Goal: Task Accomplishment & Management: Use online tool/utility

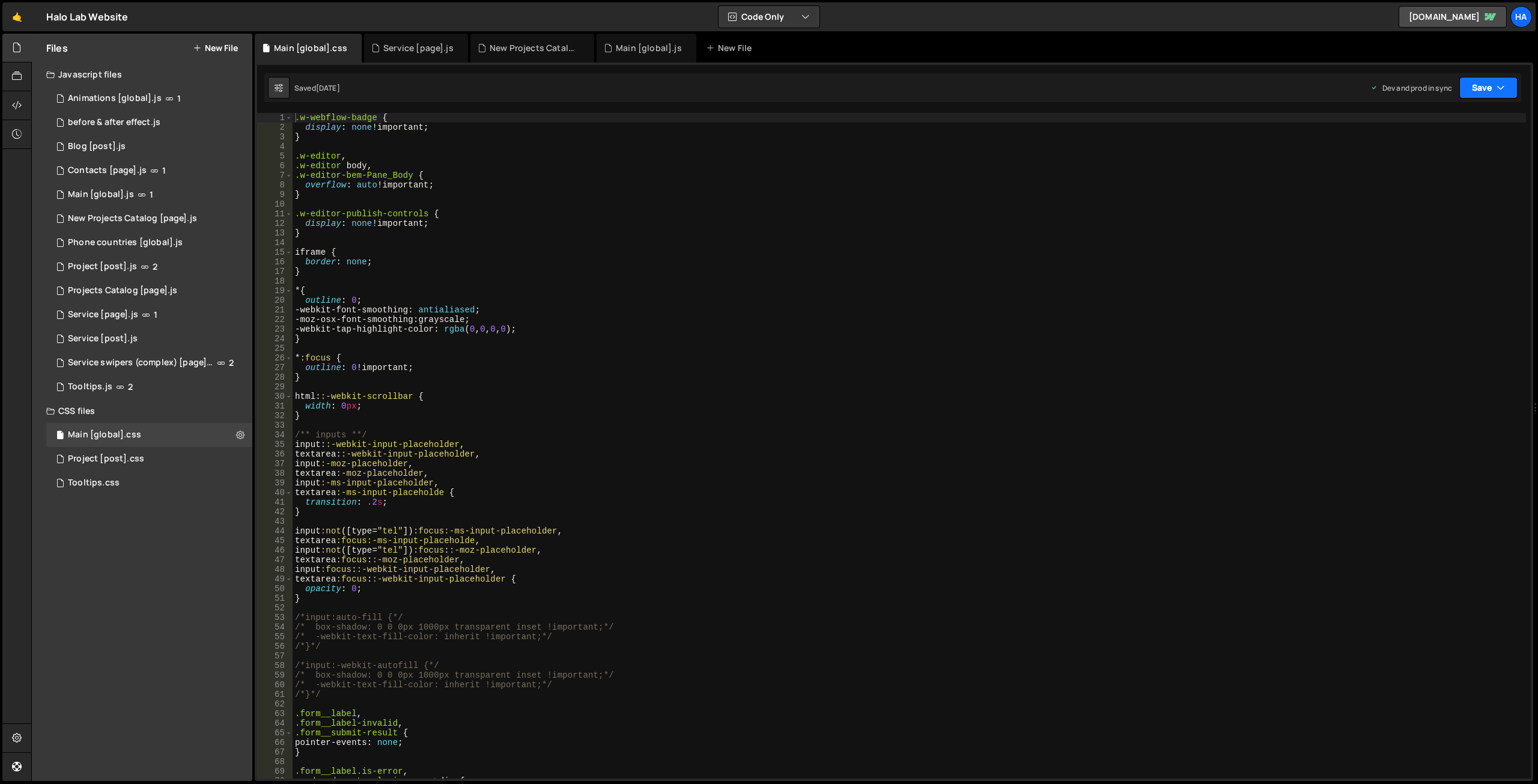
click at [1506, 83] on button "Save" at bounding box center [1489, 88] width 59 height 21
click at [407, 36] on div "Service [page].js" at bounding box center [416, 48] width 104 height 28
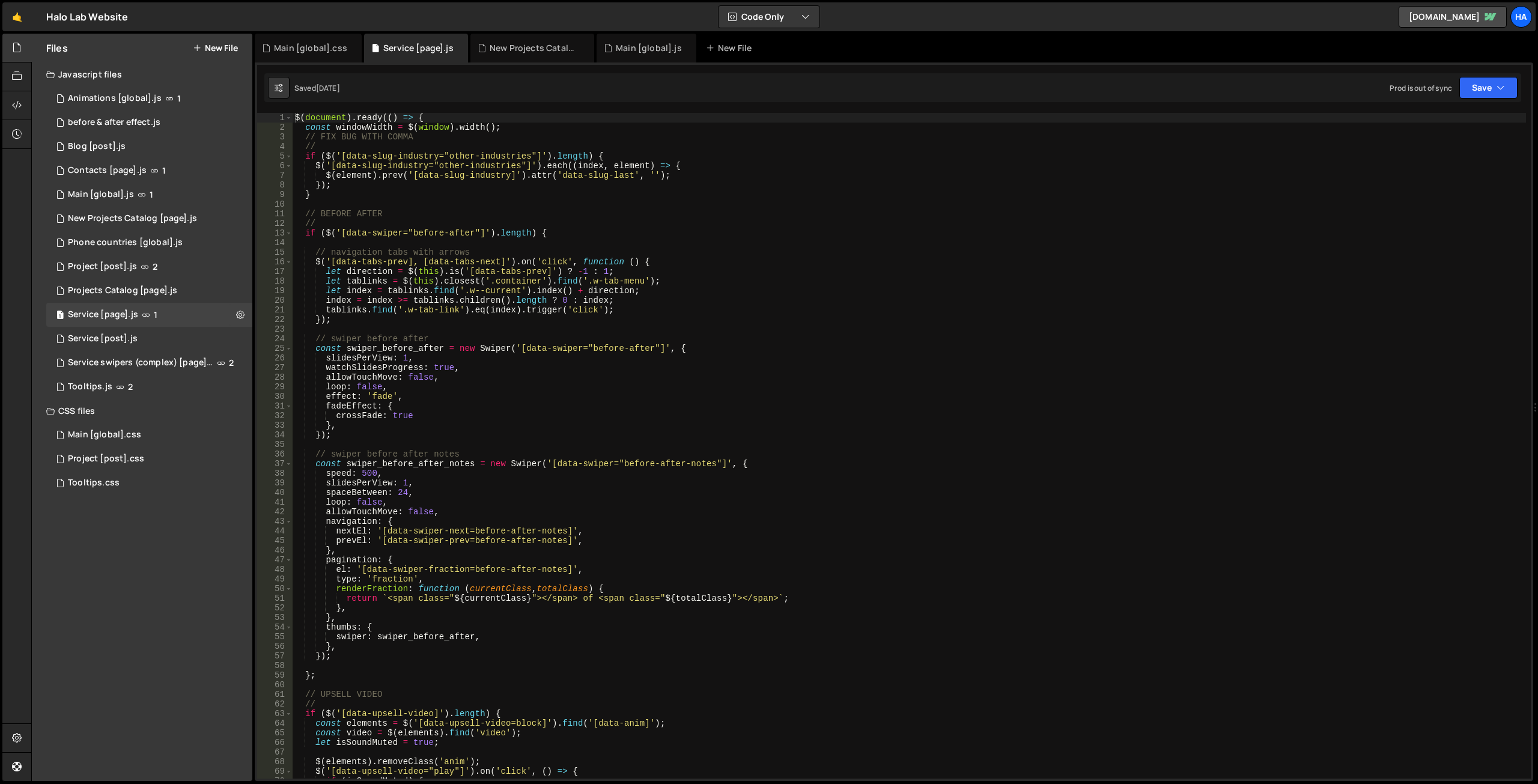
click at [1504, 72] on div "XXXXXXXXXXXXXXXXXXXXXXXXXXXXXXXXXXXXXXXXXXXXXXXXXXXXXXXXXXXXXXXXXXXXXXXXXXXXXXX…" at bounding box center [894, 421] width 1279 height 718
click at [1508, 87] on button "Save" at bounding box center [1489, 88] width 59 height 21
click at [1447, 161] on div "Save to Production S" at bounding box center [1447, 156] width 125 height 12
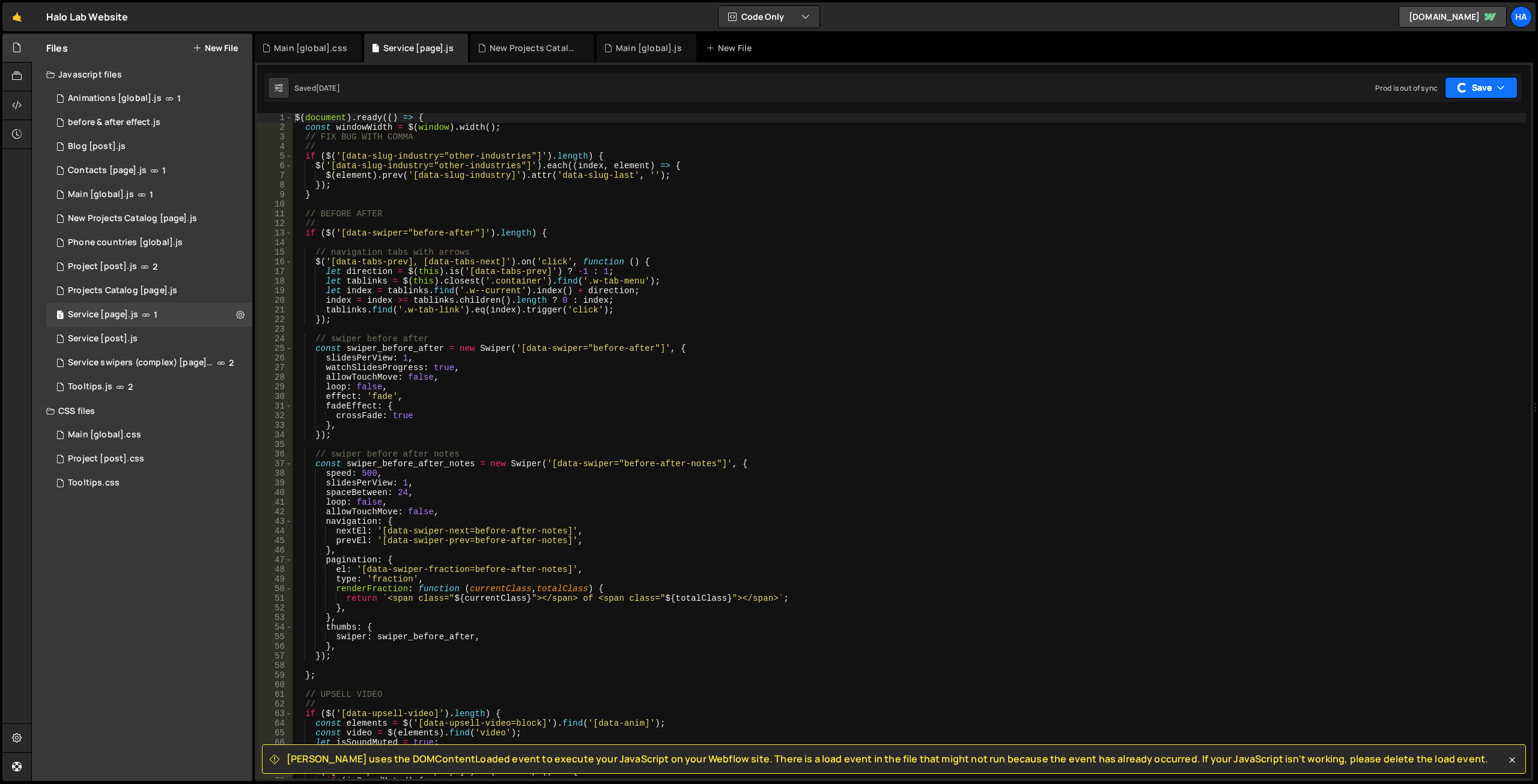
click at [1511, 94] on button "Save" at bounding box center [1481, 88] width 73 height 21
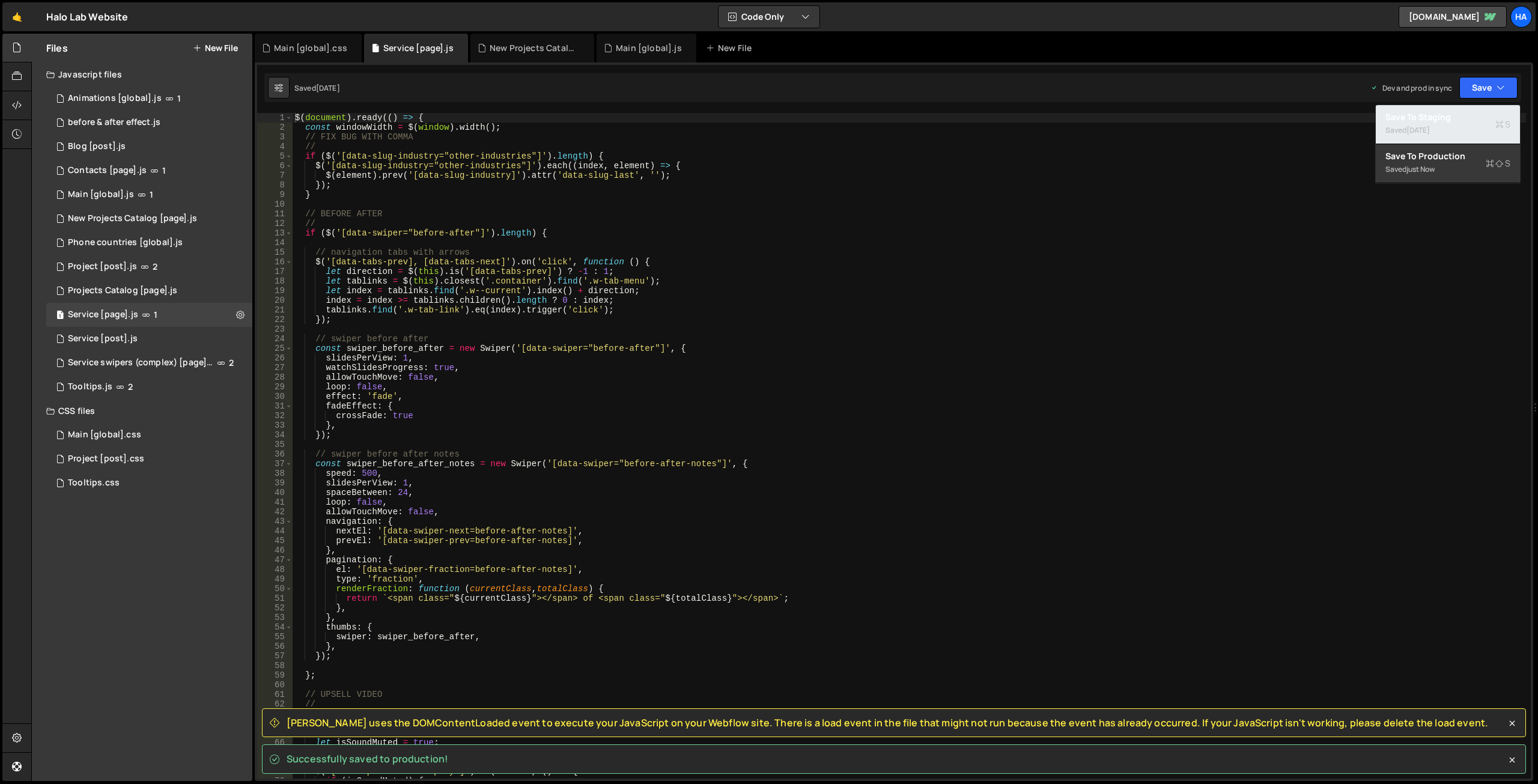
click at [1430, 129] on div "[DATE]" at bounding box center [1418, 131] width 23 height 11
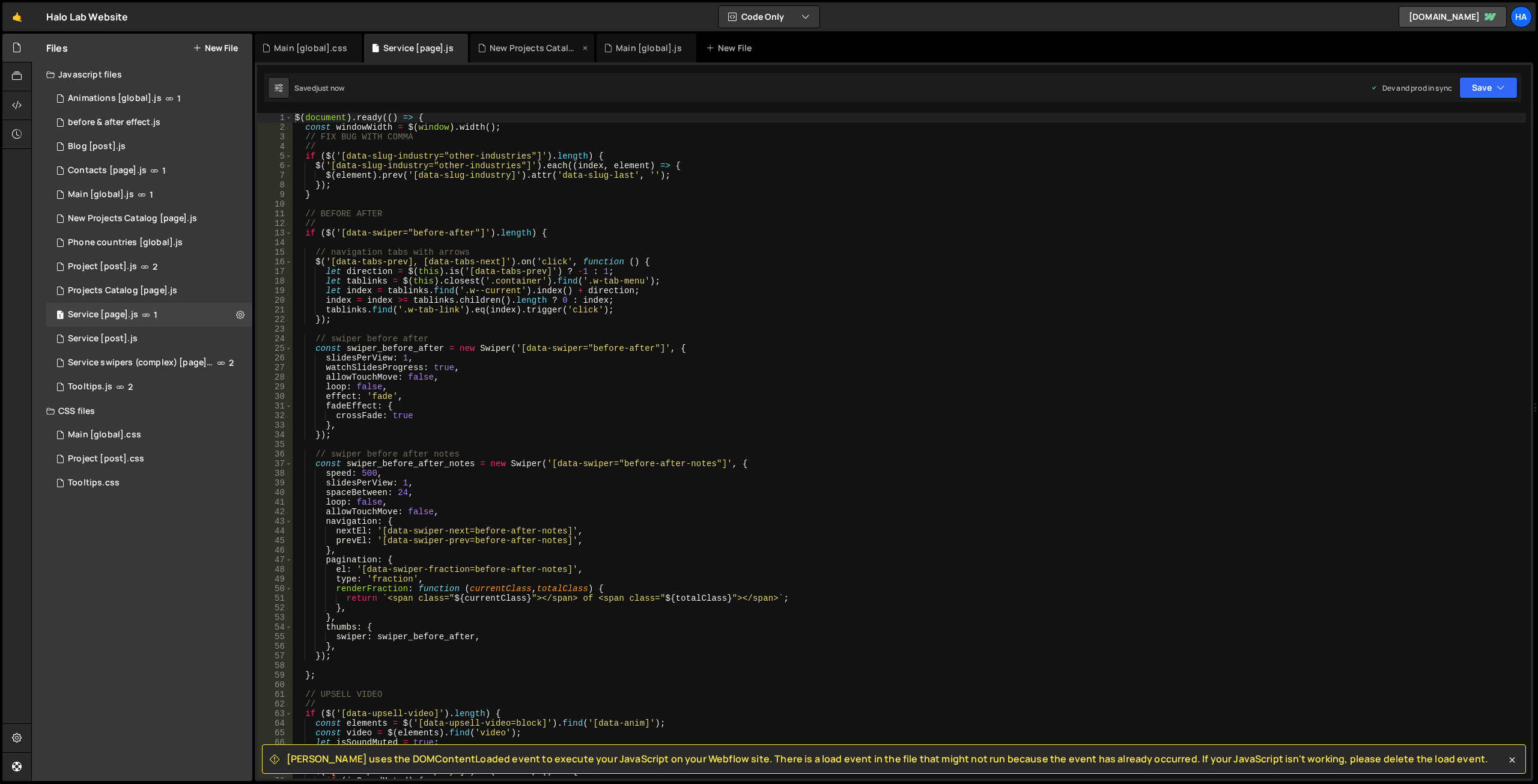
click at [505, 45] on div "New Projects Catalog [page].js" at bounding box center [534, 48] width 90 height 12
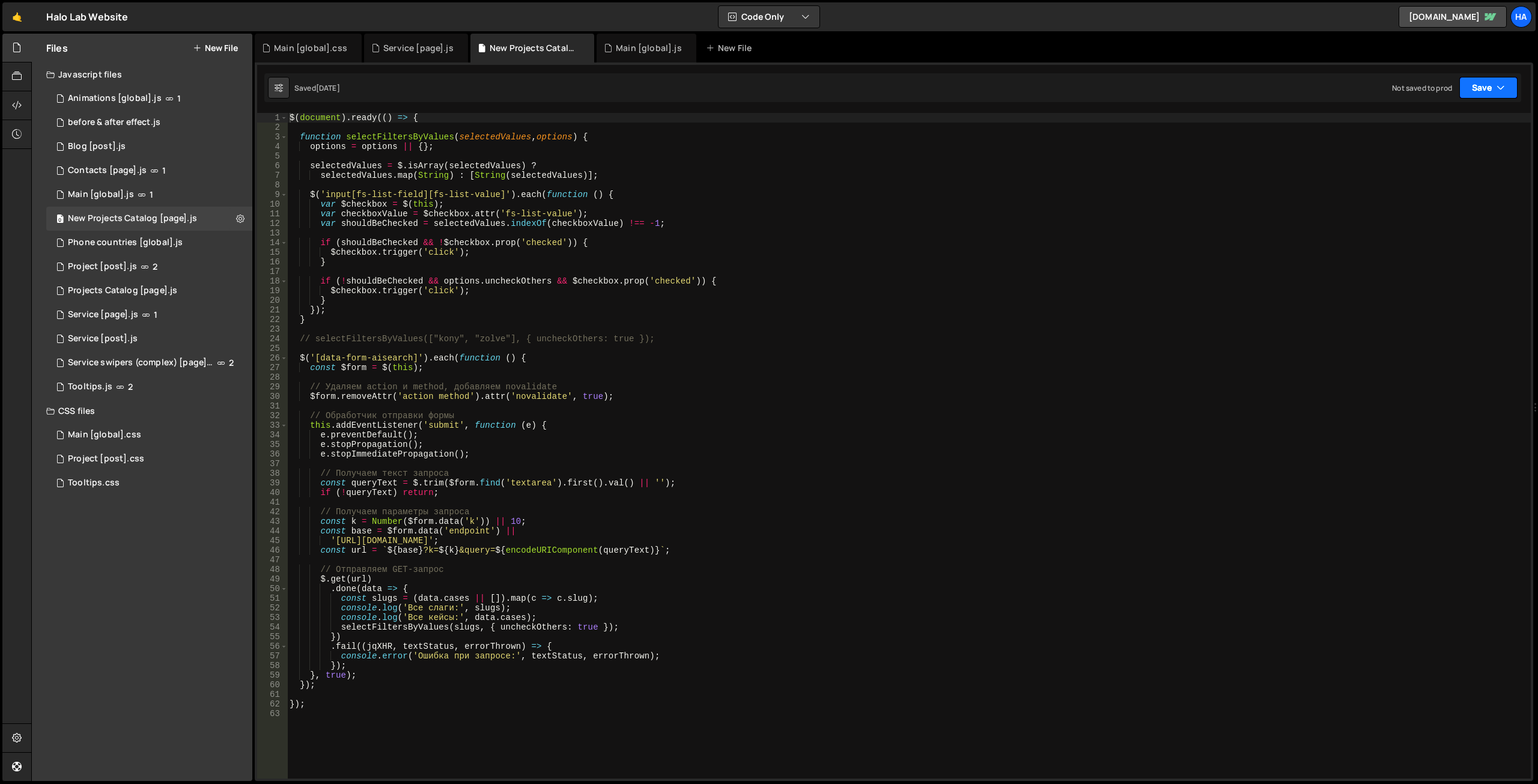
click at [1503, 91] on icon "button" at bounding box center [1501, 88] width 8 height 12
click at [620, 53] on div "Main [global].js" at bounding box center [649, 48] width 66 height 12
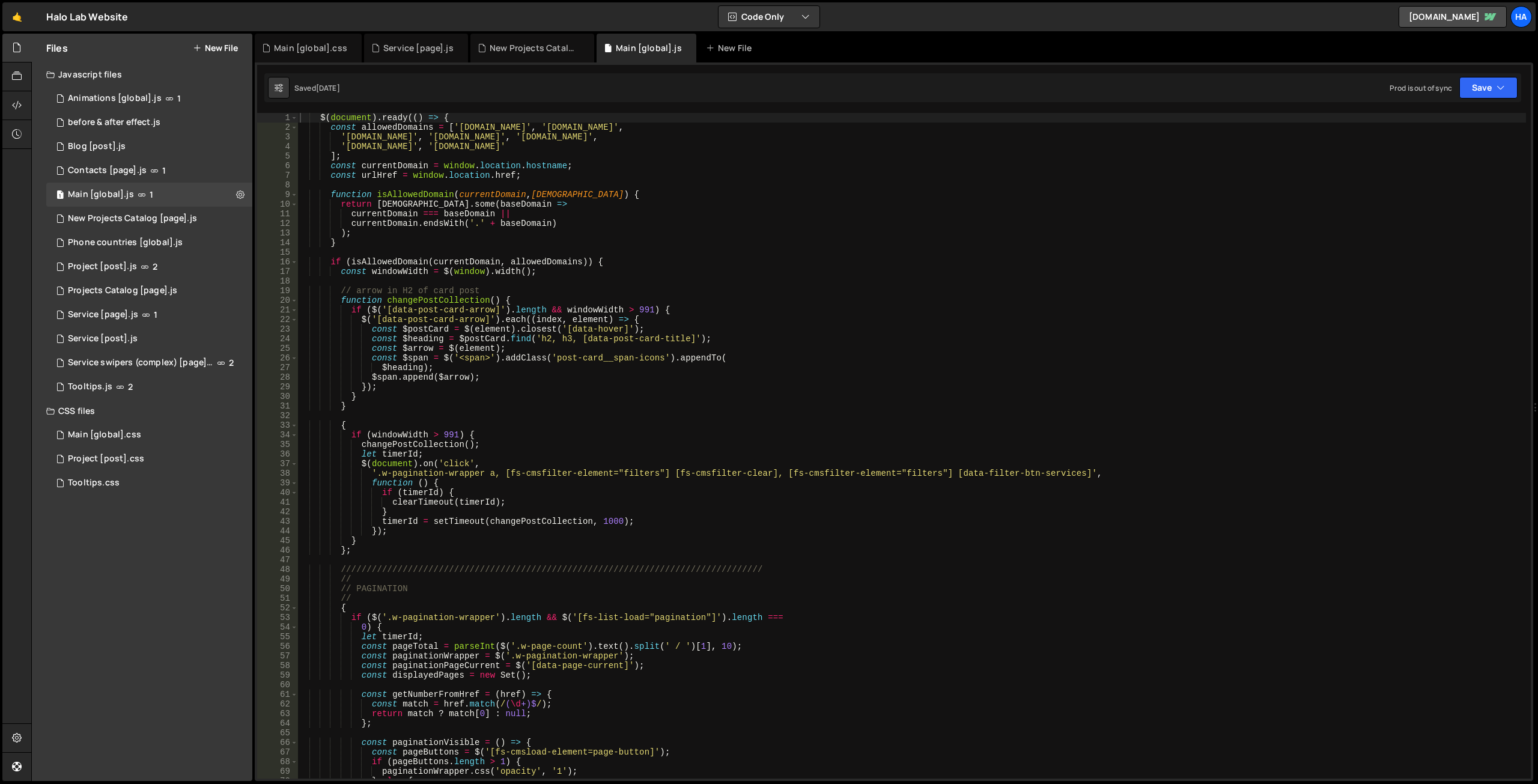
scroll to position [26440, 0]
click at [200, 96] on div "1 Animations [global].js 1" at bounding box center [149, 98] width 206 height 24
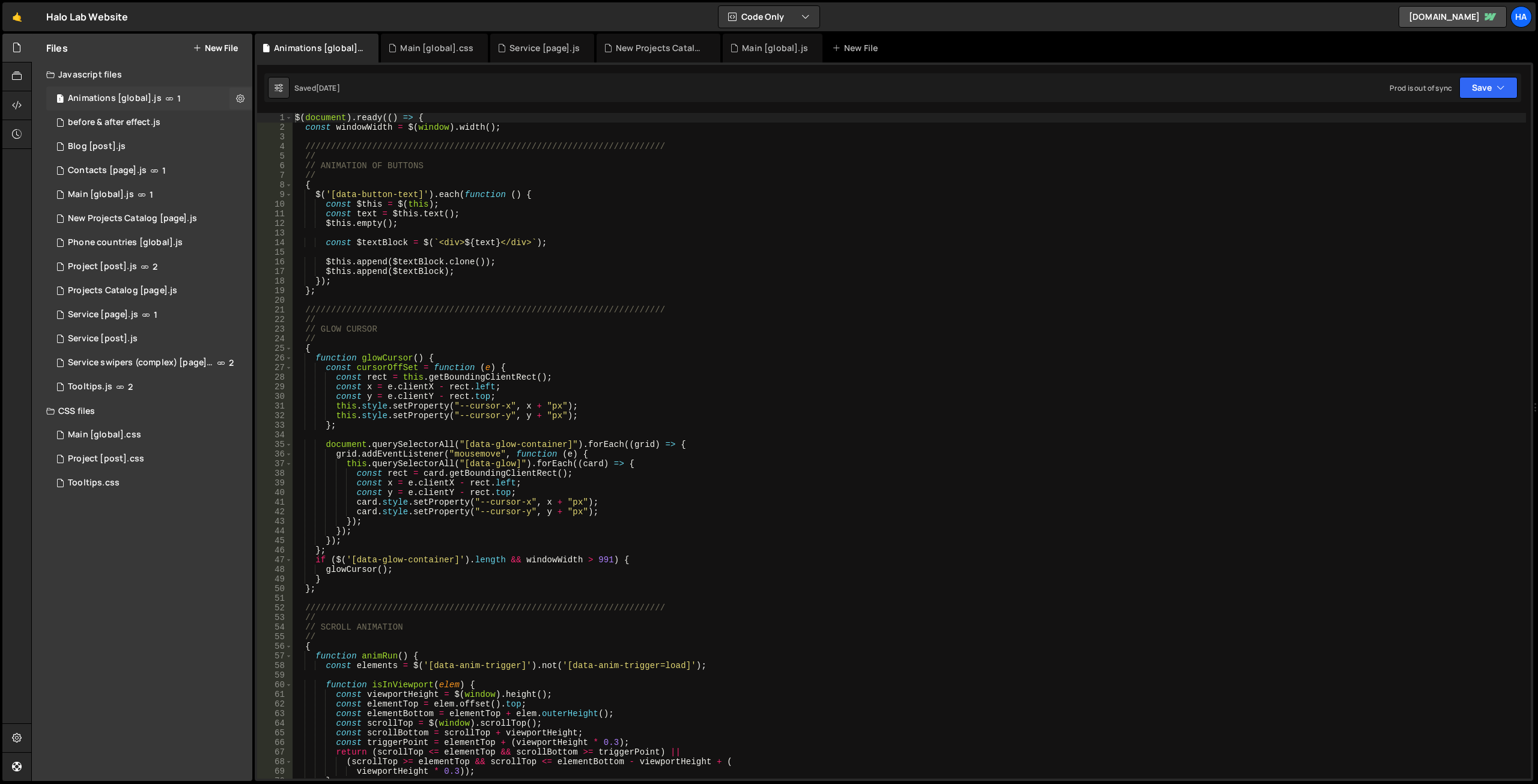
drag, startPoint x: 200, startPoint y: 96, endPoint x: 188, endPoint y: 92, distance: 12.6
click at [183, 92] on div "1 Animations [global].js 1" at bounding box center [149, 98] width 206 height 24
click at [246, 98] on button at bounding box center [240, 99] width 21 height 21
type input "Animations [global]"
radio input "true"
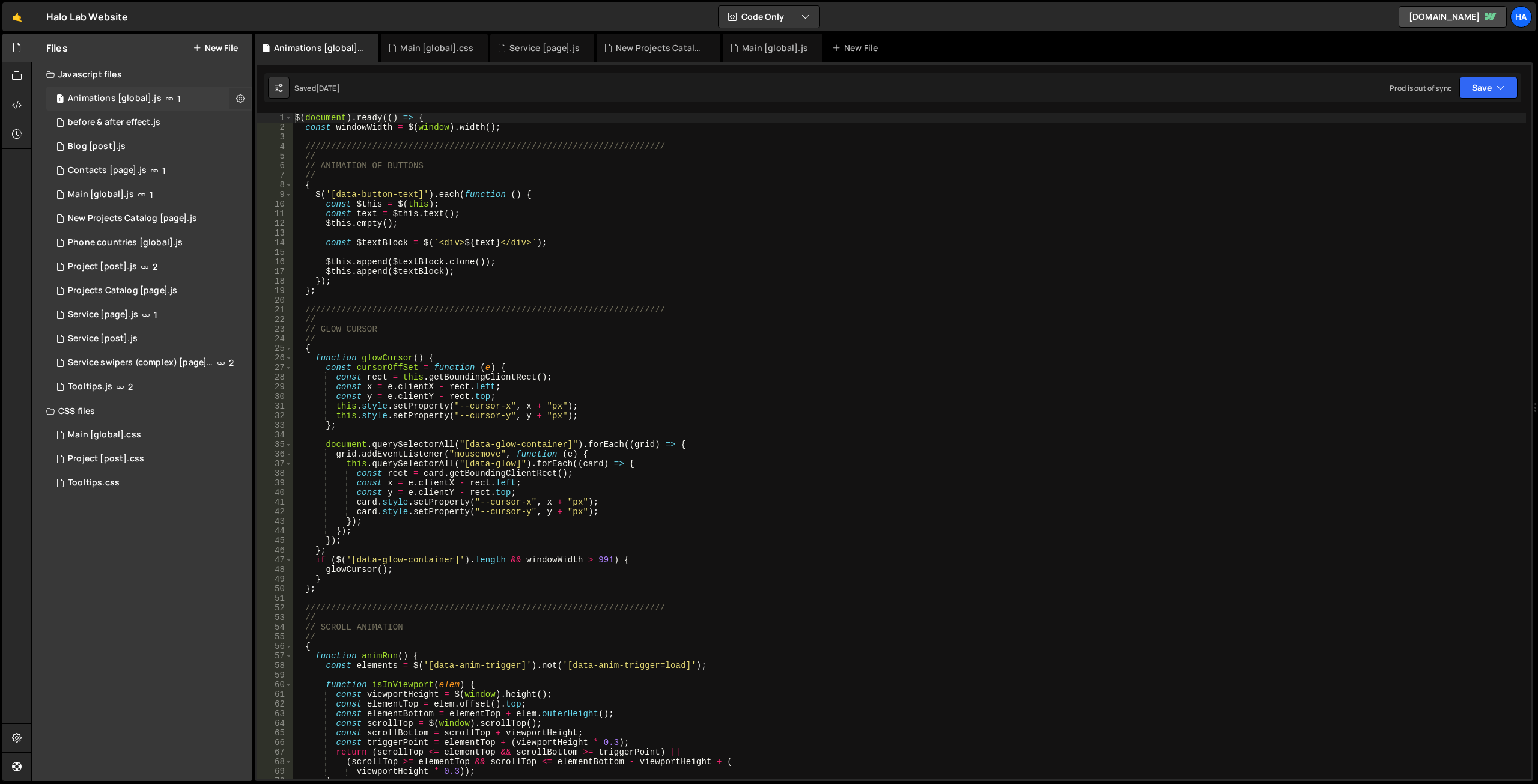
checkbox input "true"
click at [339, 123] on button "Edit File Settings" at bounding box center [313, 123] width 118 height 24
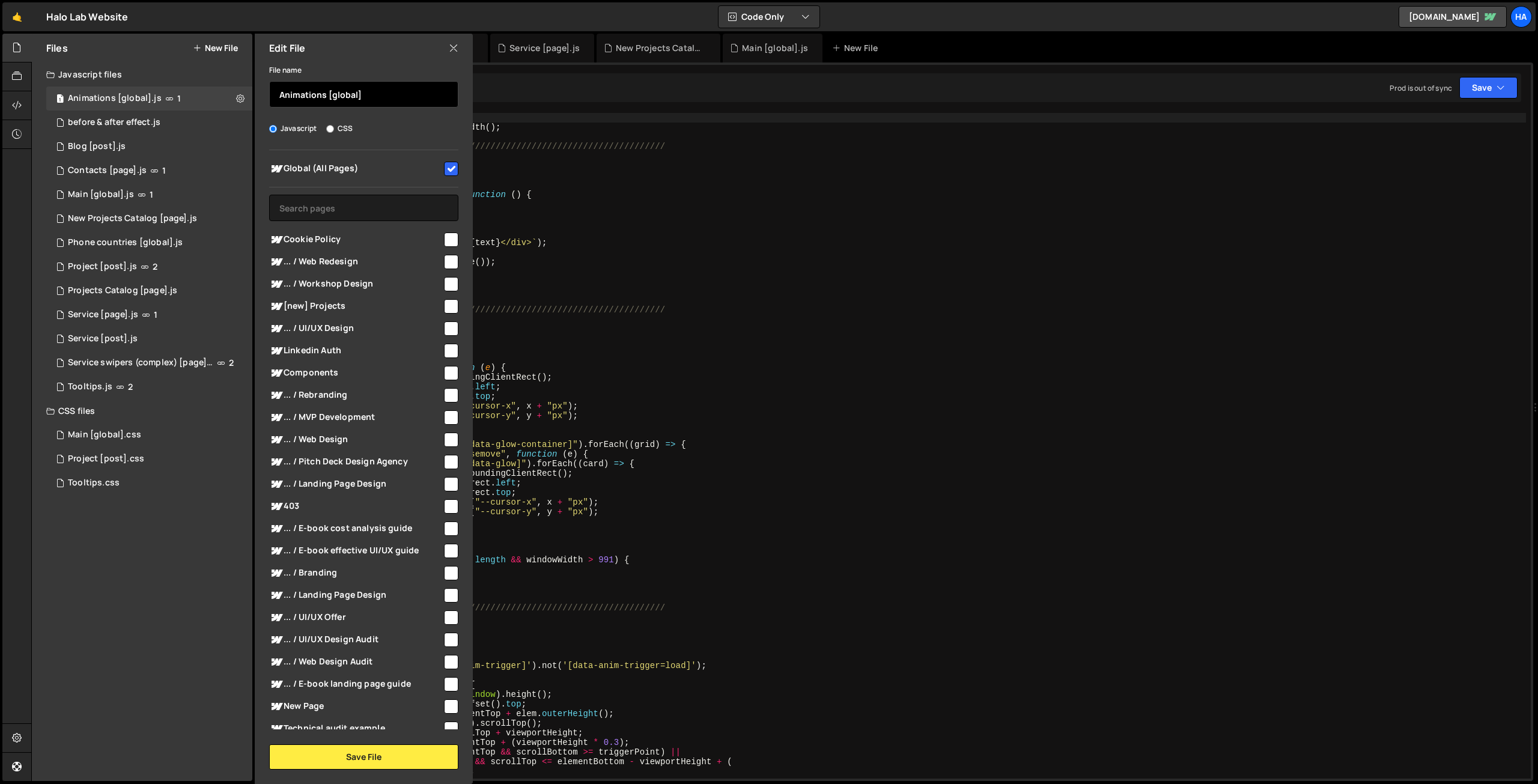
drag, startPoint x: 329, startPoint y: 96, endPoint x: 441, endPoint y: 100, distance: 112.1
click at [441, 100] on input "Animations [global]" at bounding box center [363, 94] width 189 height 27
paste input "[global]"
click at [367, 757] on button "Save File" at bounding box center [363, 756] width 189 height 25
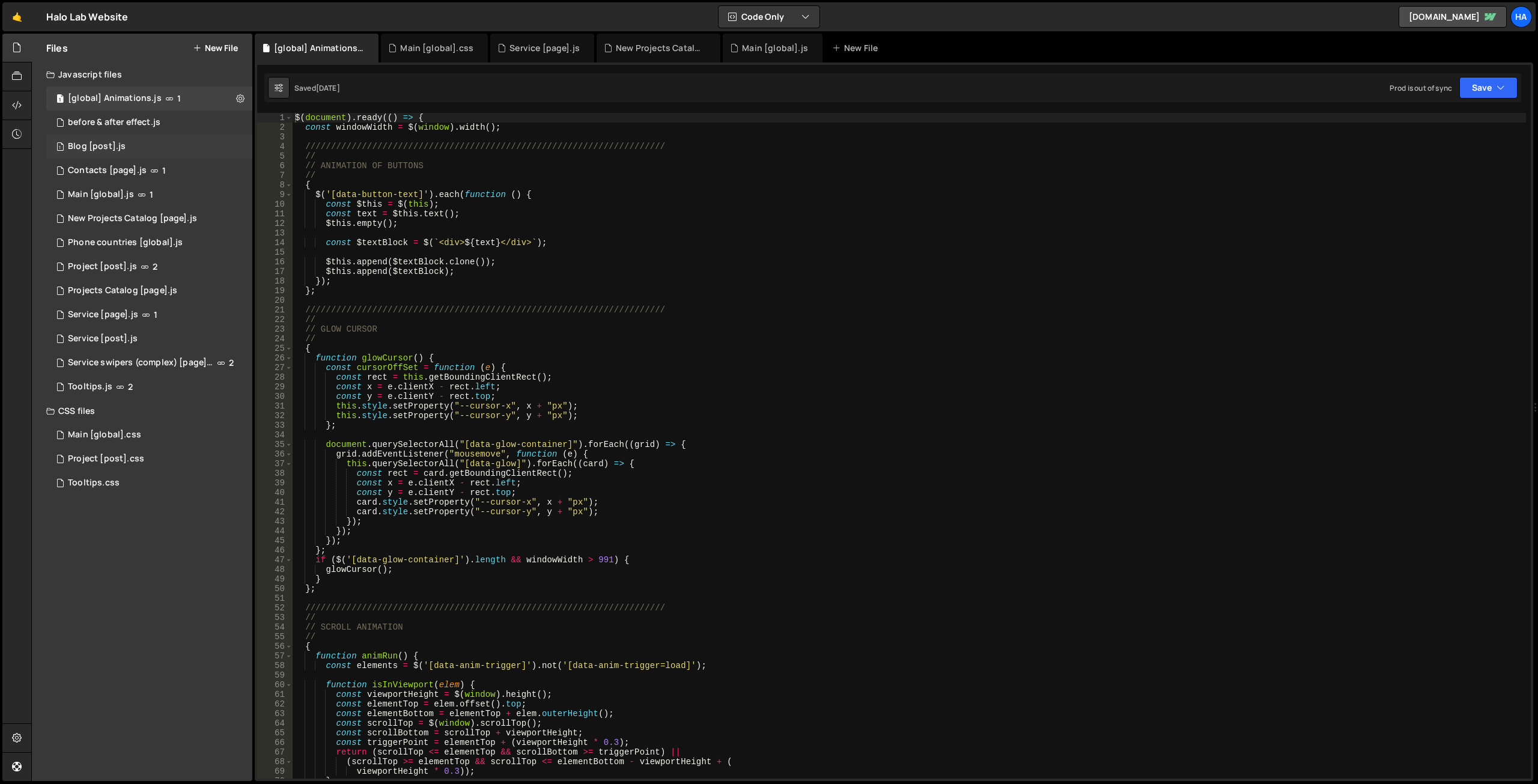
click at [209, 140] on div "1 Blog [post].js 0" at bounding box center [149, 147] width 206 height 24
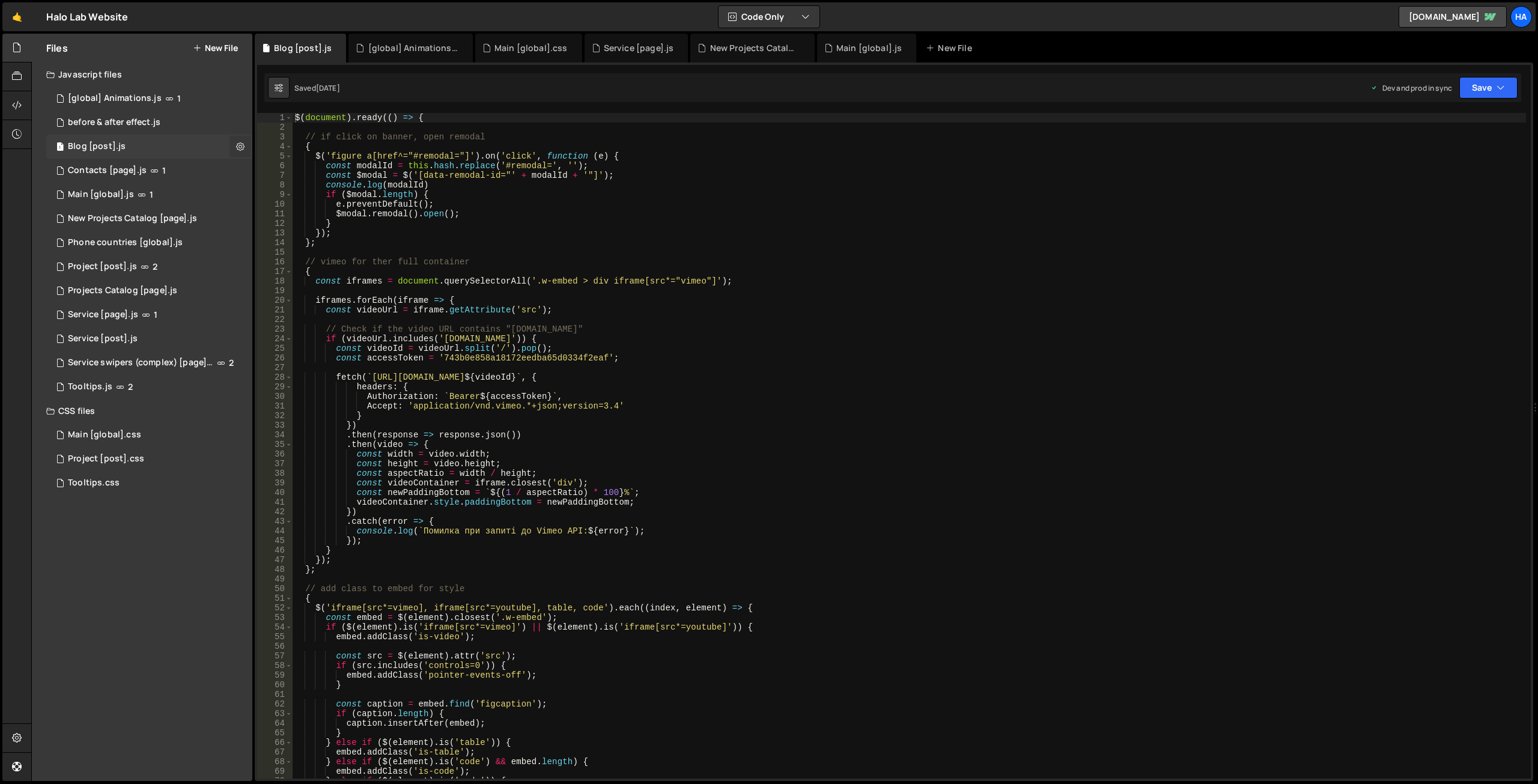
click at [239, 147] on icon at bounding box center [240, 146] width 8 height 12
type input "Blog [post]"
radio input "true"
checkbox input "true"
click at [319, 168] on button "Edit File Settings" at bounding box center [313, 171] width 118 height 24
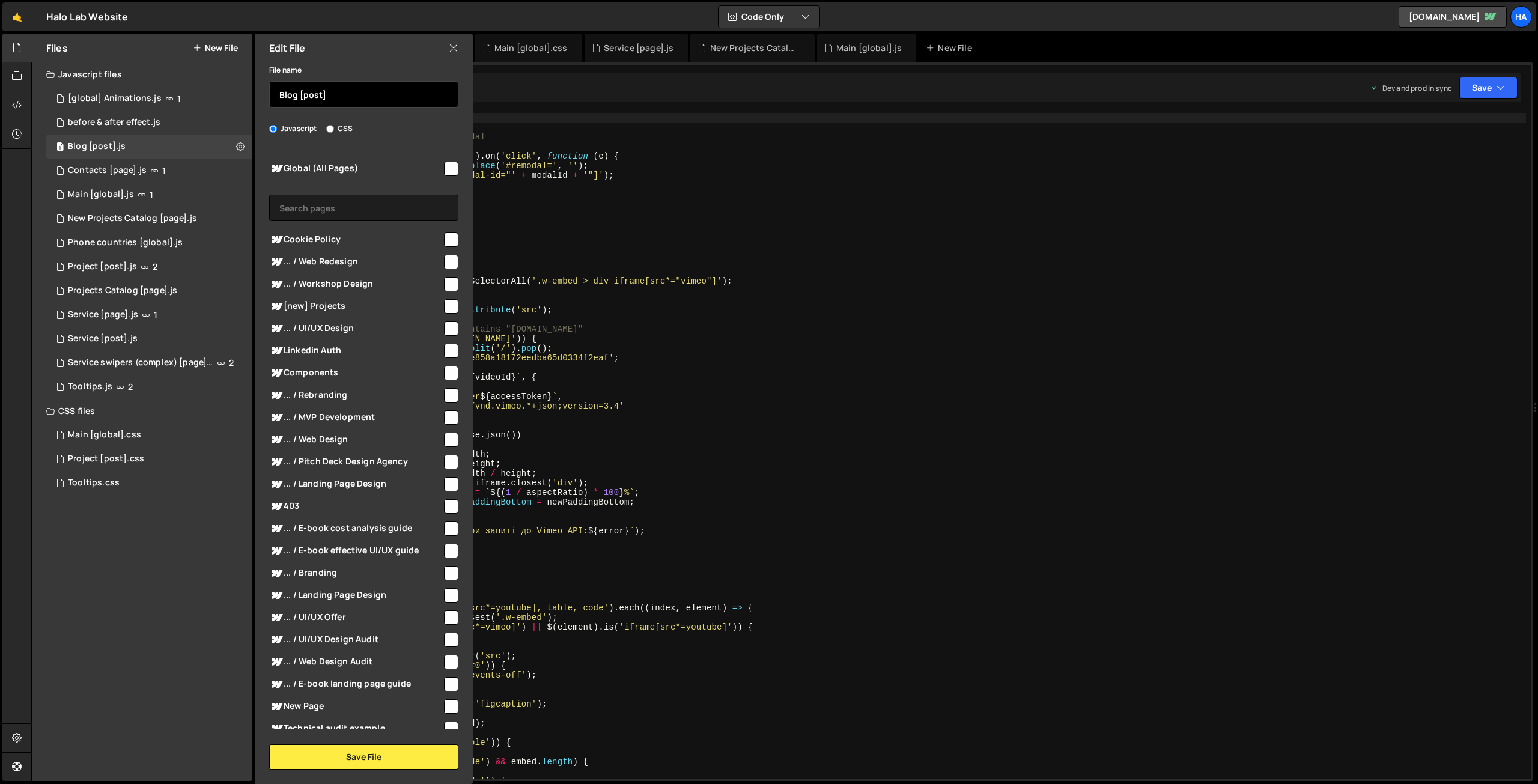
drag, startPoint x: 302, startPoint y: 97, endPoint x: 474, endPoint y: 93, distance: 172.0
click at [404, 102] on input "Blog [post]" at bounding box center [363, 94] width 189 height 27
paste input "[post]"
click at [392, 756] on button "Save File" at bounding box center [363, 756] width 189 height 25
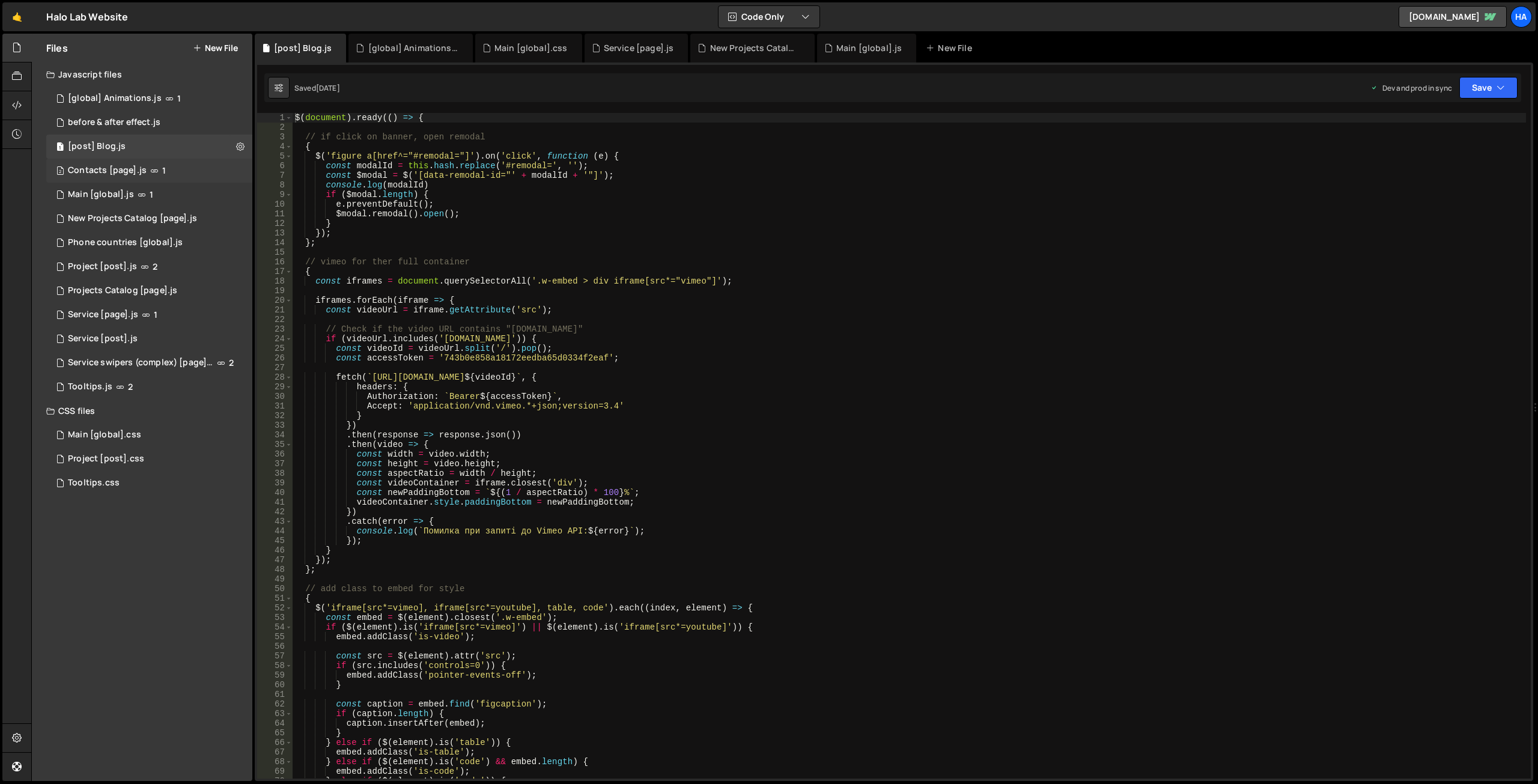
click at [240, 170] on div "2 Contacts [page].js 1" at bounding box center [149, 170] width 206 height 24
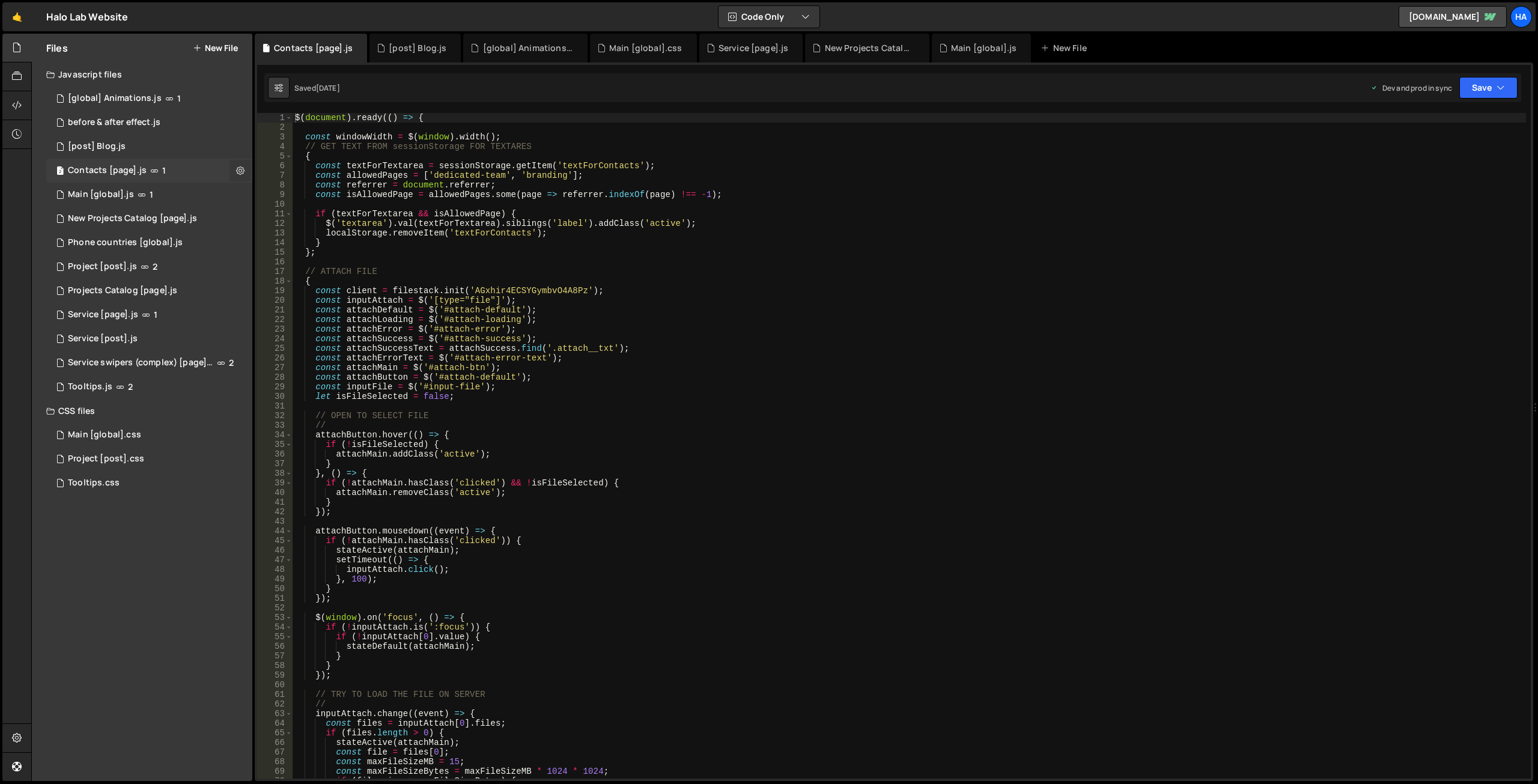
click at [242, 172] on icon at bounding box center [240, 170] width 8 height 12
type input "Contacts [page]"
radio input "true"
checkbox input "true"
click at [300, 188] on button "Edit File Settings" at bounding box center [313, 195] width 118 height 24
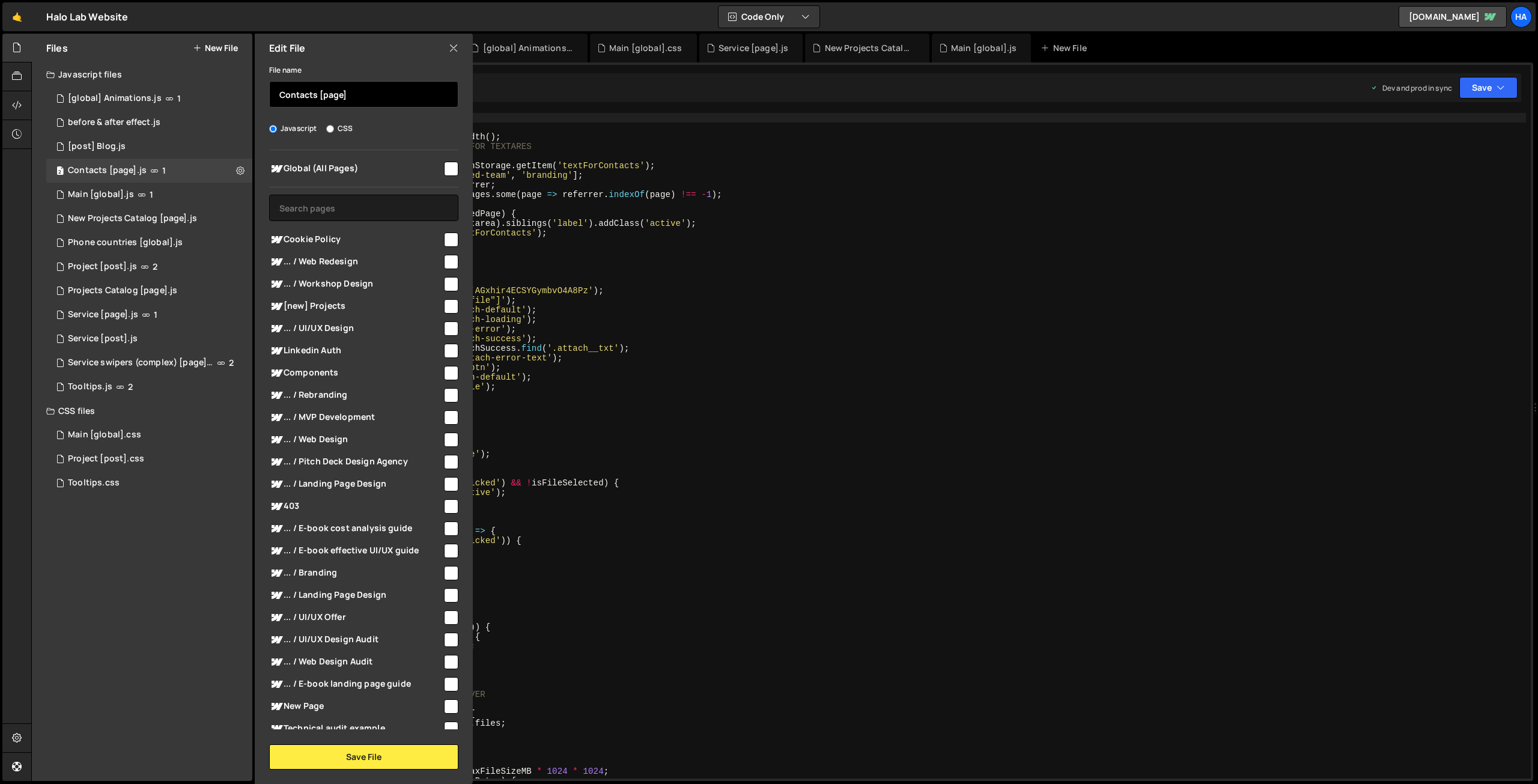
click at [358, 92] on input "Contacts [page]" at bounding box center [363, 94] width 189 height 27
paste input "[page]"
type input "[page] Contacts"
drag, startPoint x: 395, startPoint y: 756, endPoint x: 377, endPoint y: 742, distance: 22.8
click at [395, 756] on button "Save File" at bounding box center [363, 756] width 189 height 25
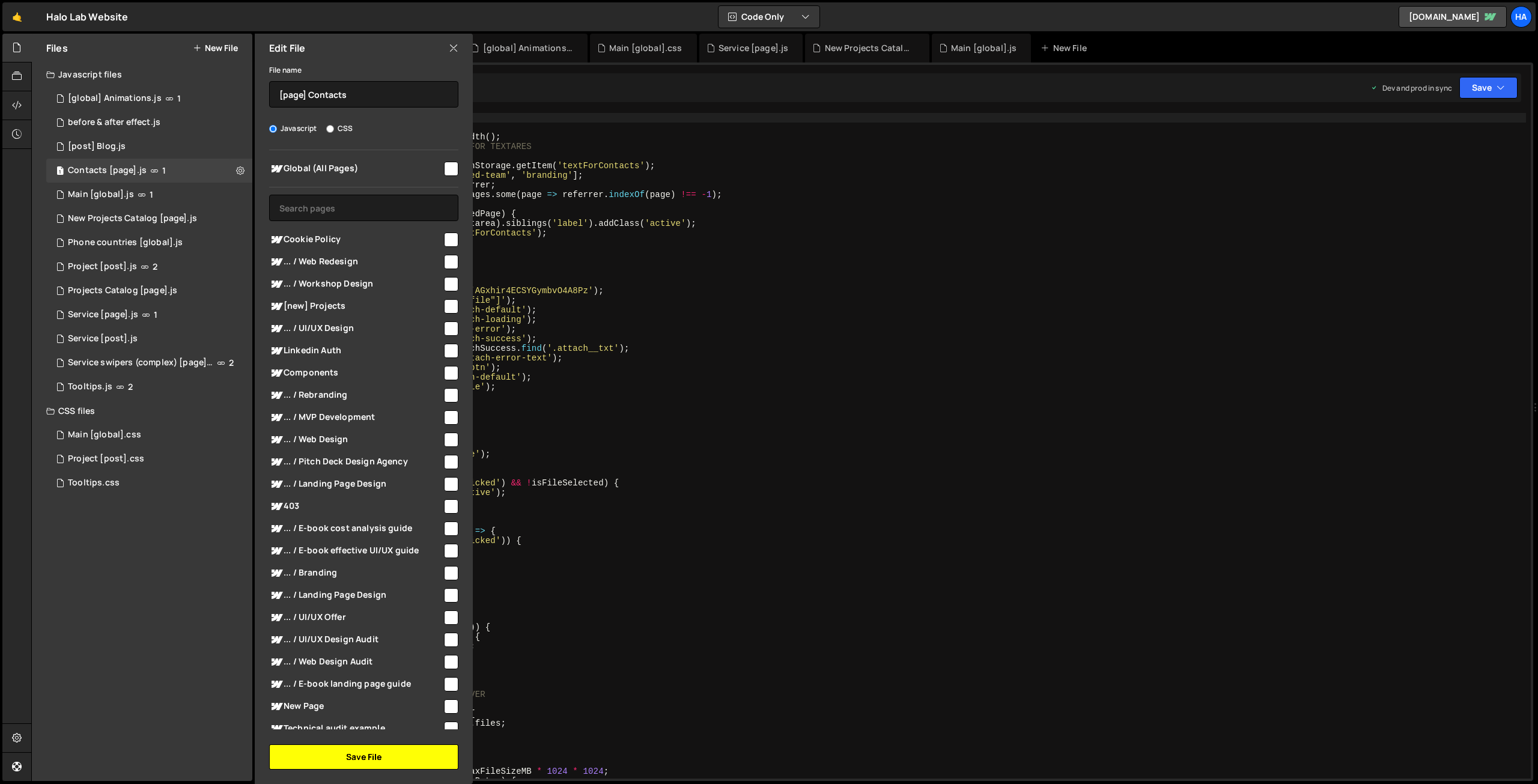
checkbox input "false"
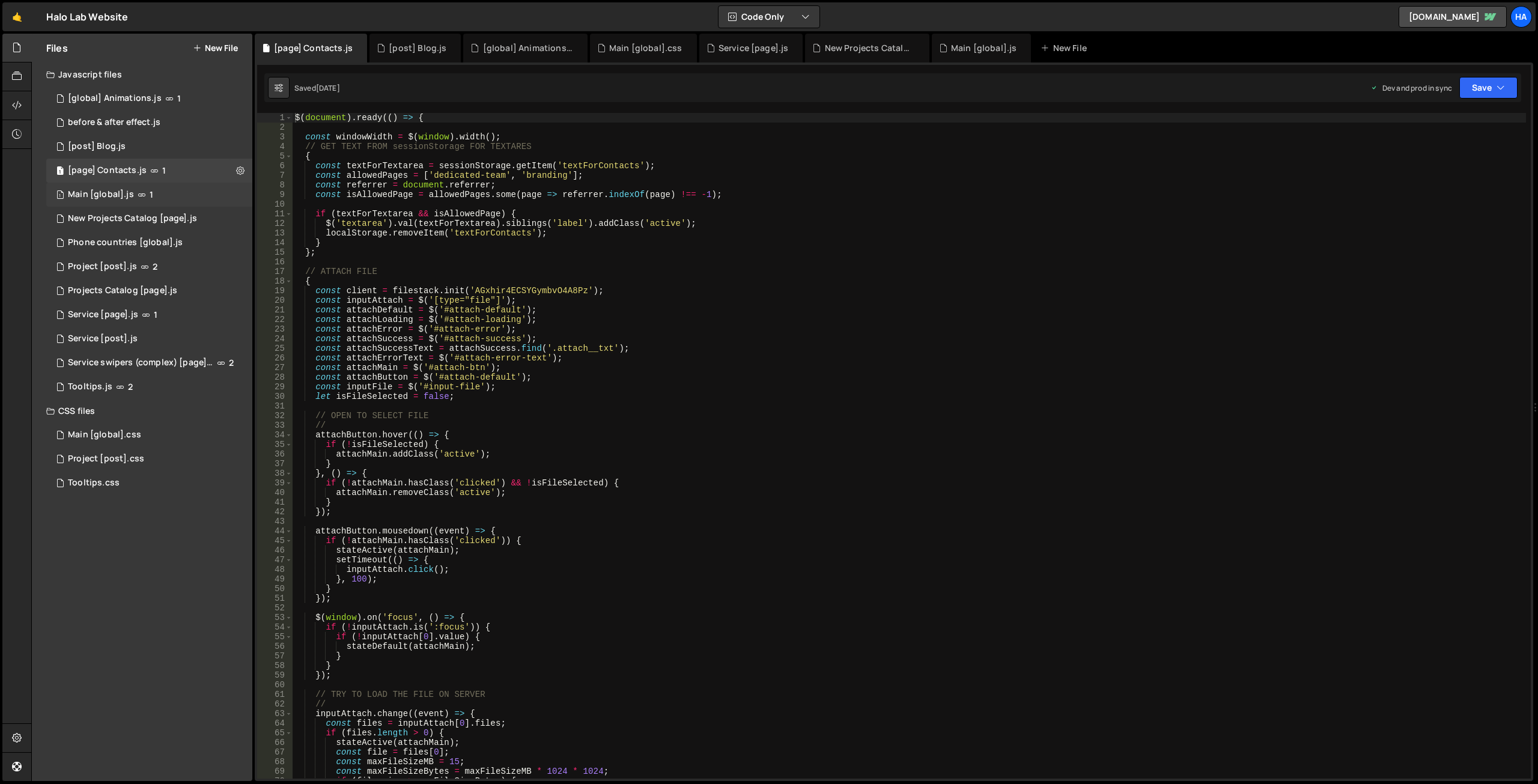
click at [238, 191] on div "1 Main [global].js 1" at bounding box center [149, 194] width 206 height 24
click at [239, 191] on icon at bounding box center [240, 194] width 8 height 12
type input "Main [global]"
radio input "true"
checkbox input "true"
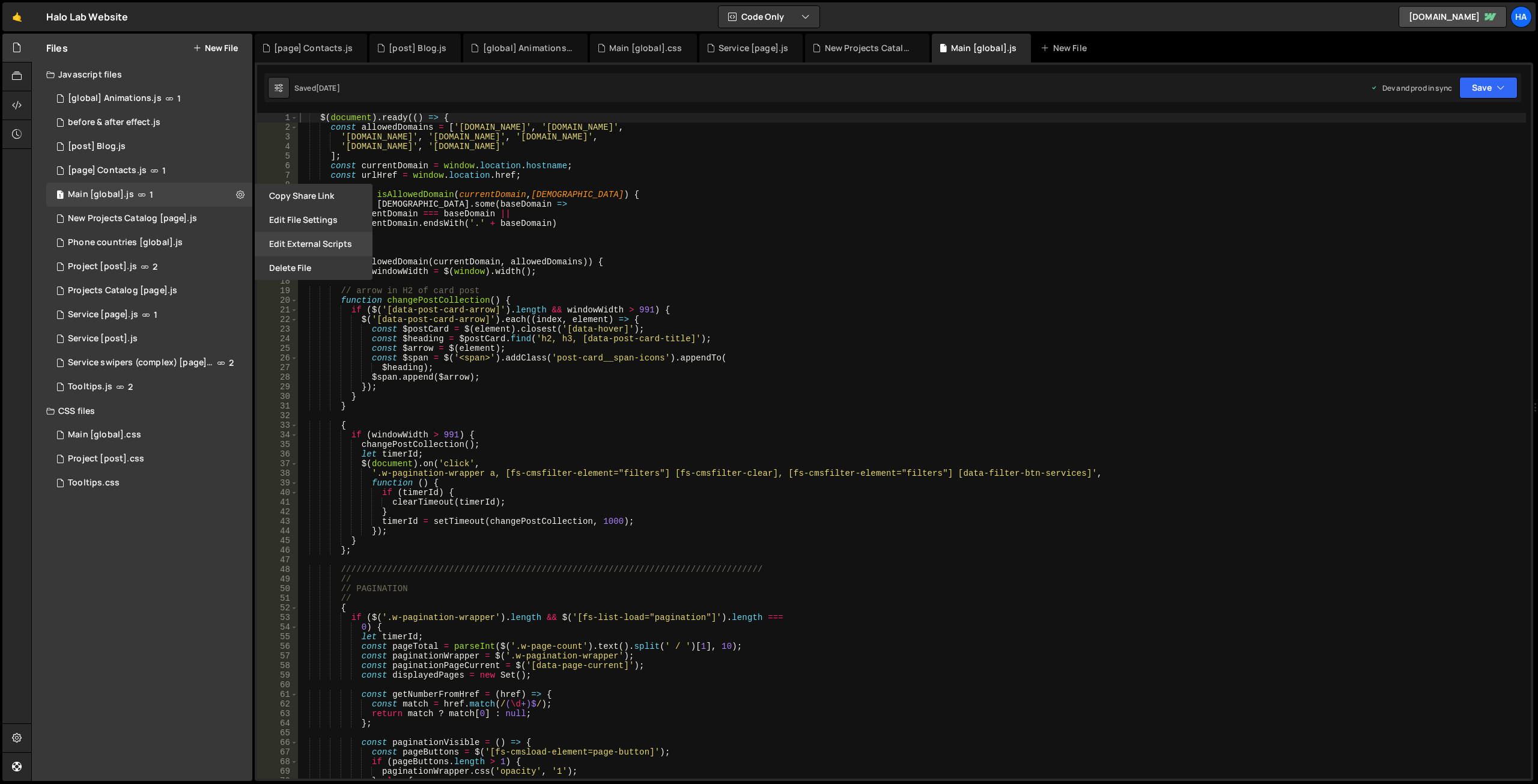
scroll to position [26440, 0]
click at [304, 223] on button "Edit File Settings" at bounding box center [313, 219] width 118 height 24
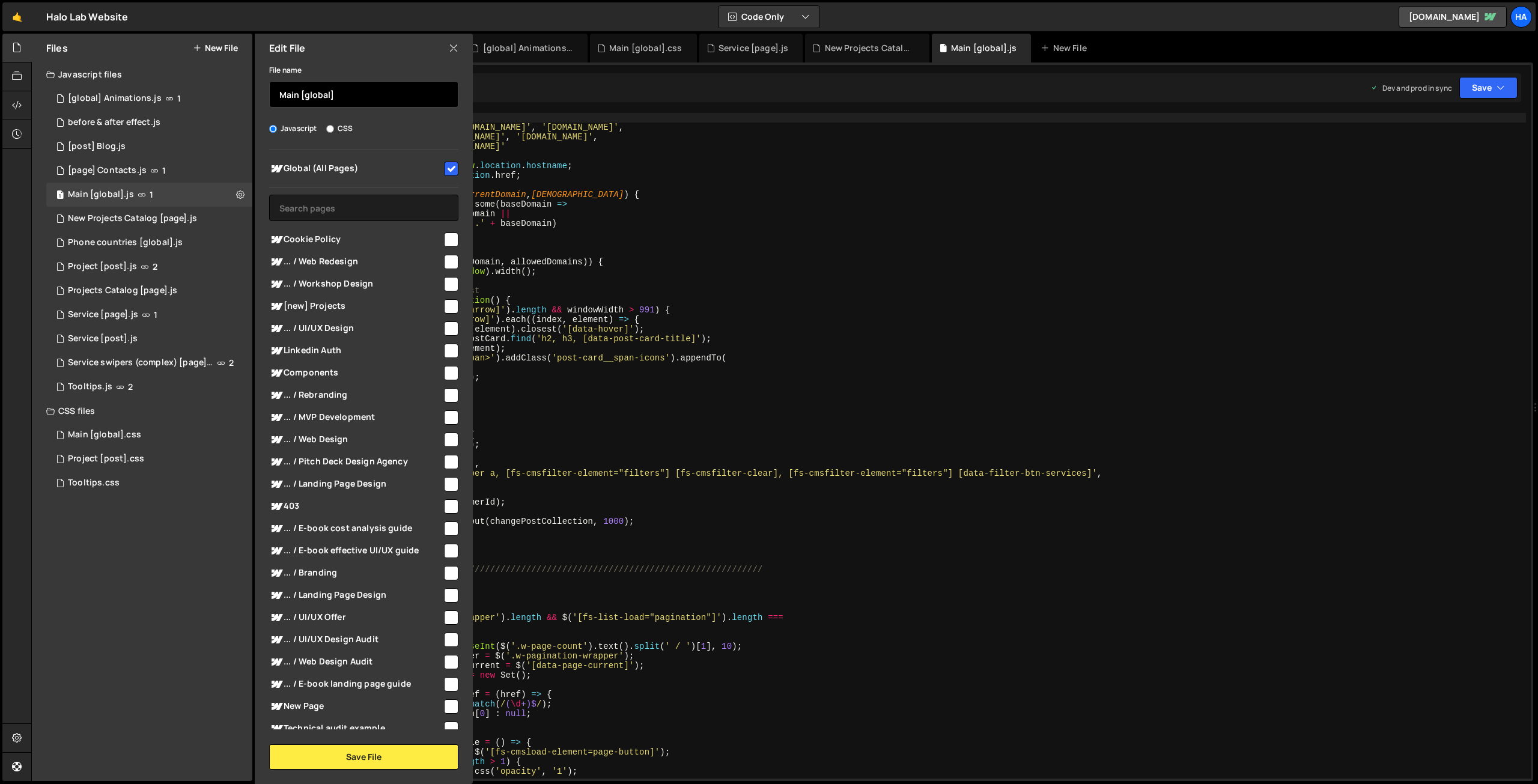
drag, startPoint x: 300, startPoint y: 93, endPoint x: 407, endPoint y: 103, distance: 107.5
click at [407, 103] on input "Main [global]" at bounding box center [363, 94] width 189 height 27
paste input "[global]"
click at [378, 751] on button "Save File" at bounding box center [363, 756] width 189 height 25
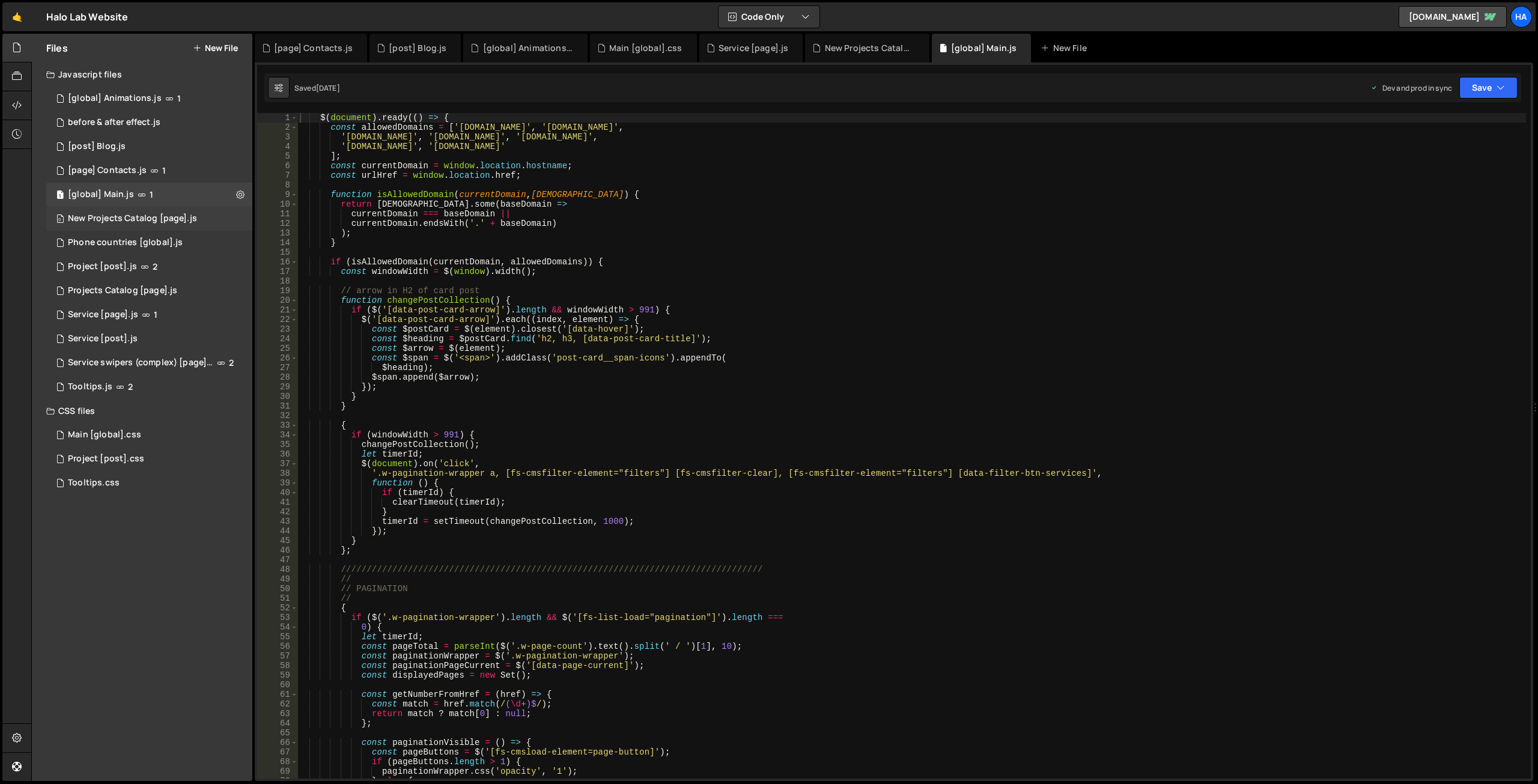
click at [237, 211] on div "0 New Projects Catalog [page].js 0" at bounding box center [149, 218] width 206 height 24
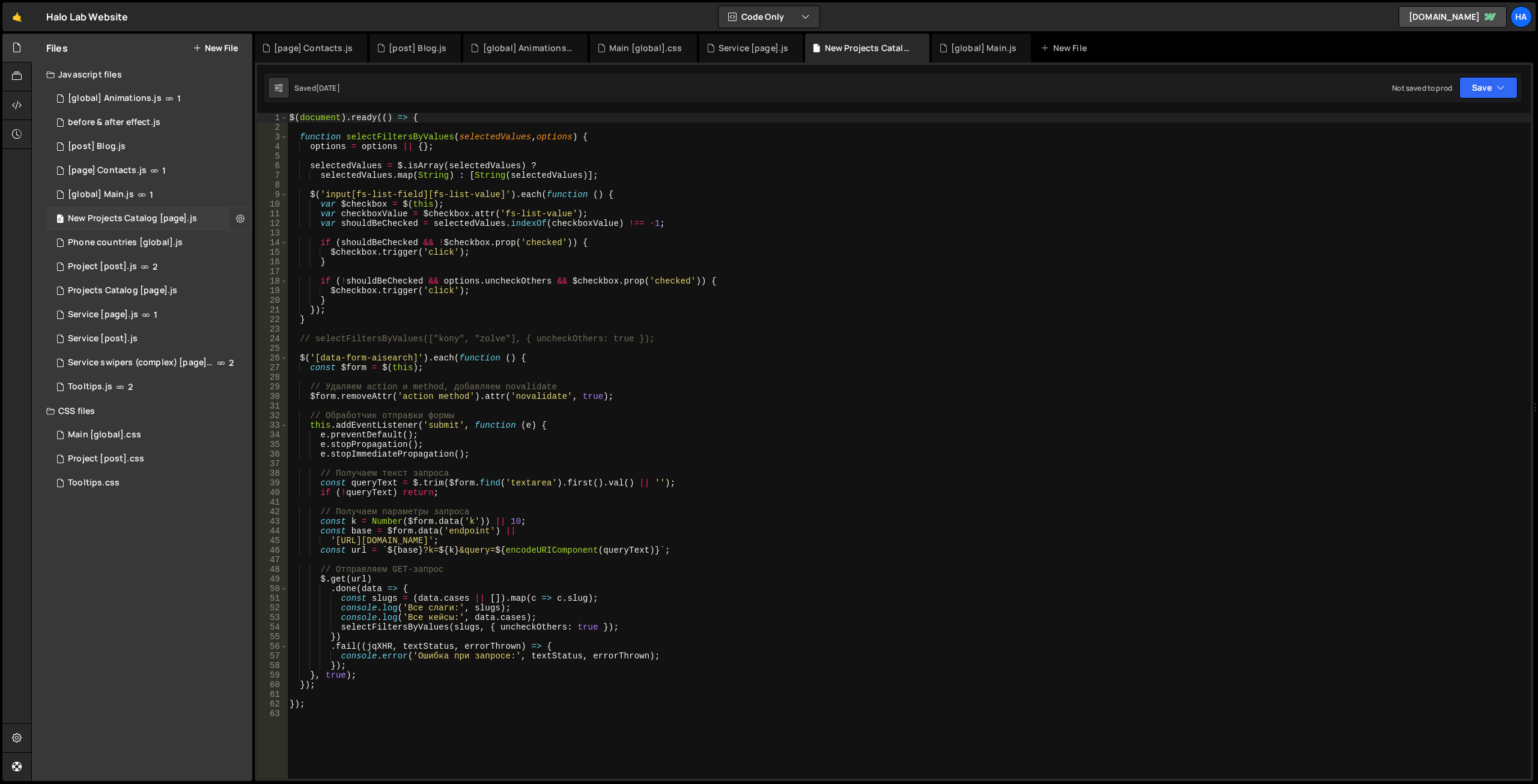
scroll to position [0, 0]
click at [240, 217] on icon at bounding box center [240, 218] width 8 height 12
click at [310, 245] on button "Edit File Settings" at bounding box center [313, 243] width 118 height 24
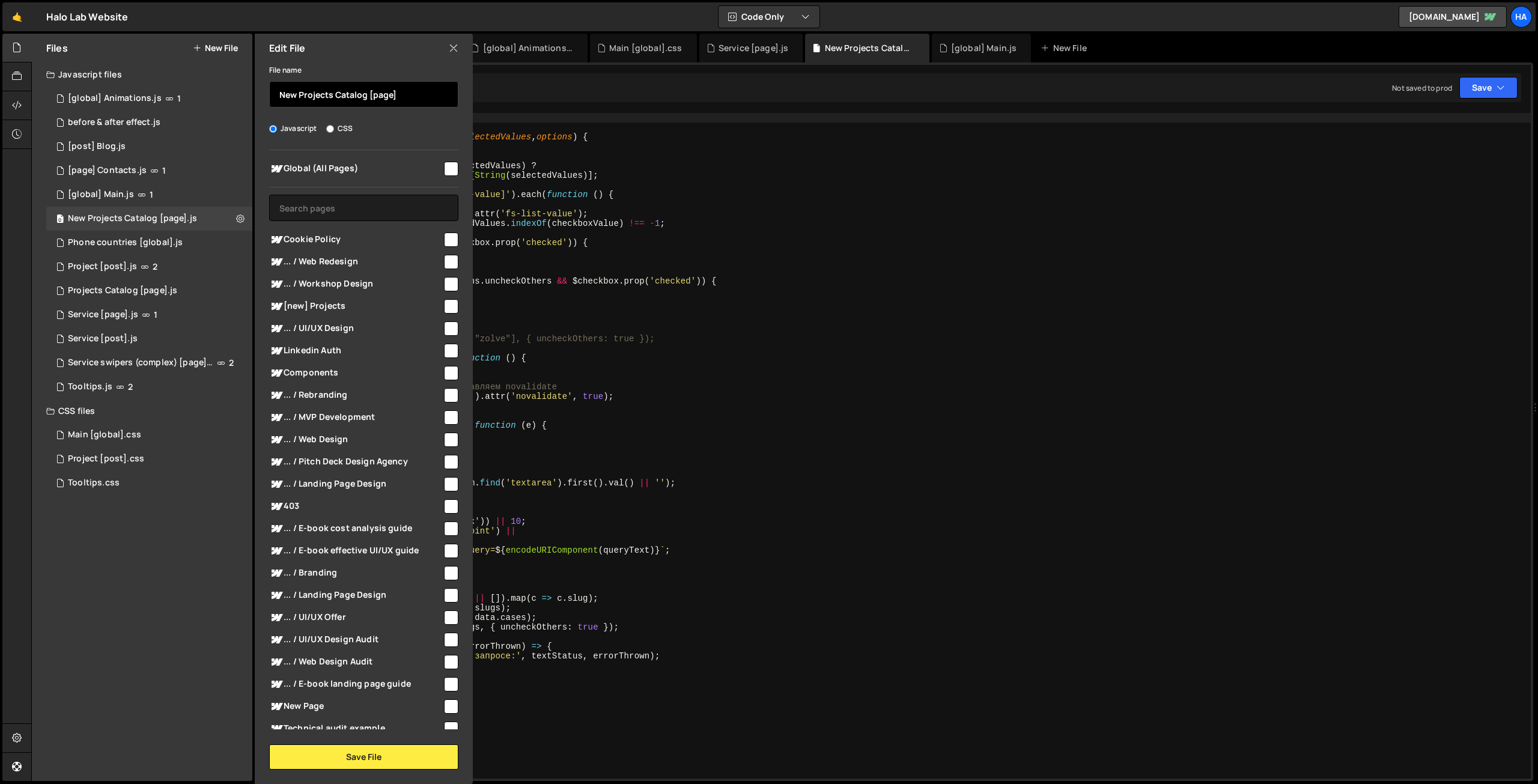
drag, startPoint x: 369, startPoint y: 96, endPoint x: 510, endPoint y: 94, distance: 141.0
click at [506, 96] on div "Files New File Javascript files 1 [global] Animations.js 1 0 before & after eff…" at bounding box center [784, 408] width 1507 height 748
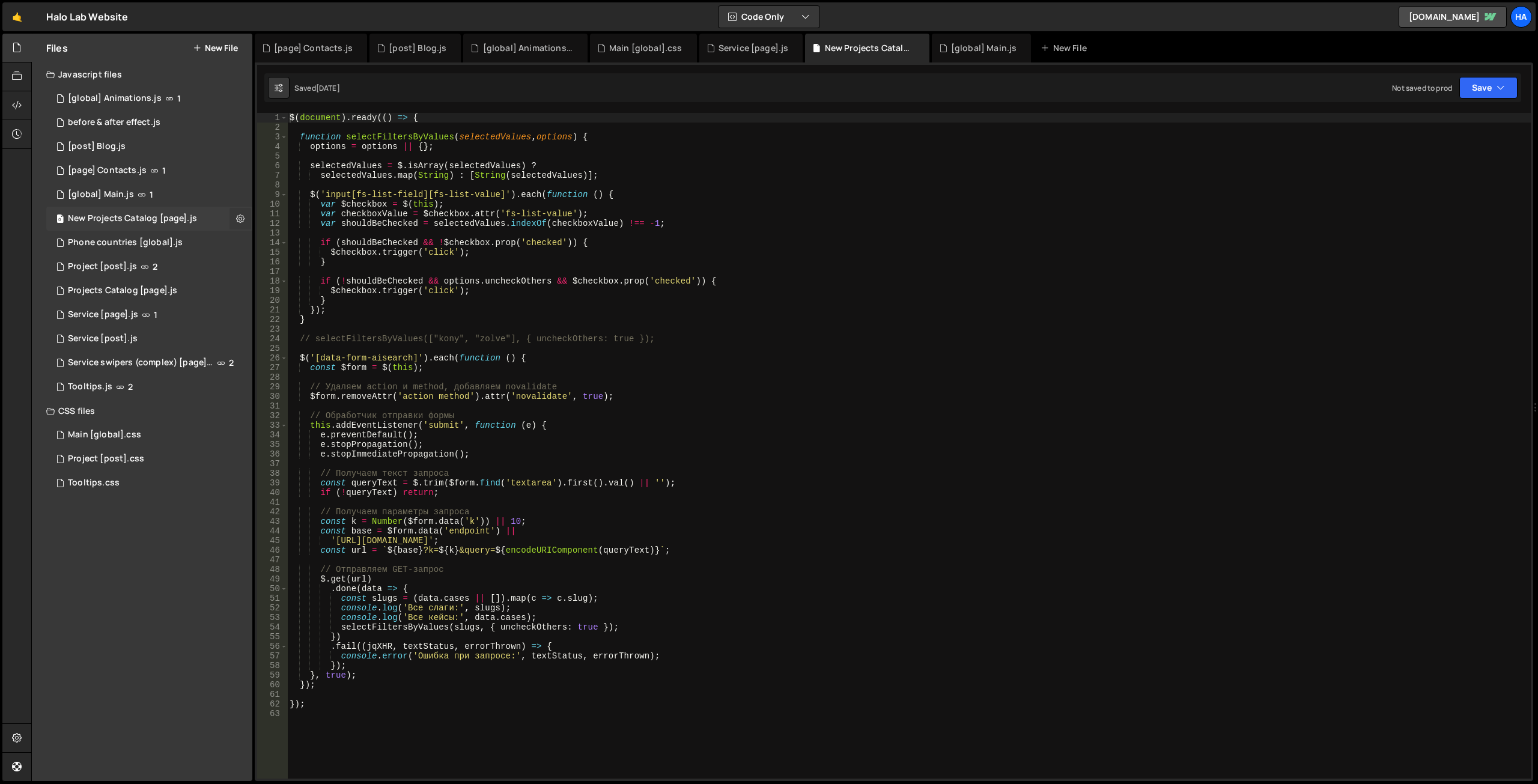
click at [241, 217] on icon at bounding box center [240, 218] width 8 height 12
click at [319, 235] on button "Edit File Settings" at bounding box center [313, 243] width 118 height 24
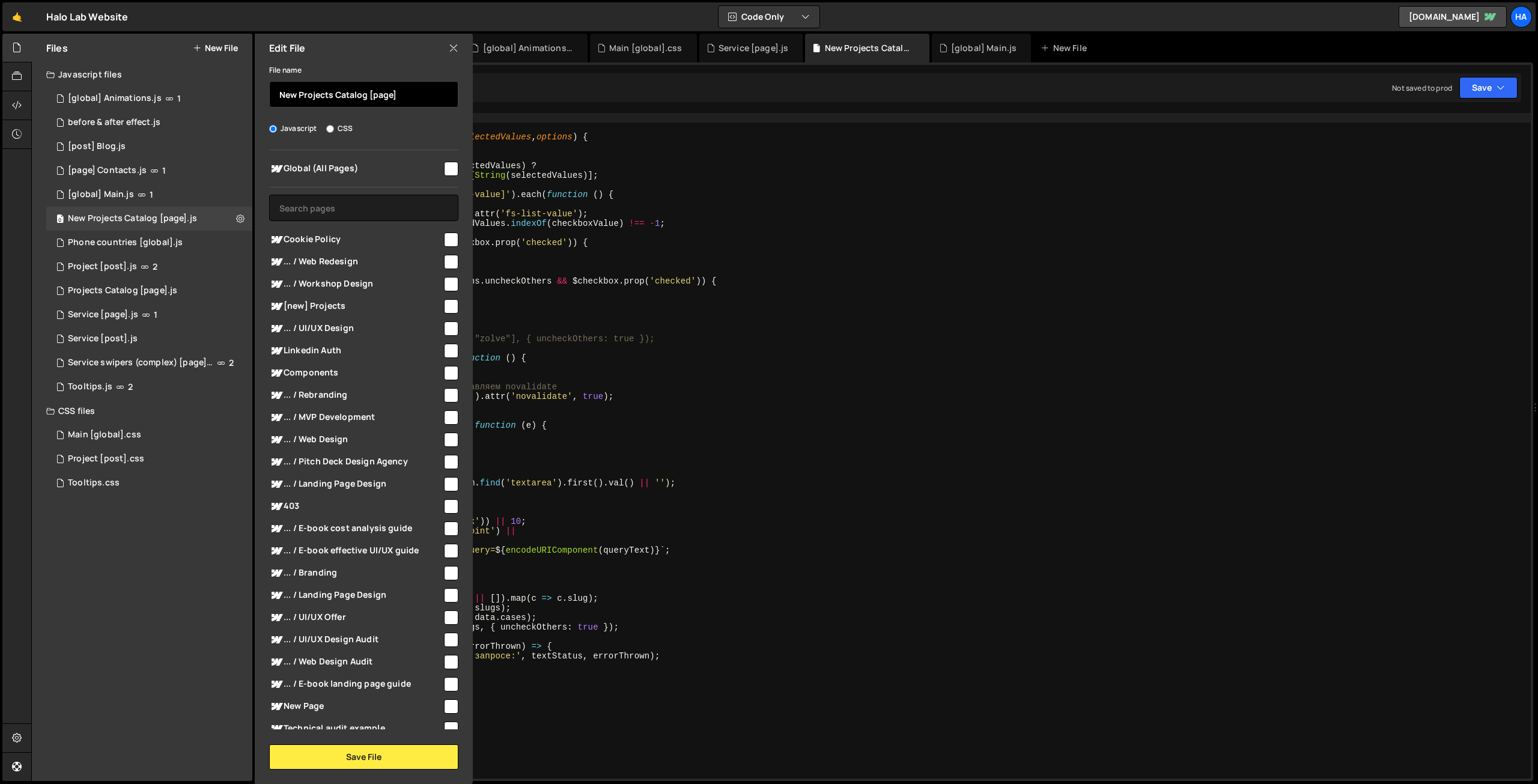
drag, startPoint x: 369, startPoint y: 93, endPoint x: 448, endPoint y: 105, distance: 79.9
click at [448, 105] on input "New Projects Catalog [page]" at bounding box center [363, 94] width 189 height 27
paste input "[page]"
type input "[page] New Projects Catalog"
click at [364, 756] on button "Save File" at bounding box center [363, 756] width 189 height 25
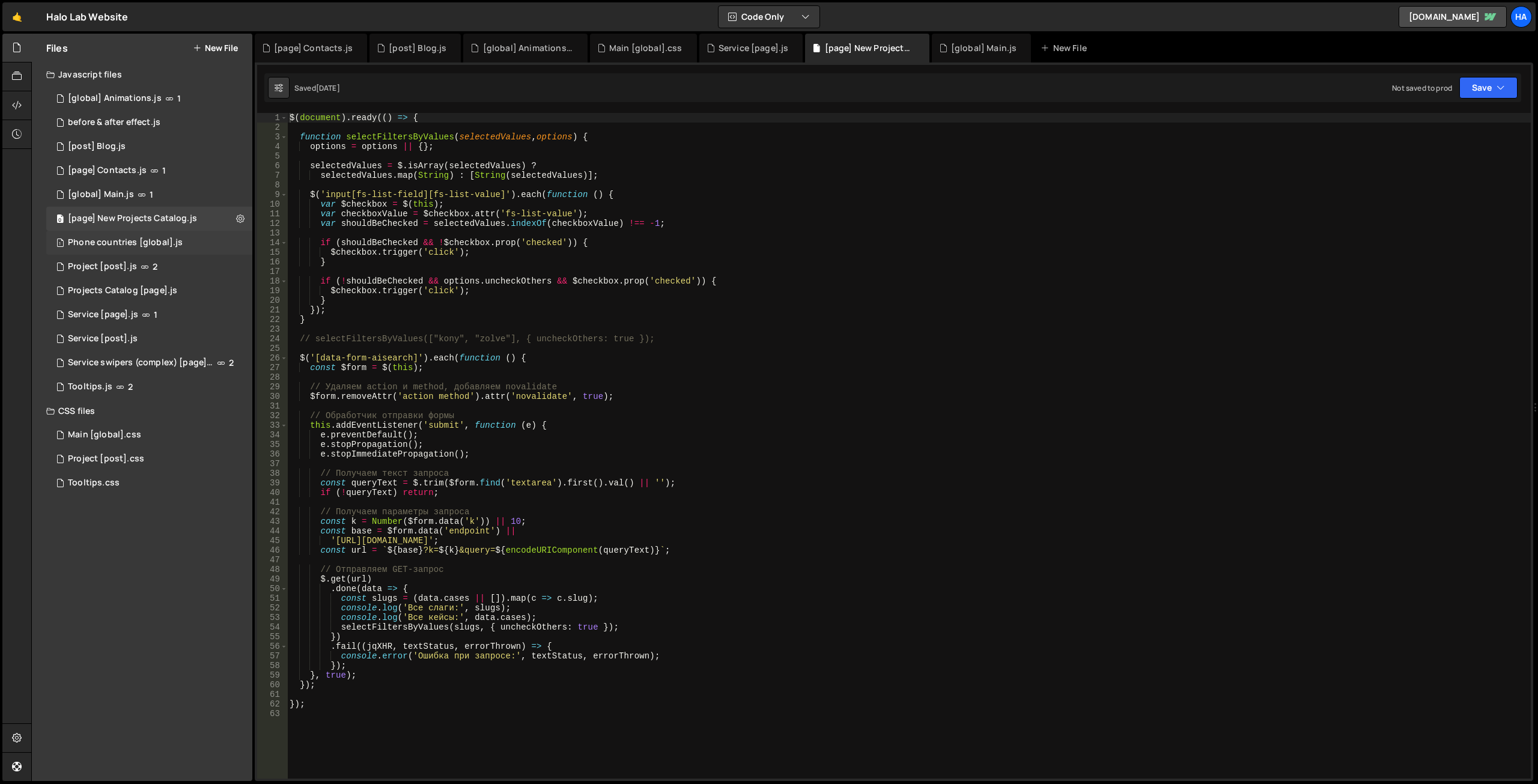
click at [218, 239] on div "1 Phone countries [global].js 0" at bounding box center [149, 242] width 206 height 24
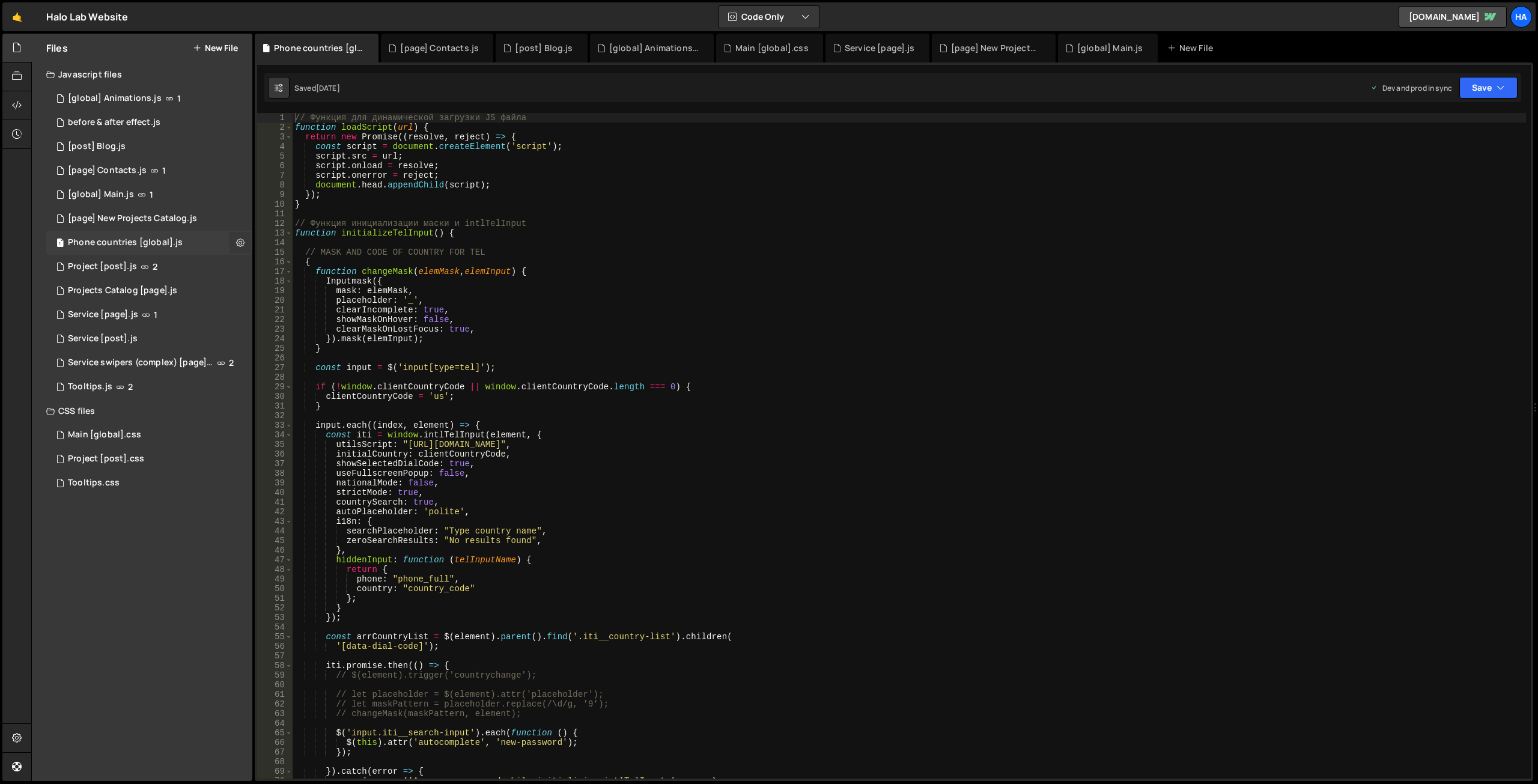
click at [242, 240] on icon at bounding box center [240, 242] width 8 height 12
type input "Phone countries [global]"
radio input "true"
checkbox input "true"
click at [312, 265] on button "Edit File Settings" at bounding box center [313, 267] width 118 height 24
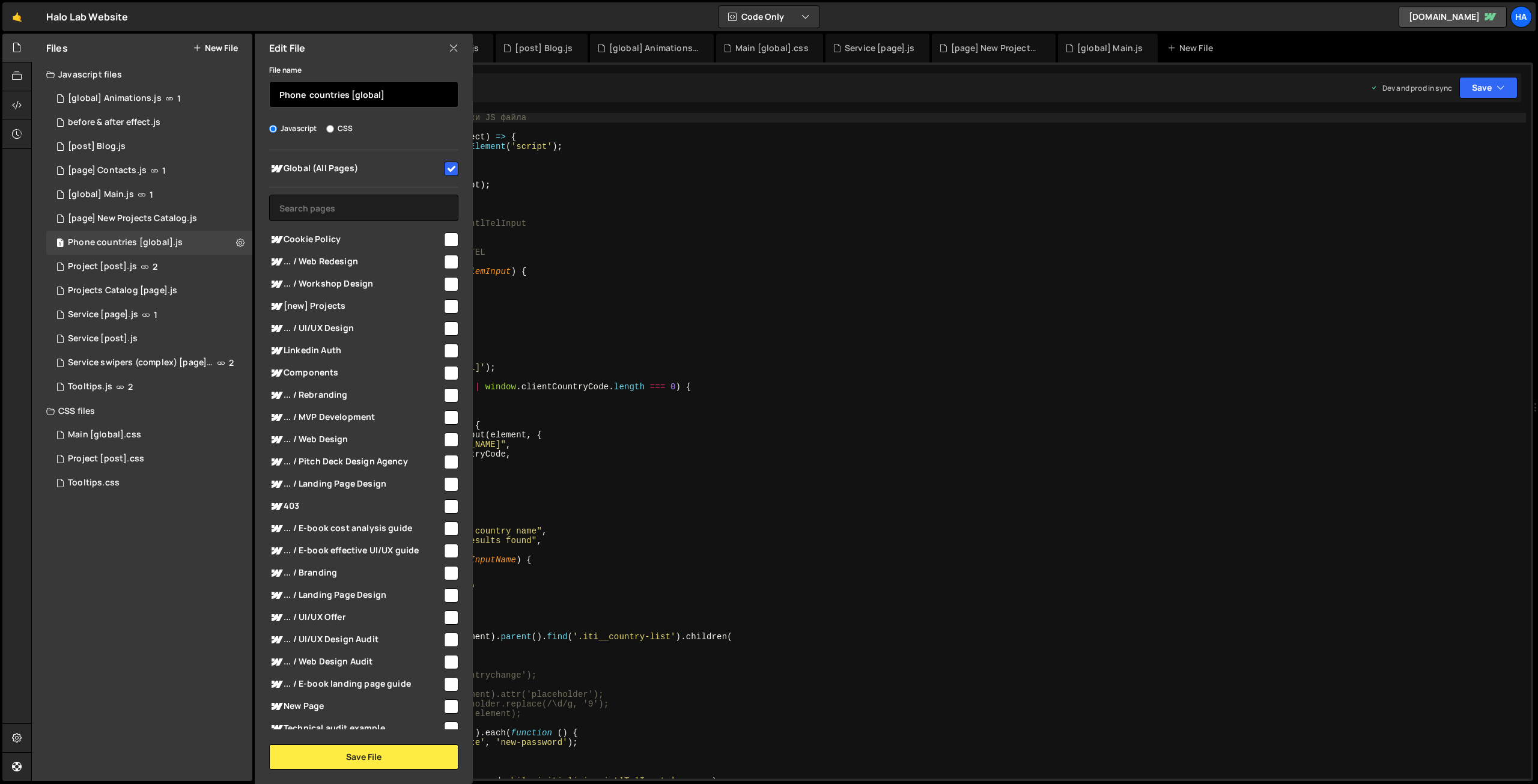
drag, startPoint x: 351, startPoint y: 92, endPoint x: 447, endPoint y: 109, distance: 97.5
click at [447, 109] on div "File name Phone countries [global] Javascript CSS Global (All Pages)" at bounding box center [364, 416] width 218 height 707
paste input "[global]"
click at [354, 757] on button "Save File" at bounding box center [363, 756] width 189 height 25
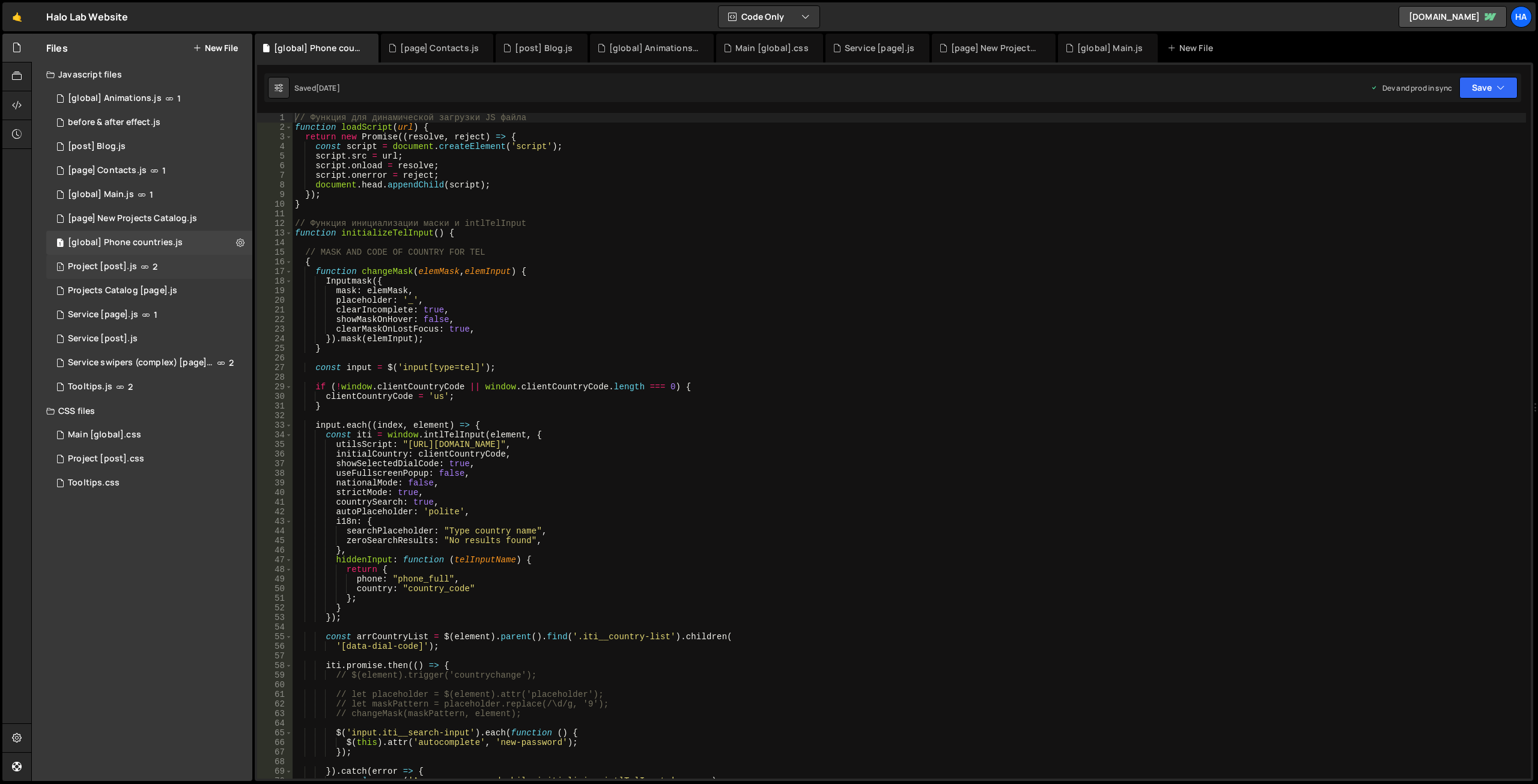
click at [218, 258] on div "1 Project [post].js 2" at bounding box center [149, 266] width 206 height 24
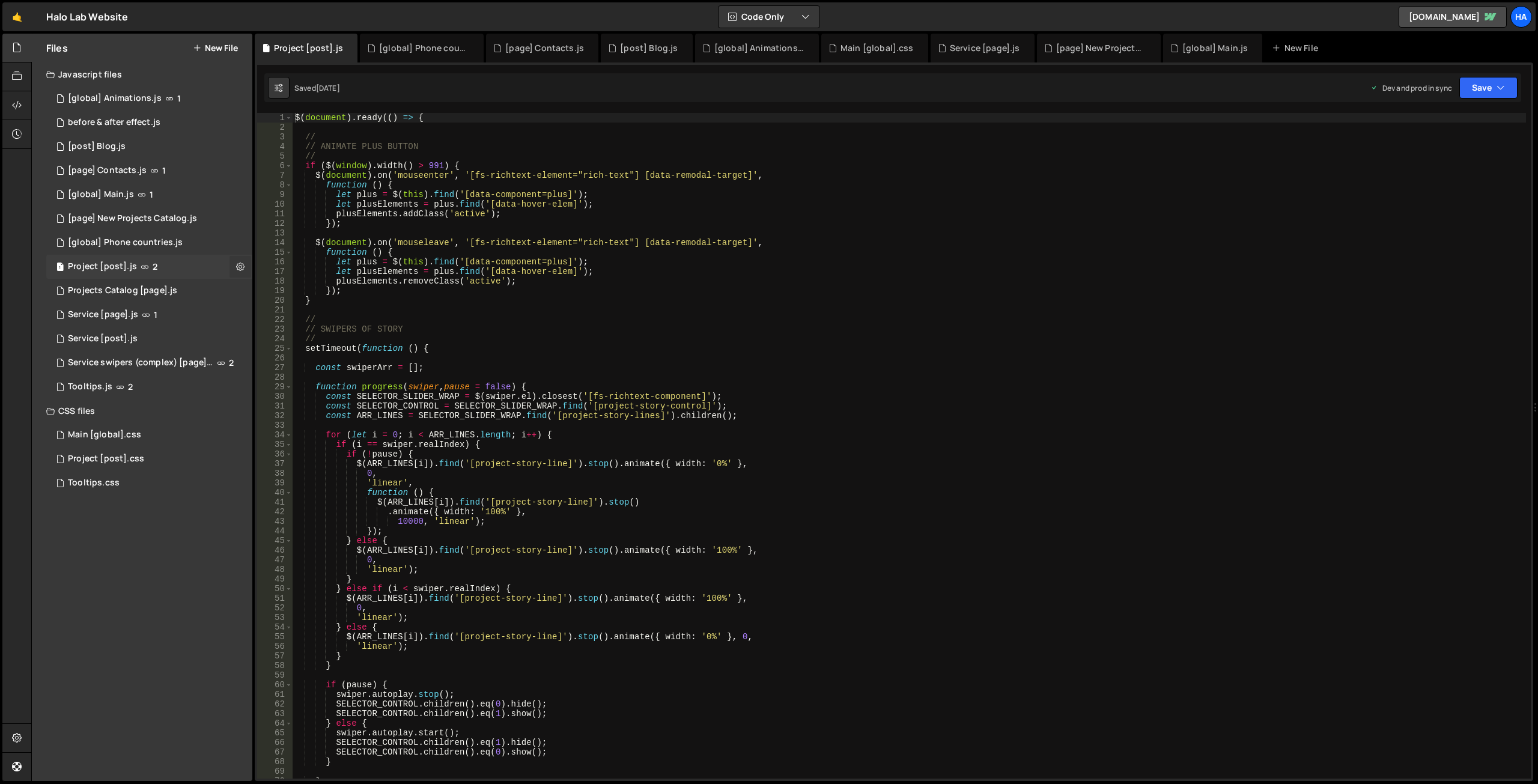
click at [238, 265] on icon at bounding box center [240, 266] width 8 height 12
type input "Project [post]"
radio input "true"
checkbox input "true"
click at [305, 291] on button "Edit File Settings" at bounding box center [313, 291] width 118 height 24
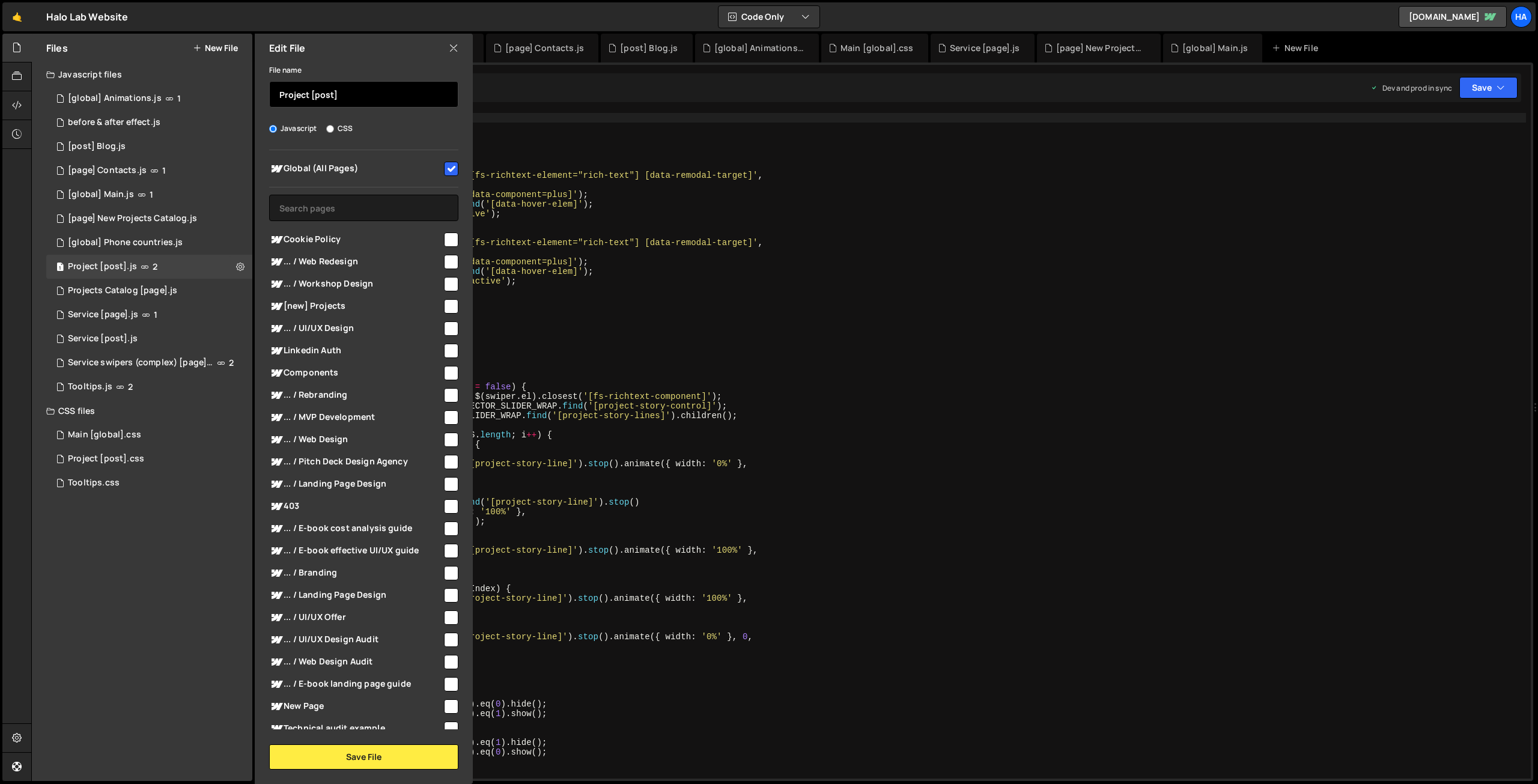
drag, startPoint x: 311, startPoint y: 96, endPoint x: 428, endPoint y: 104, distance: 117.3
click at [428, 104] on input "Project [post]" at bounding box center [363, 94] width 189 height 27
paste input "[post]"
click at [371, 759] on button "Save File" at bounding box center [363, 756] width 189 height 25
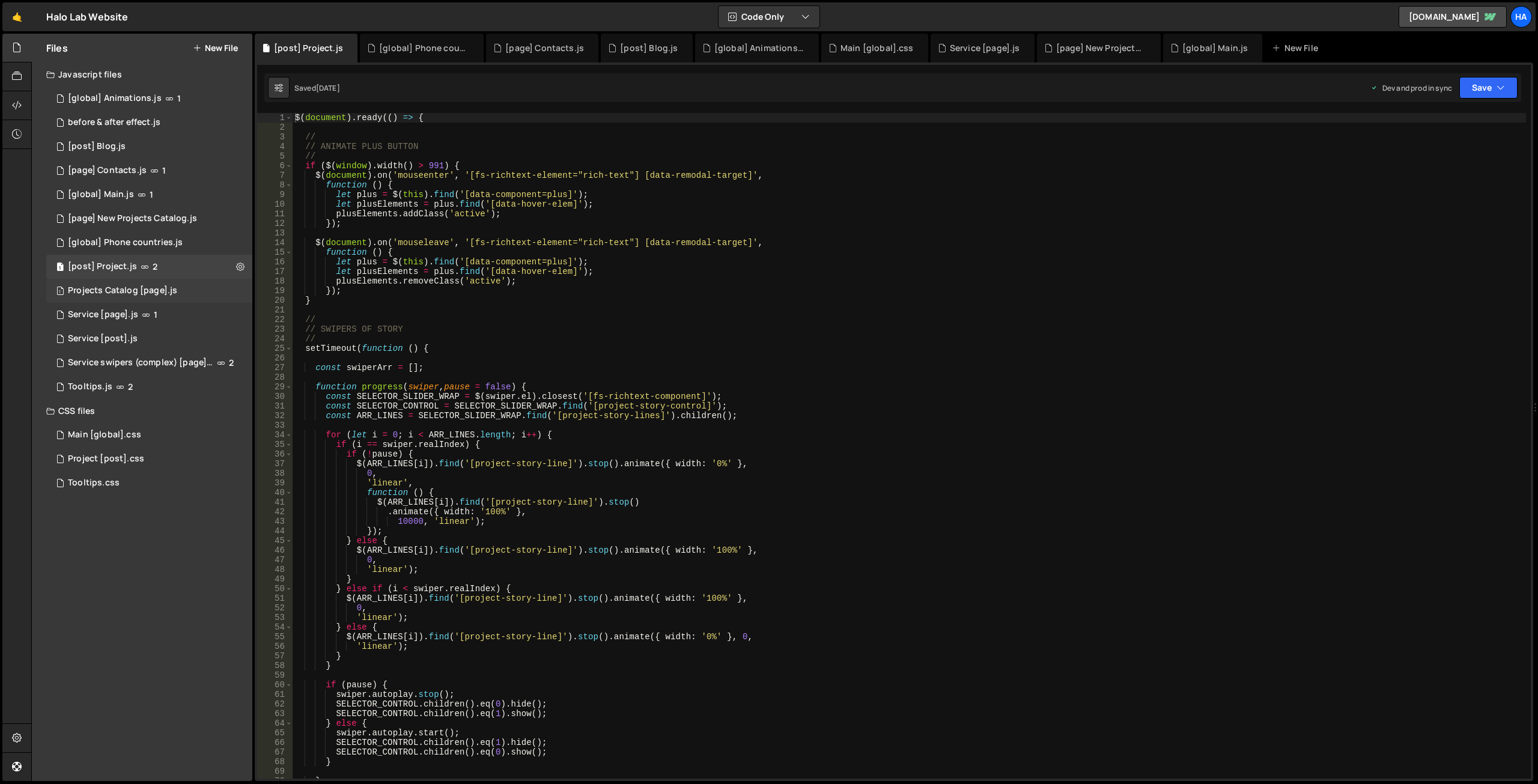
click at [234, 287] on div "1 Projects Catalog [page].js 0" at bounding box center [149, 290] width 206 height 24
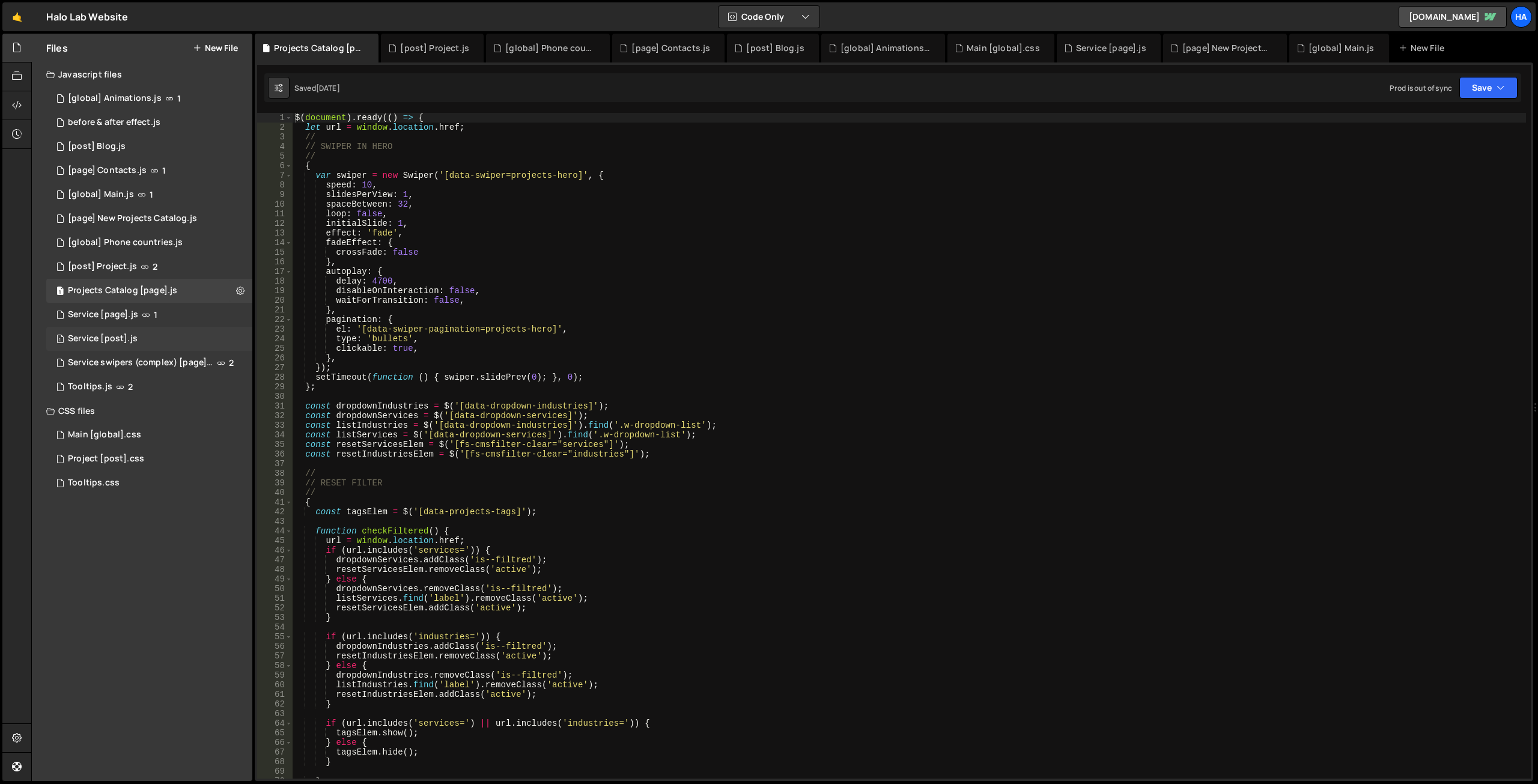
click at [218, 342] on div "1 Service [post].js 0" at bounding box center [149, 338] width 206 height 24
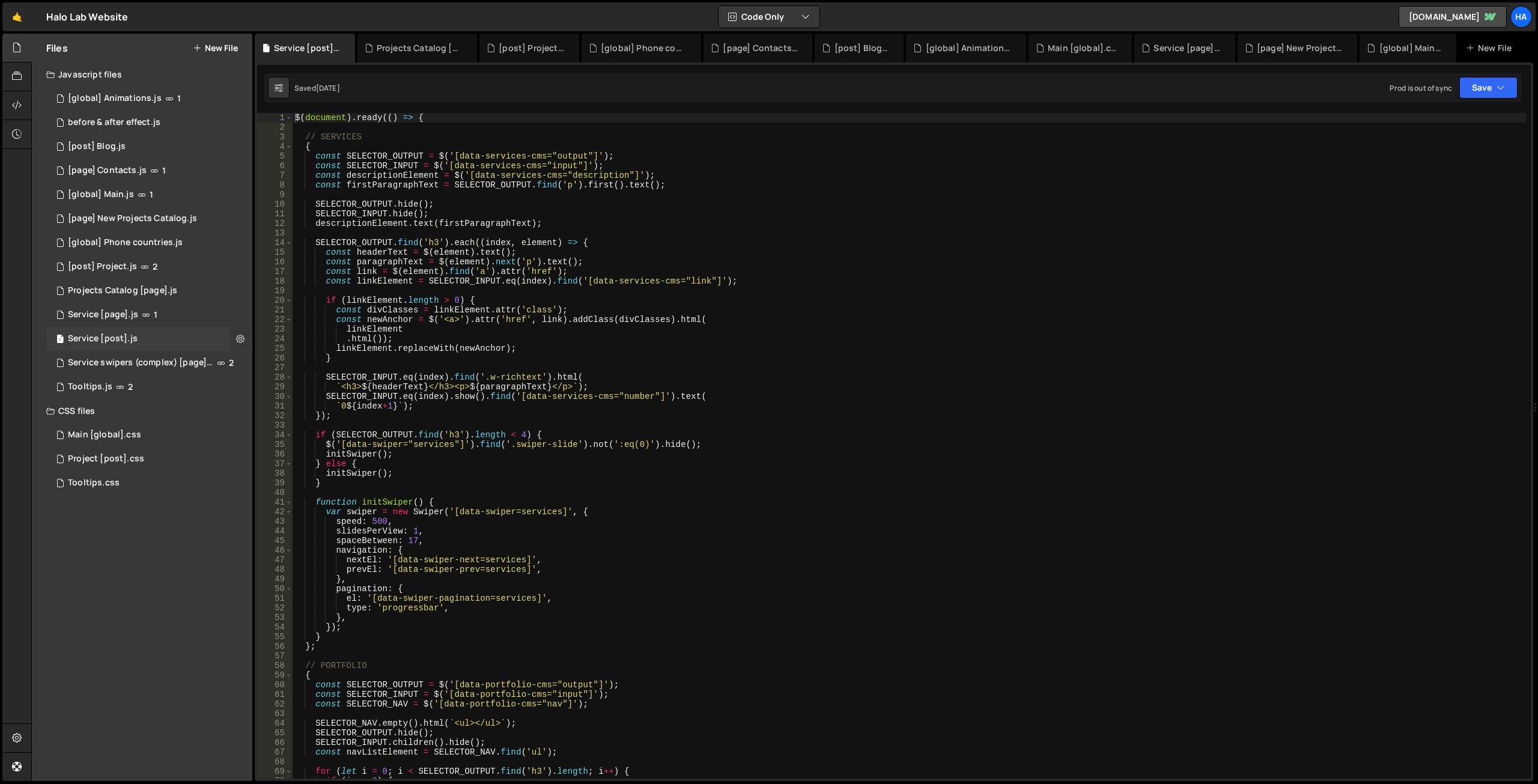
click at [242, 343] on icon at bounding box center [240, 338] width 8 height 12
type input "Service [post]"
radio input "true"
checkbox input "true"
click at [285, 367] on button "Edit File Settings" at bounding box center [313, 364] width 118 height 24
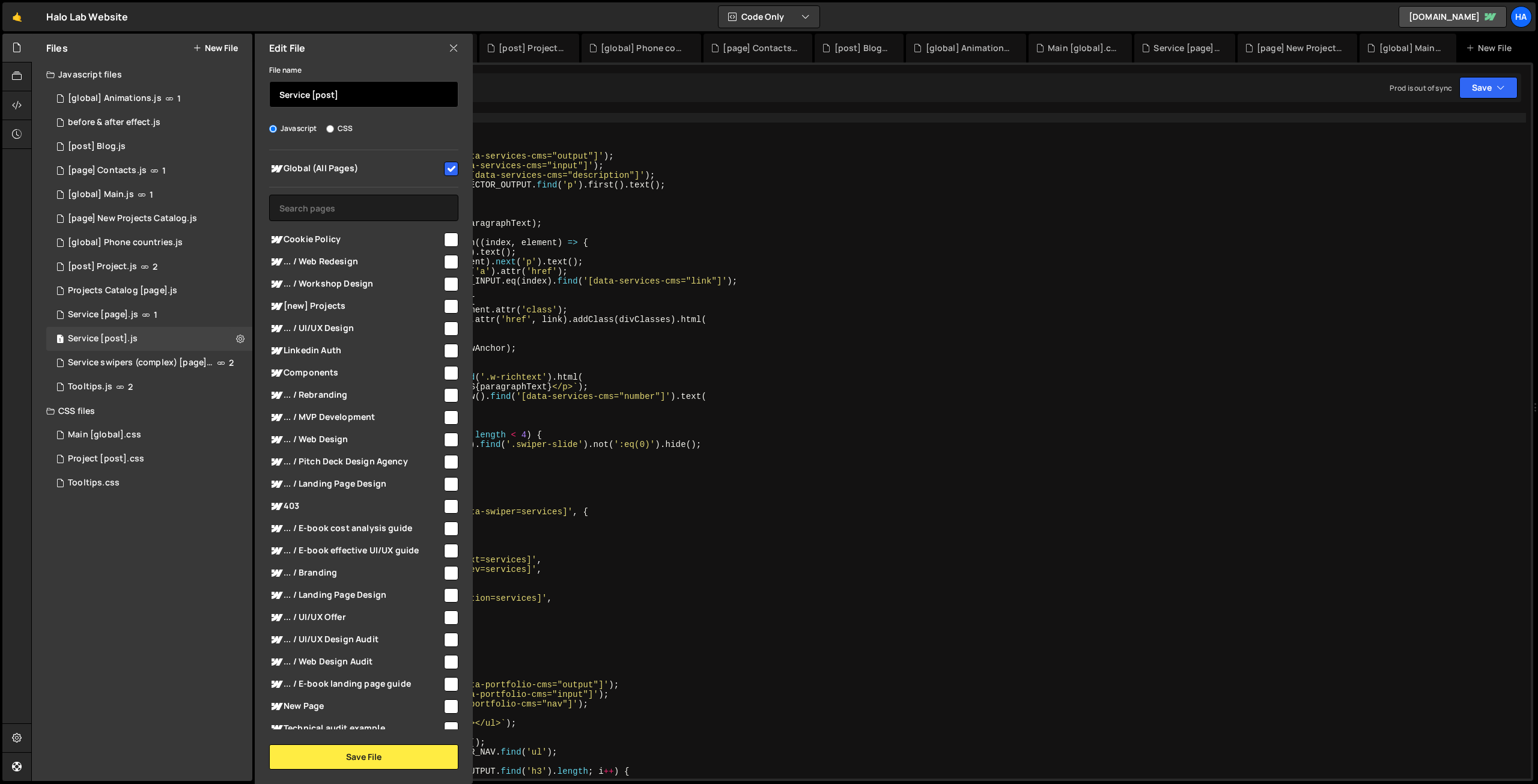
drag, startPoint x: 342, startPoint y: 96, endPoint x: 309, endPoint y: 96, distance: 33.0
click at [310, 98] on input "Service [post]" at bounding box center [363, 94] width 189 height 27
paste input "[post]"
click at [342, 761] on button "Save File" at bounding box center [363, 756] width 189 height 25
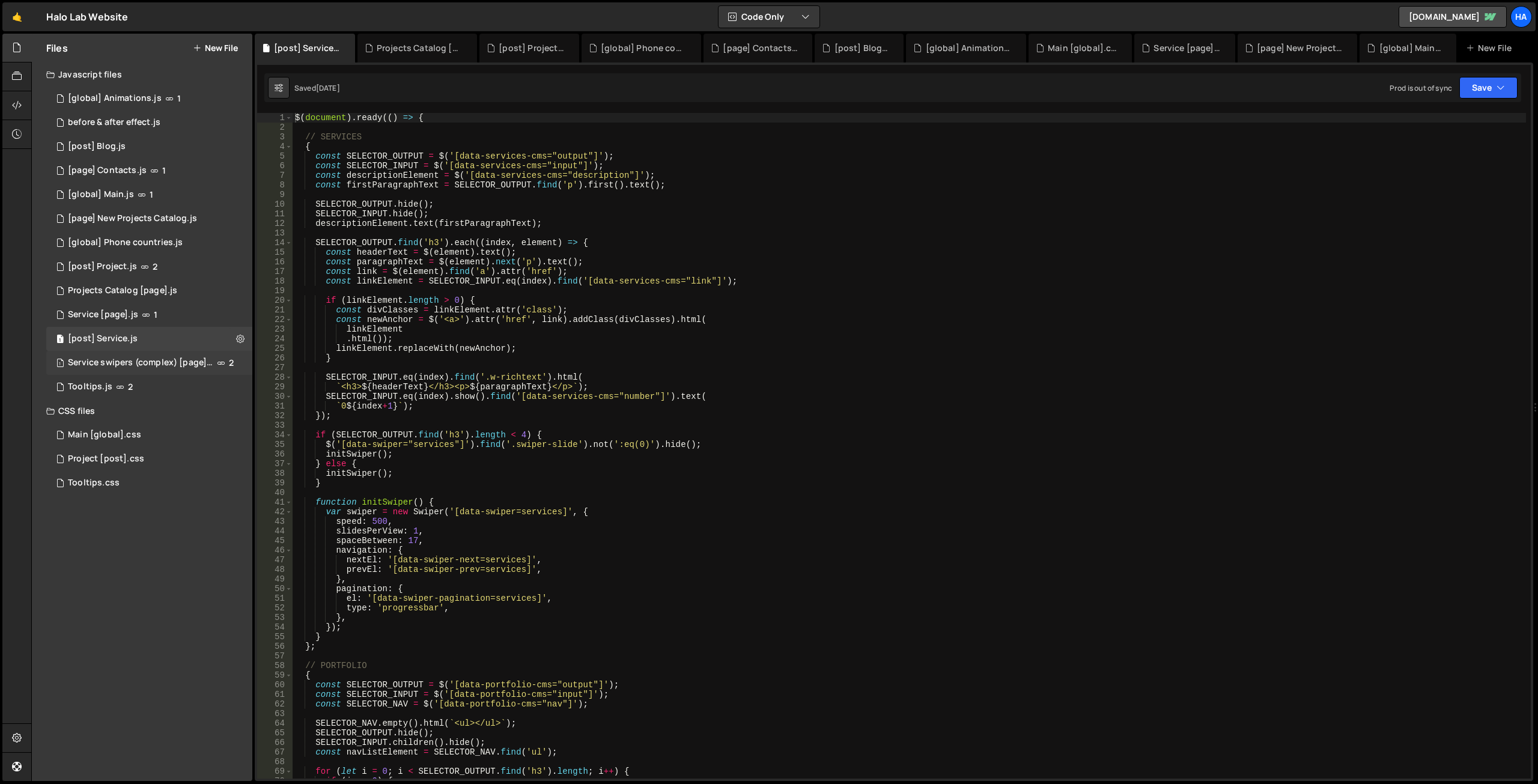
click at [231, 363] on span "2" at bounding box center [231, 362] width 4 height 10
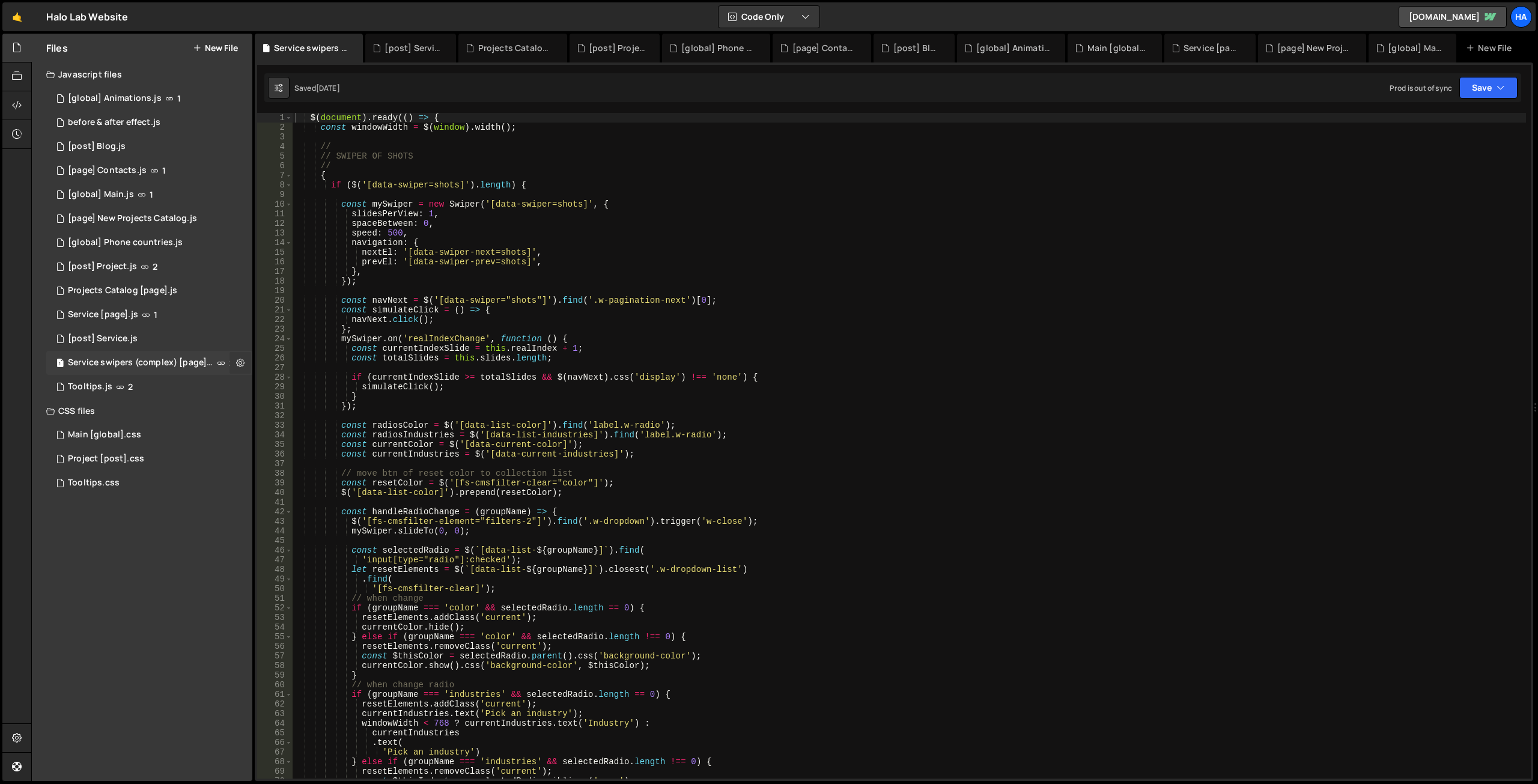
click at [238, 362] on icon at bounding box center [240, 362] width 8 height 12
click at [279, 388] on button "Edit File Settings" at bounding box center [313, 388] width 118 height 24
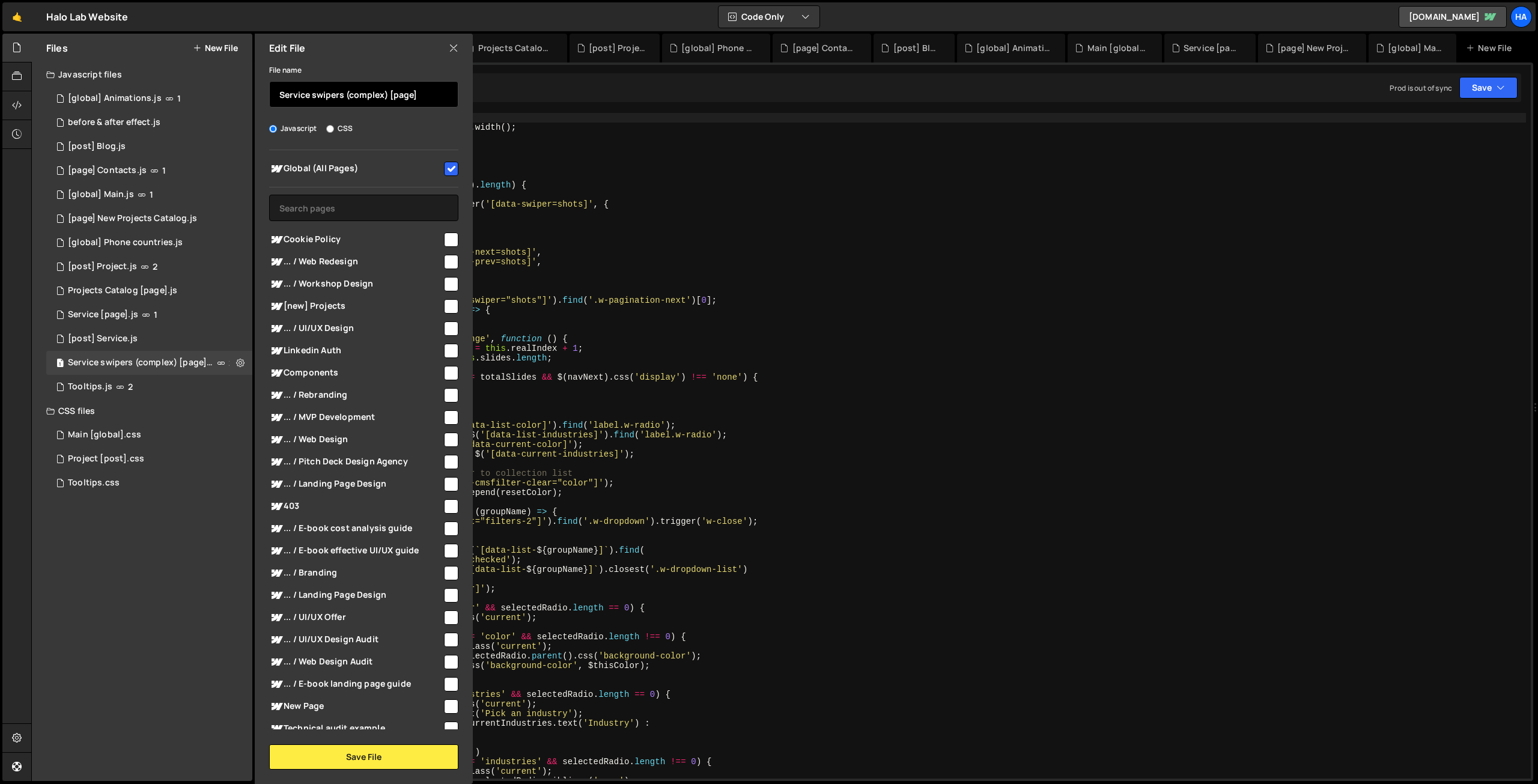
drag, startPoint x: 388, startPoint y: 92, endPoint x: 511, endPoint y: 94, distance: 123.0
click at [511, 94] on div "Files New File Javascript files 1 [global] Animations.js 1 0 before & after eff…" at bounding box center [784, 408] width 1507 height 748
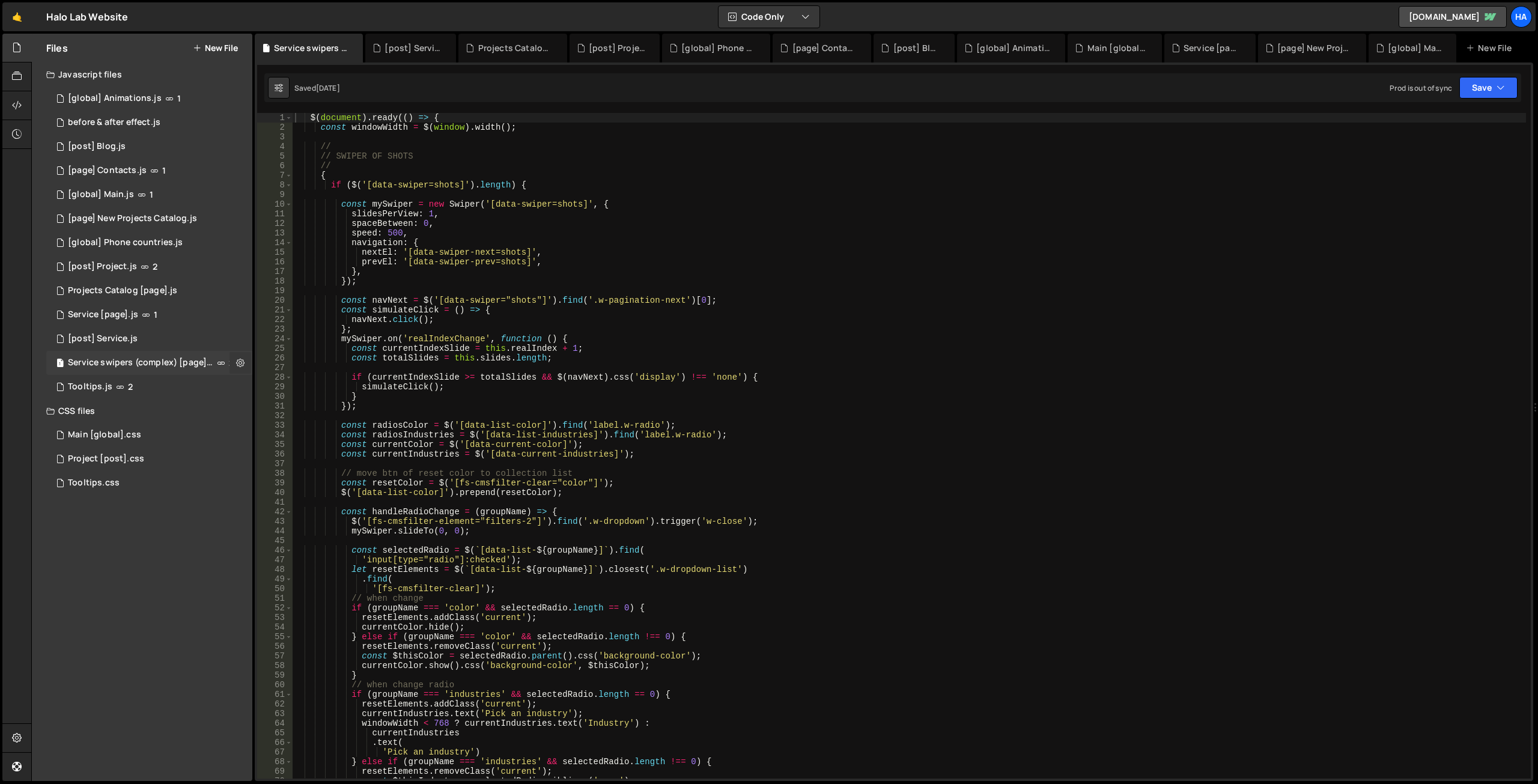
click at [240, 363] on icon at bounding box center [240, 362] width 8 height 12
click at [305, 385] on button "Edit File Settings" at bounding box center [313, 388] width 118 height 24
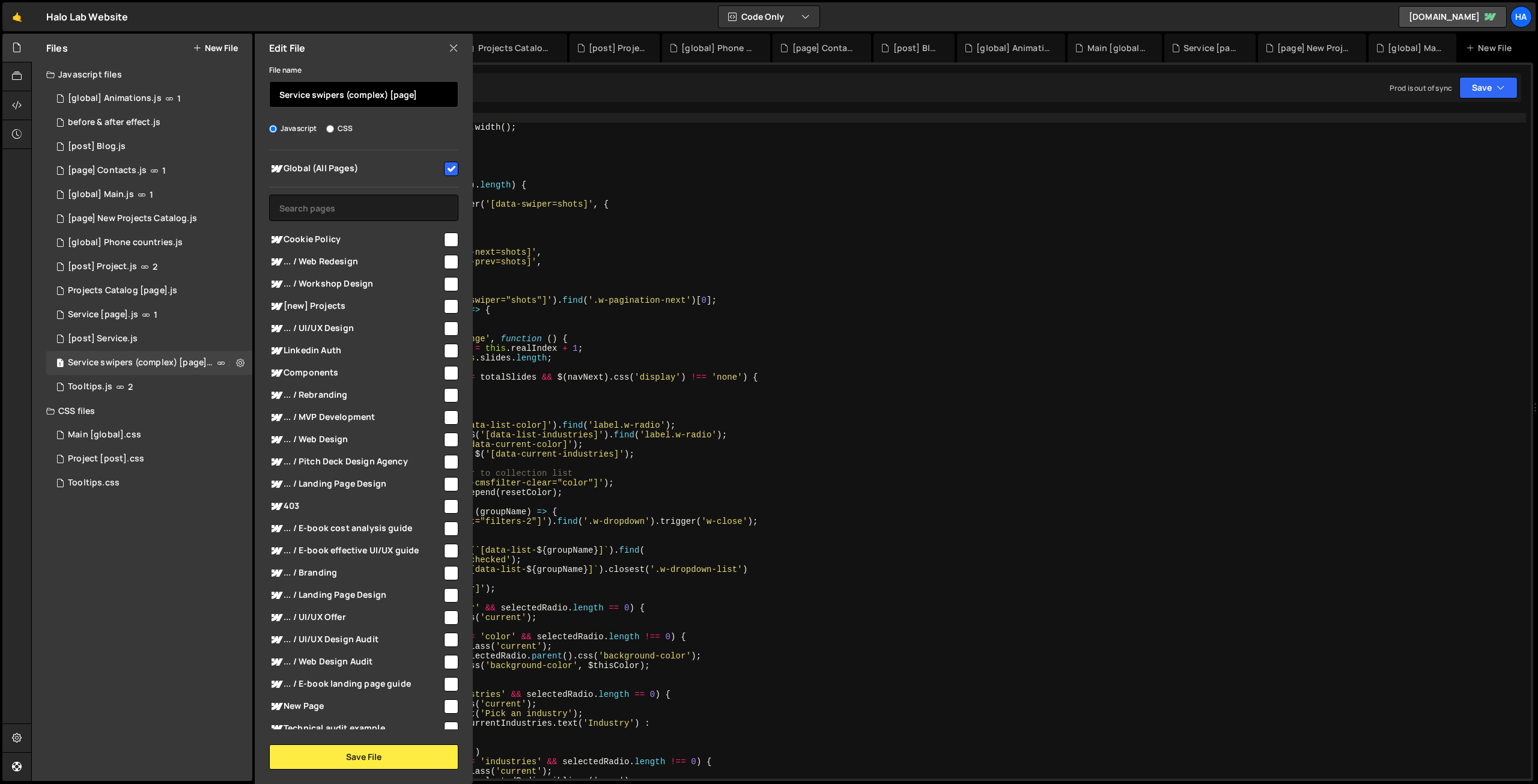
drag, startPoint x: 395, startPoint y: 94, endPoint x: 468, endPoint y: 100, distance: 73.2
click at [468, 100] on div "File name Service swipers (complex) [page] Javascript CSS Global (All Pages)" at bounding box center [364, 416] width 218 height 707
paste input "[page]"
click at [354, 759] on button "Save File" at bounding box center [363, 756] width 189 height 25
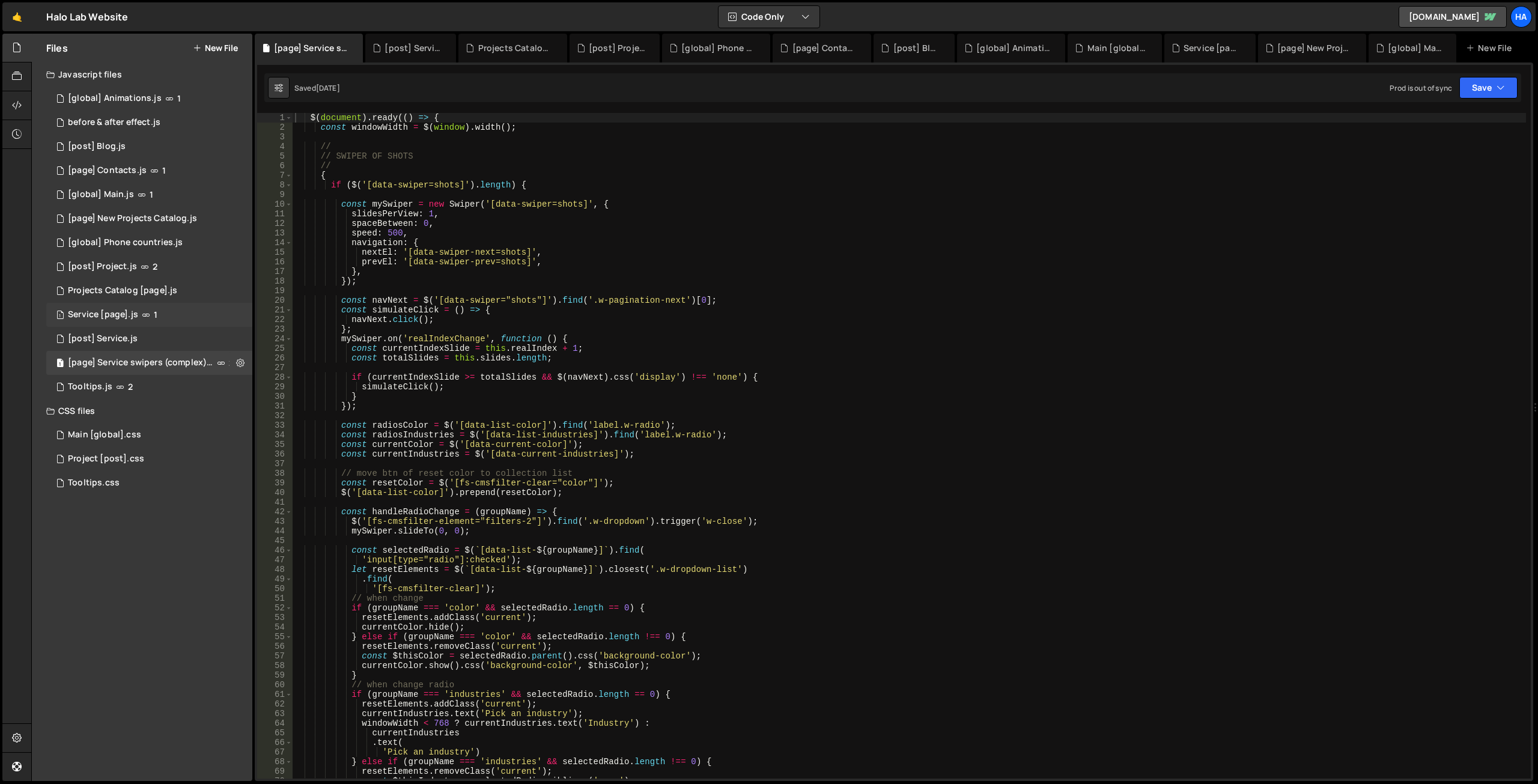
click at [225, 319] on div "1 Service [page].js 1" at bounding box center [149, 314] width 206 height 24
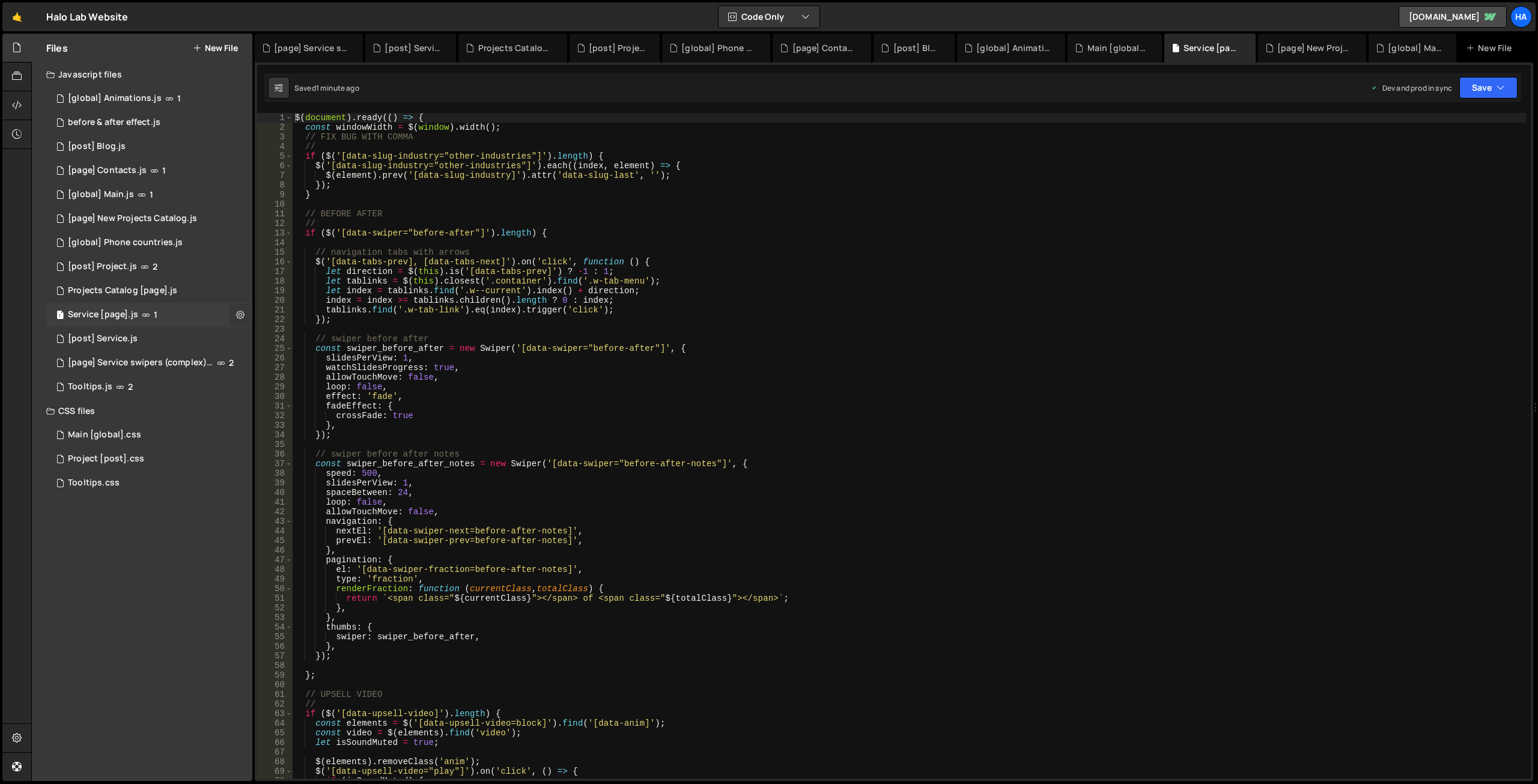
click at [241, 313] on icon at bounding box center [240, 314] width 8 height 12
type input "Service [page]"
radio input "true"
checkbox input "true"
click at [293, 335] on button "Edit File Settings" at bounding box center [313, 339] width 118 height 24
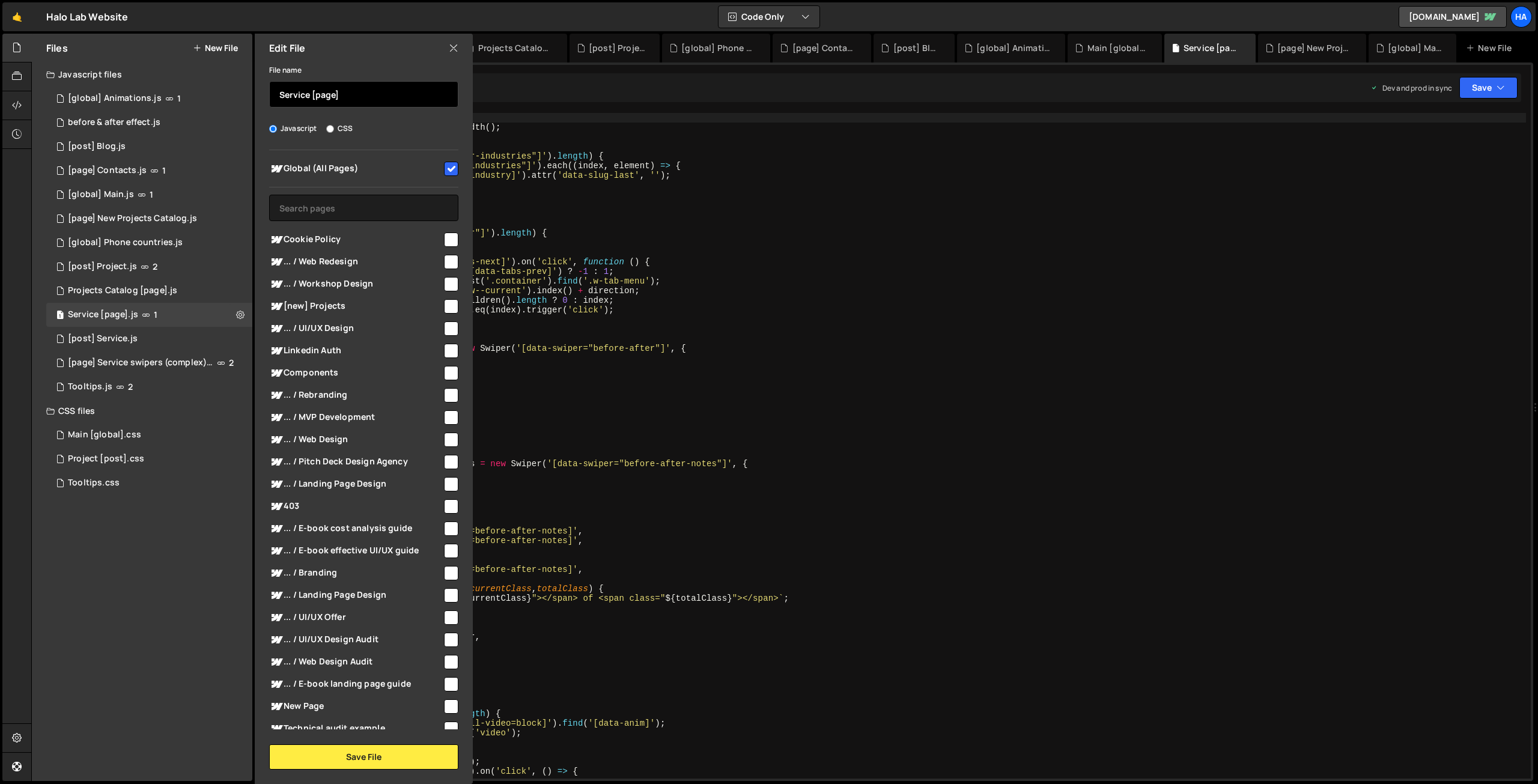
drag, startPoint x: 312, startPoint y: 96, endPoint x: 363, endPoint y: 99, distance: 51.1
click at [363, 99] on input "Service [page]" at bounding box center [363, 94] width 189 height 27
paste input "[page]"
type input "[page] Service"
click at [329, 754] on button "Save File" at bounding box center [363, 756] width 189 height 25
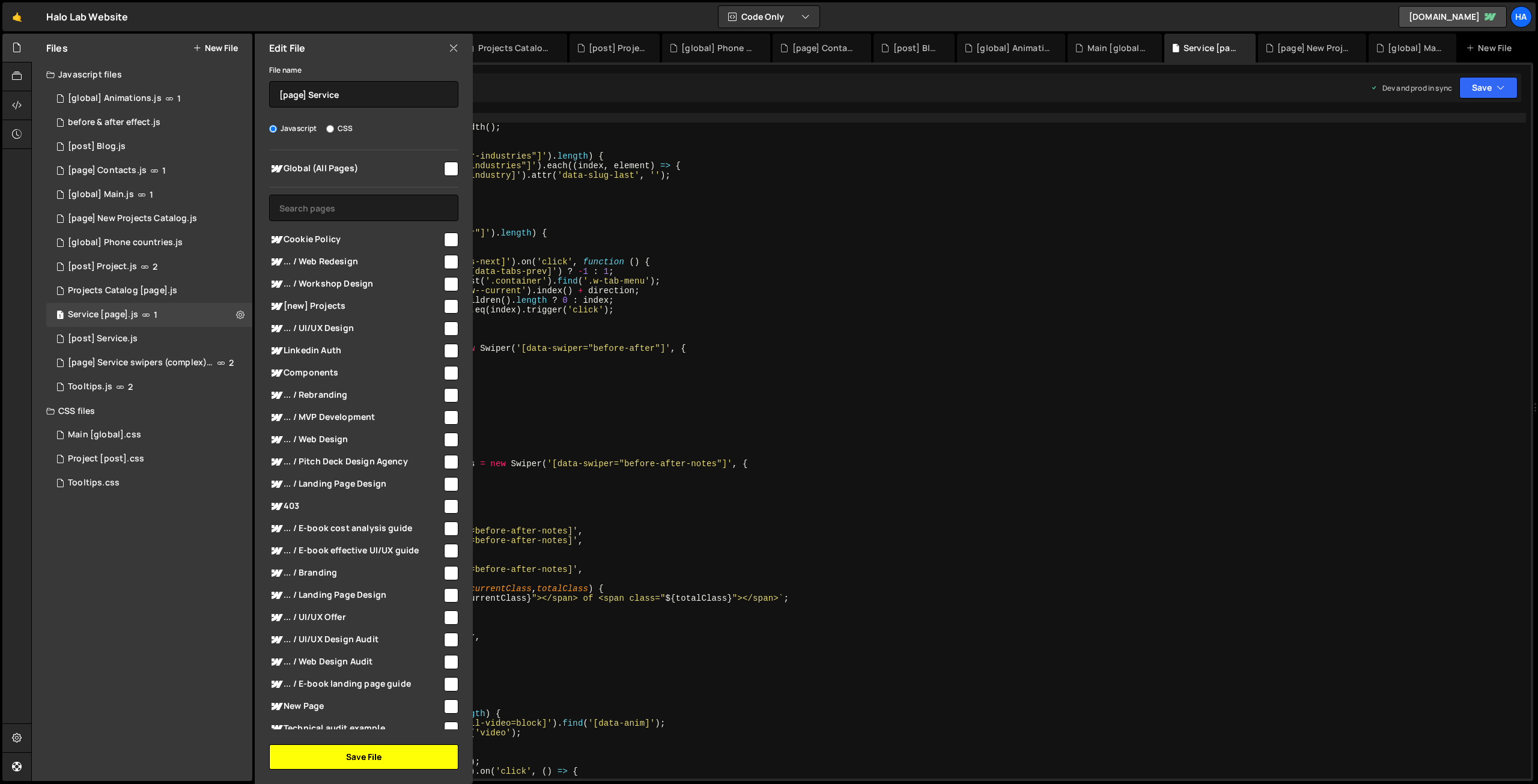
checkbox input "false"
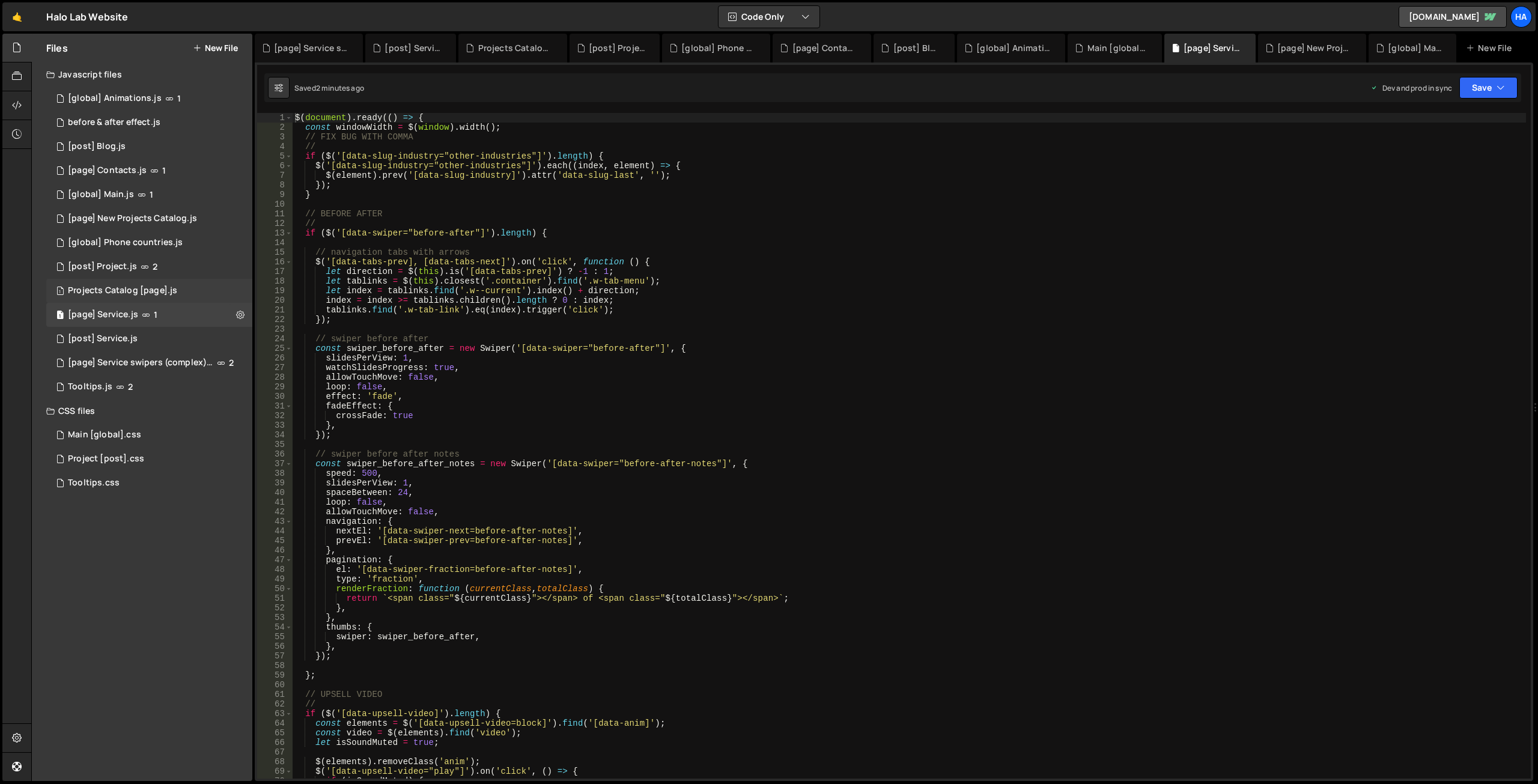
click at [237, 291] on div "1 Projects Catalog [page].js 0" at bounding box center [149, 290] width 206 height 24
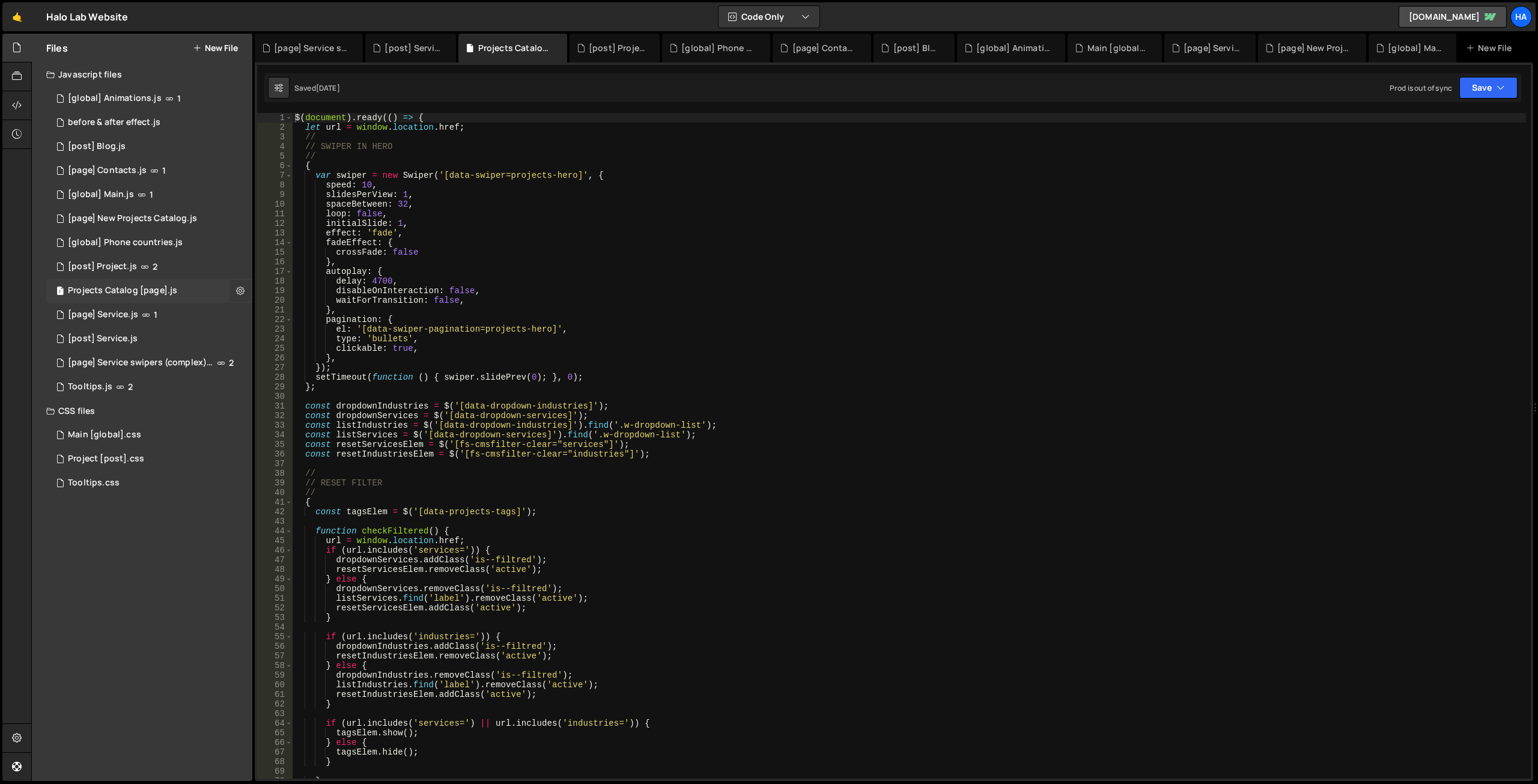
click at [244, 287] on icon at bounding box center [240, 290] width 8 height 12
type input "Projects Catalog [page]"
radio input "true"
checkbox input "true"
click at [327, 318] on button "Edit File Settings" at bounding box center [313, 315] width 118 height 24
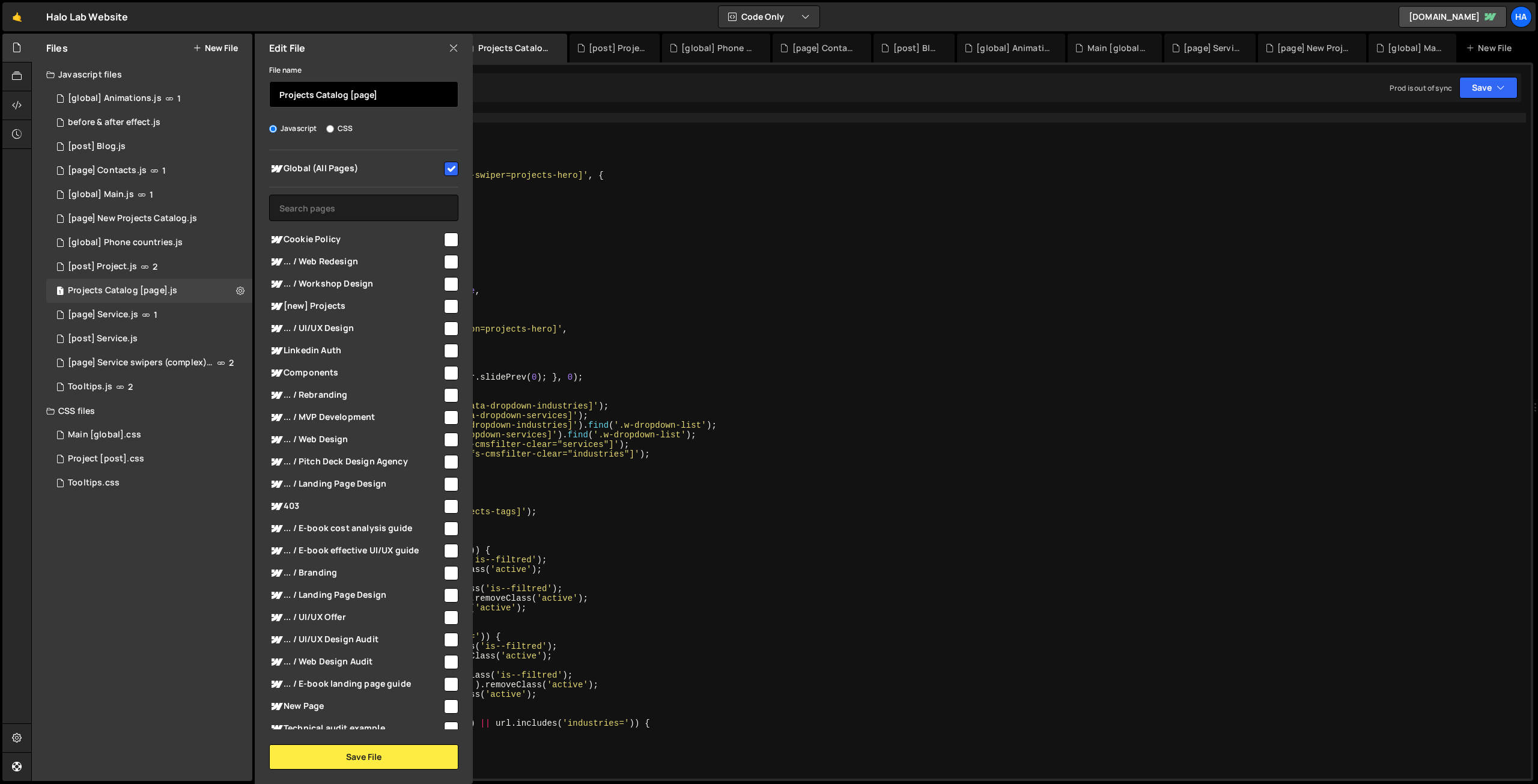
drag, startPoint x: 350, startPoint y: 94, endPoint x: 460, endPoint y: 98, distance: 110.1
click at [460, 98] on div "File name Projects Catalog [page] Javascript CSS Global (All Pages)" at bounding box center [364, 416] width 218 height 707
paste input "[page]"
type input "[page] Projects Catalog"
click at [362, 756] on button "Save File" at bounding box center [363, 756] width 189 height 25
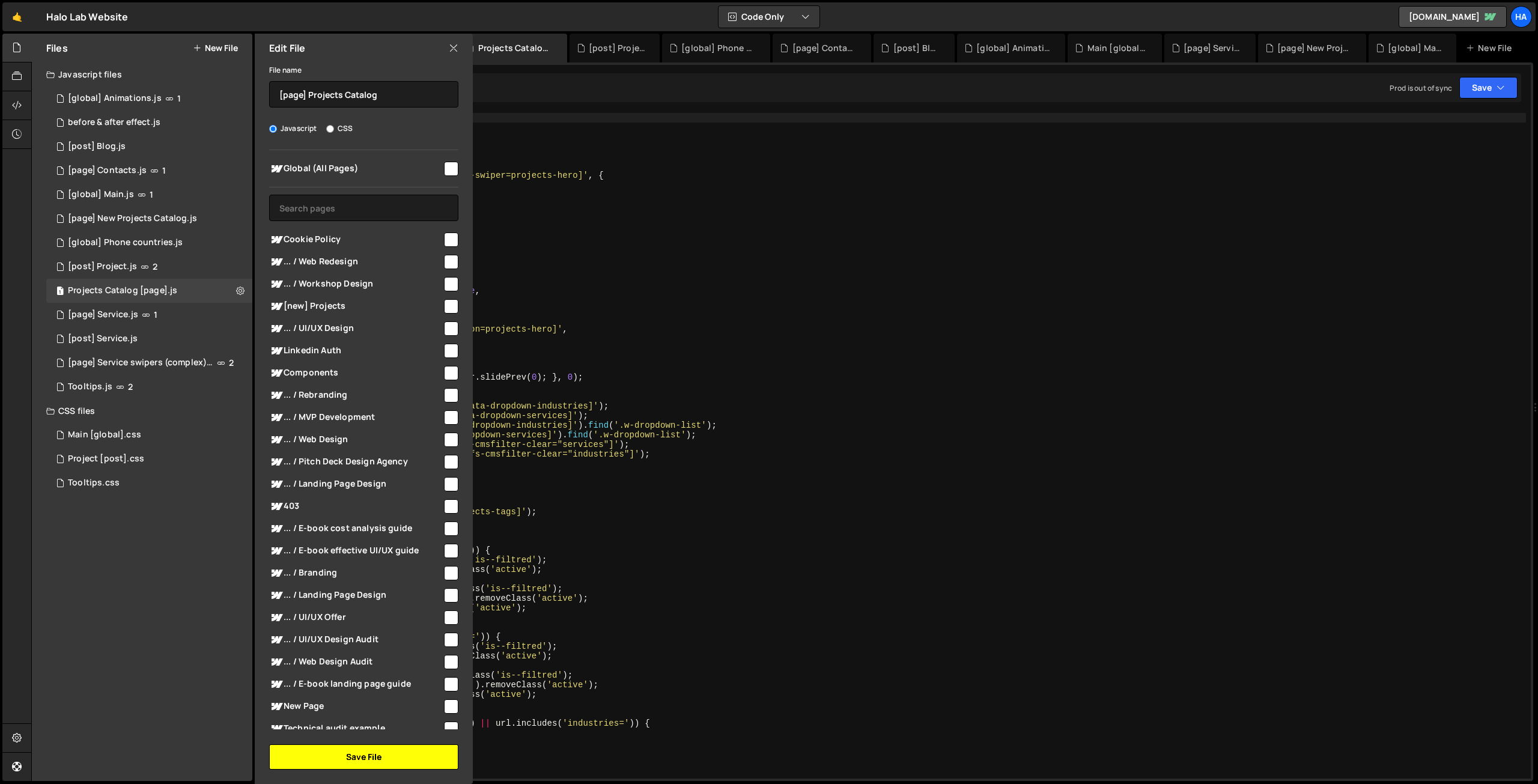
checkbox input "false"
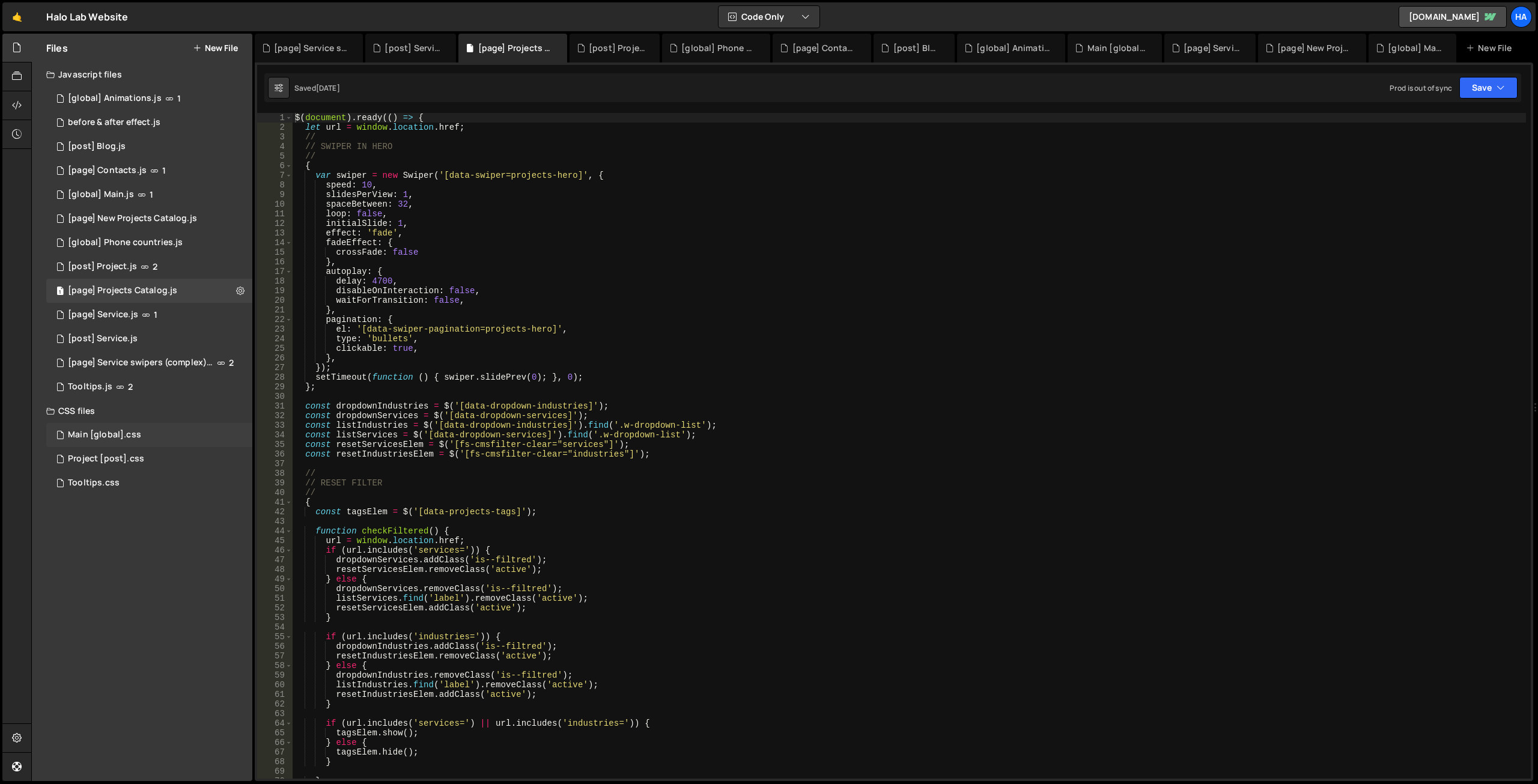
click at [208, 431] on div "Main [global].css 0" at bounding box center [149, 434] width 206 height 24
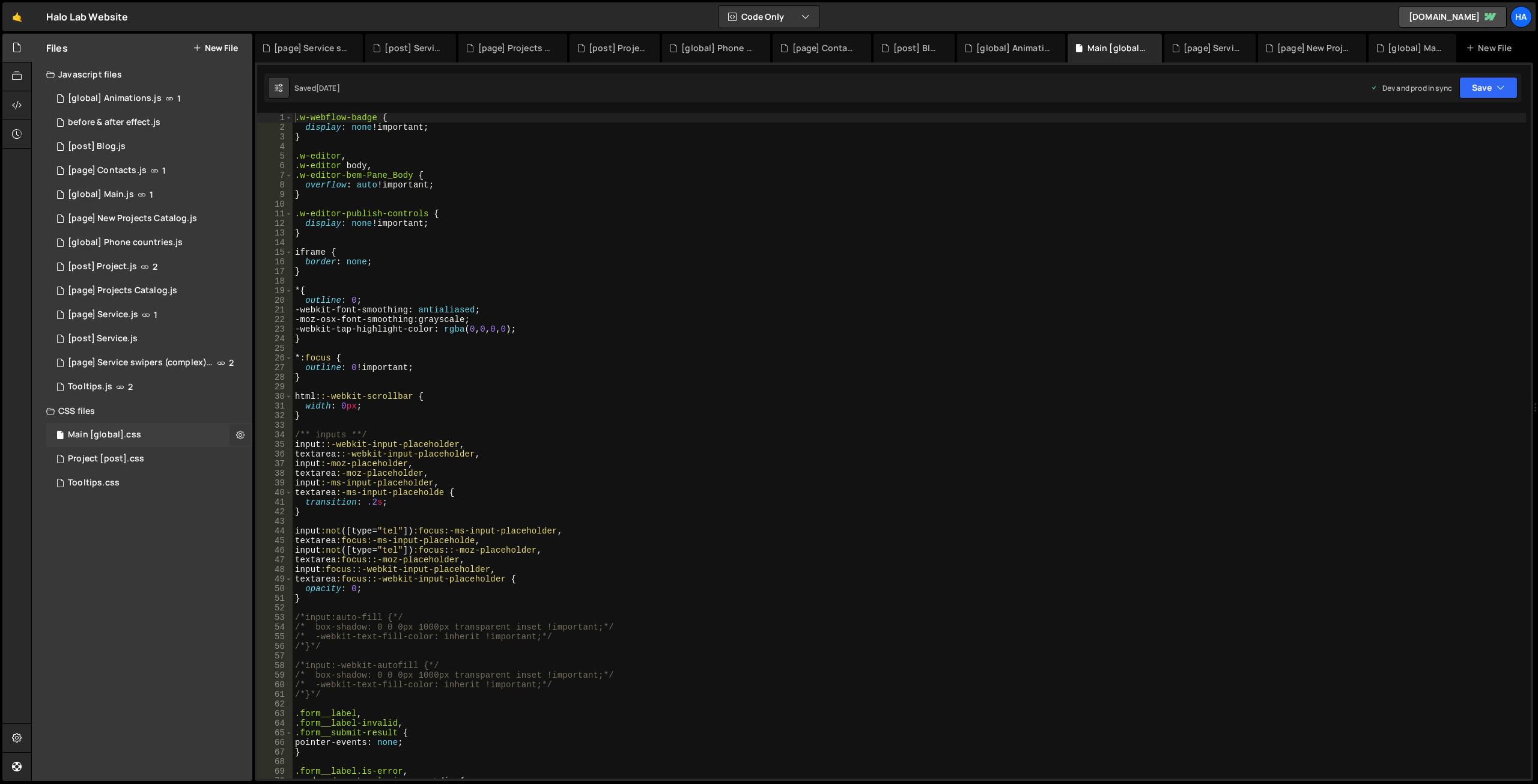
click at [241, 434] on icon at bounding box center [240, 434] width 8 height 12
type input "Main [global]"
radio input "false"
radio input "true"
checkbox input "true"
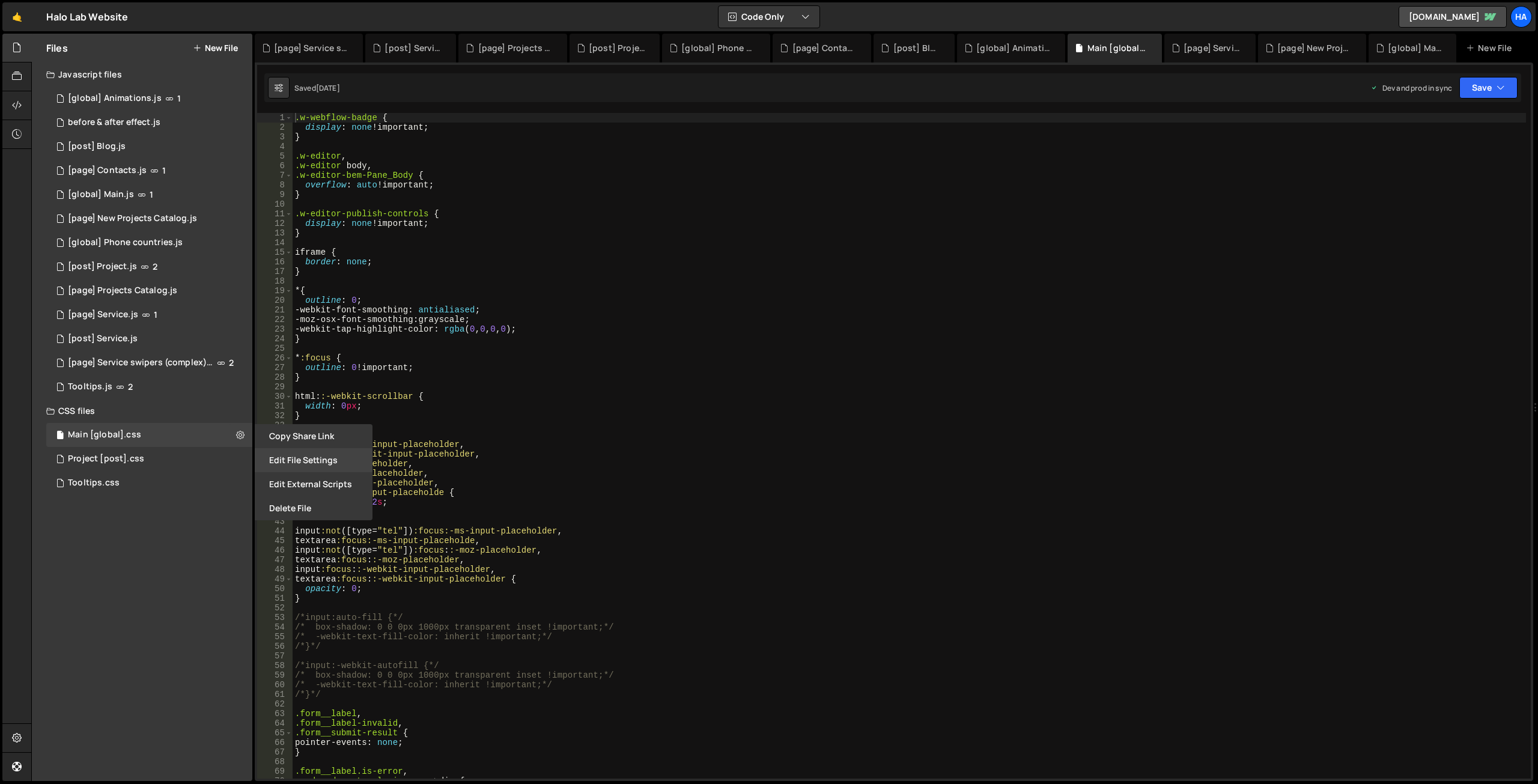
click at [285, 456] on button "Edit File Settings" at bounding box center [313, 460] width 118 height 24
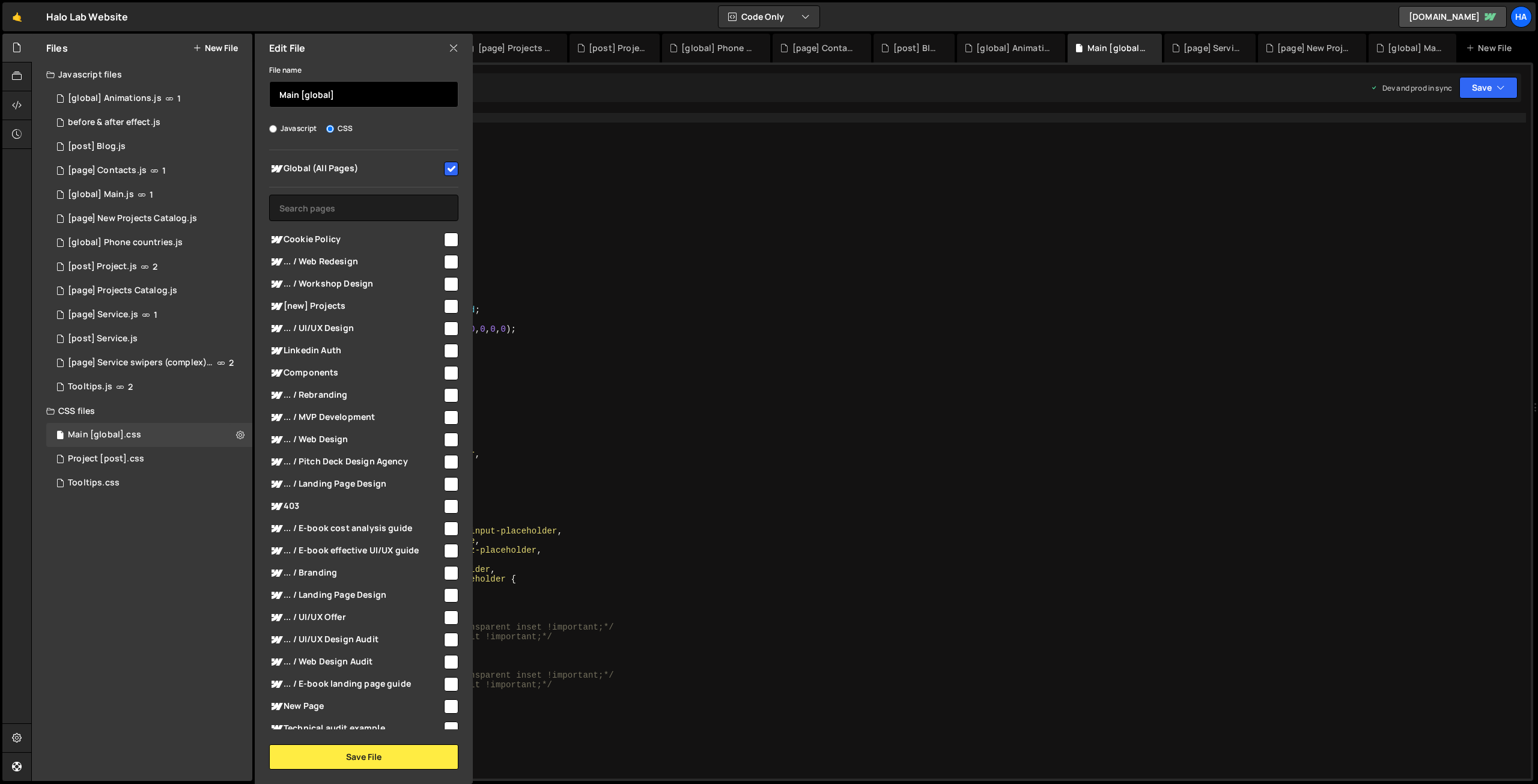
drag, startPoint x: 326, startPoint y: 94, endPoint x: 370, endPoint y: 95, distance: 44.0
click at [370, 94] on input "Main [global]" at bounding box center [363, 94] width 189 height 27
paste input "[global]"
click at [369, 746] on button "Save File" at bounding box center [363, 756] width 189 height 25
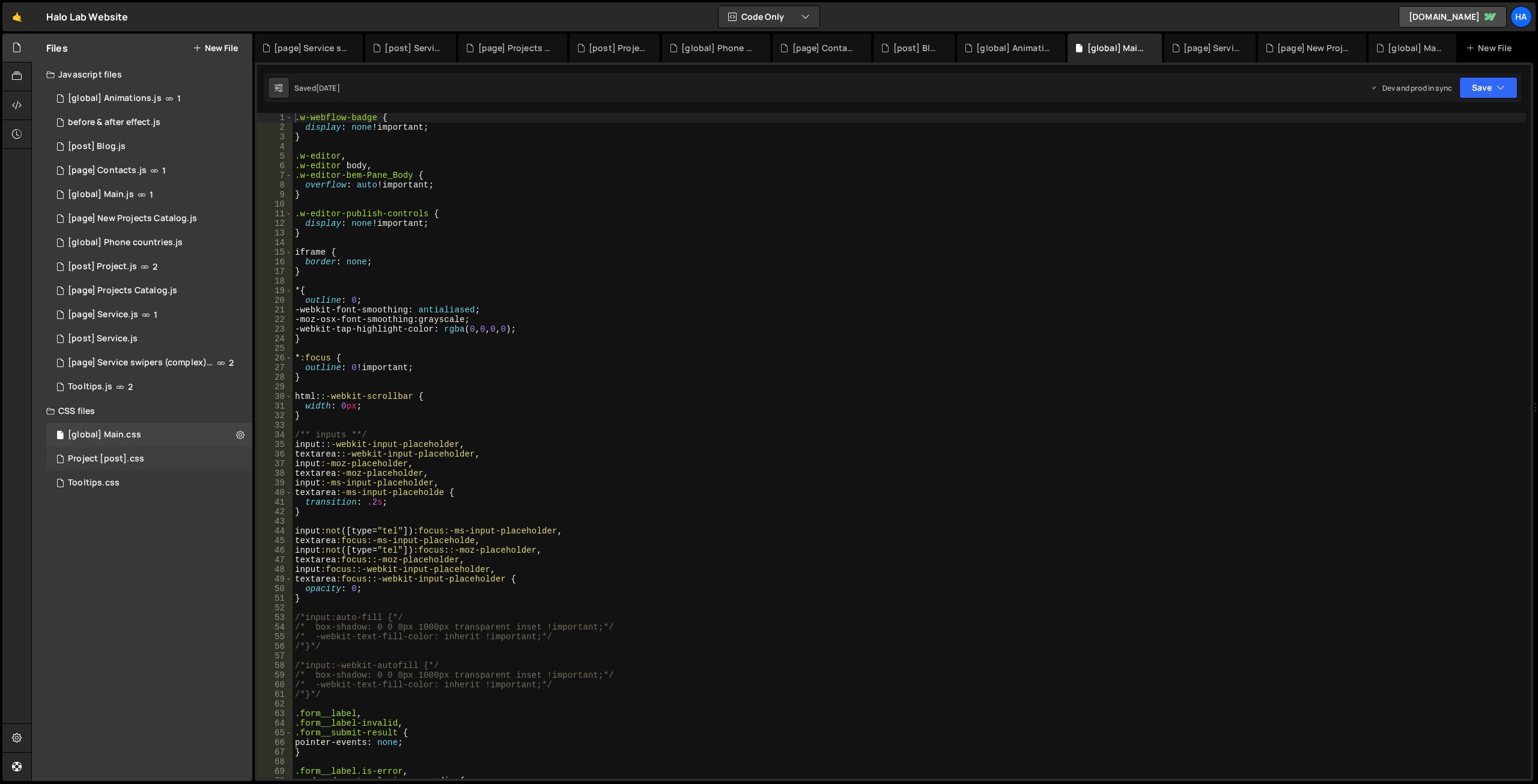
click at [237, 459] on div "Project [post].css 0" at bounding box center [149, 458] width 206 height 24
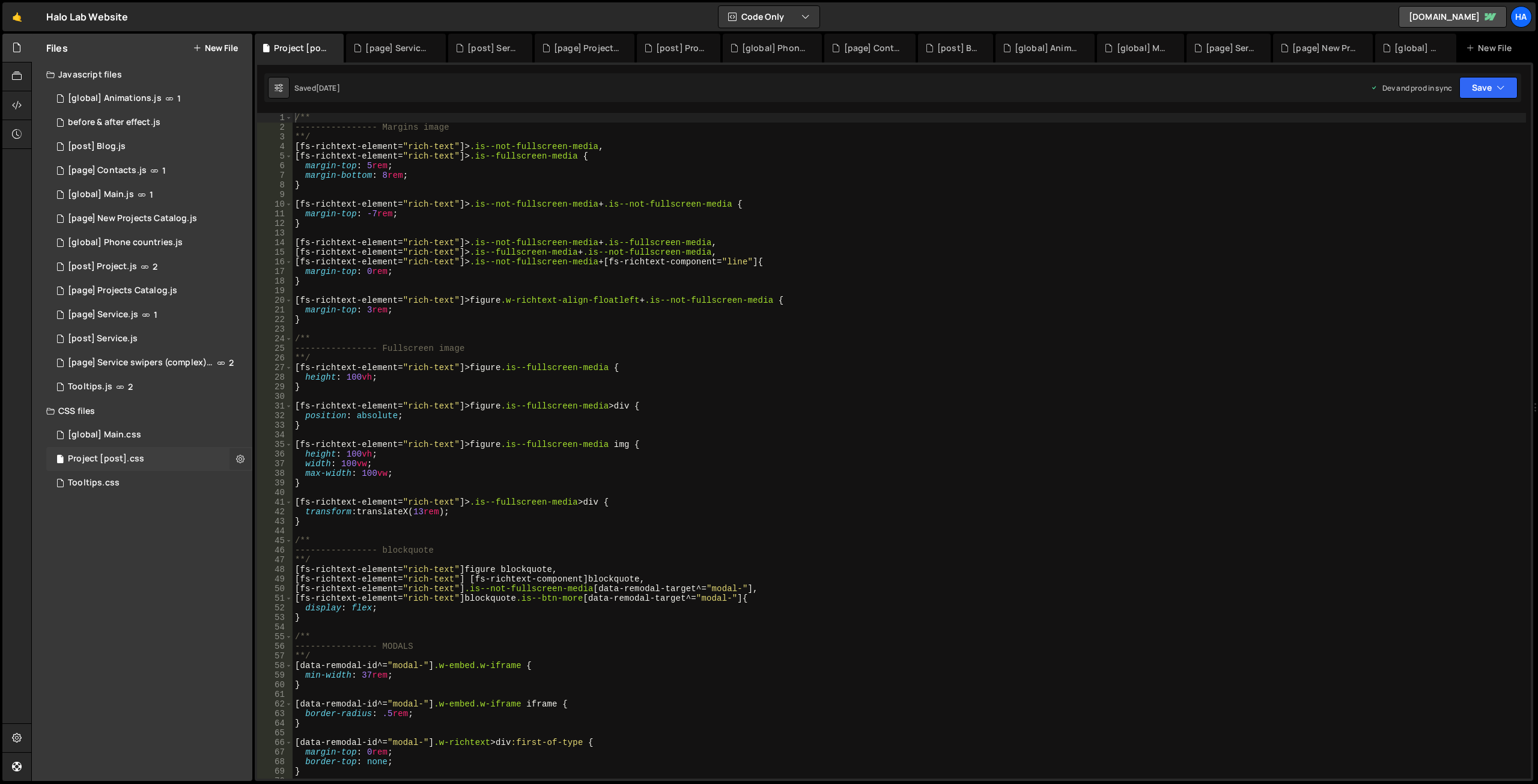
click at [241, 458] on icon at bounding box center [240, 458] width 8 height 12
click at [295, 476] on button "Edit File Settings" at bounding box center [313, 484] width 118 height 24
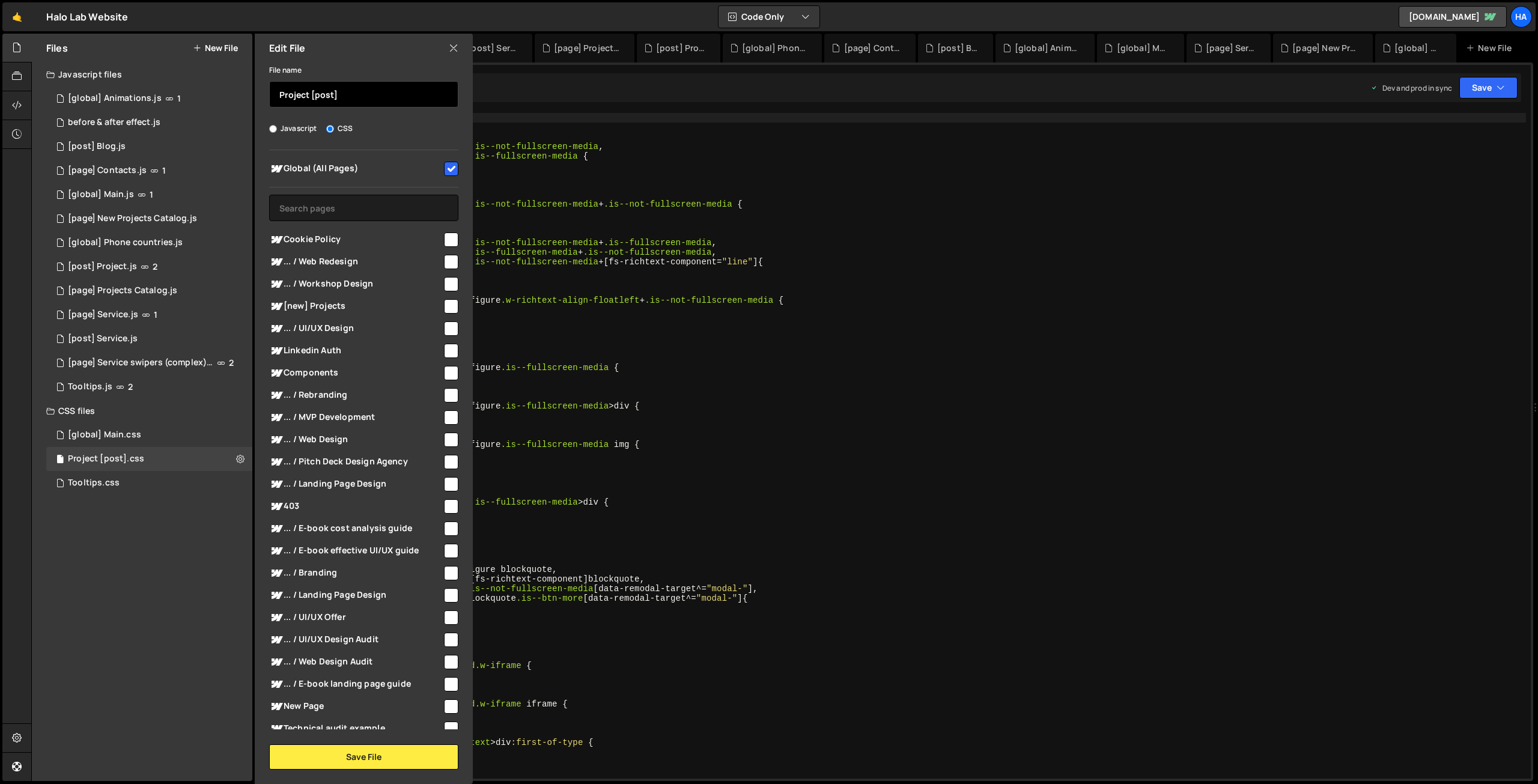
drag, startPoint x: 346, startPoint y: 96, endPoint x: 441, endPoint y: 96, distance: 95.0
click at [441, 96] on input "Project [post]" at bounding box center [363, 94] width 189 height 27
paste input "[post]"
type input "[post] Project"
click at [405, 757] on button "Save File" at bounding box center [363, 756] width 189 height 25
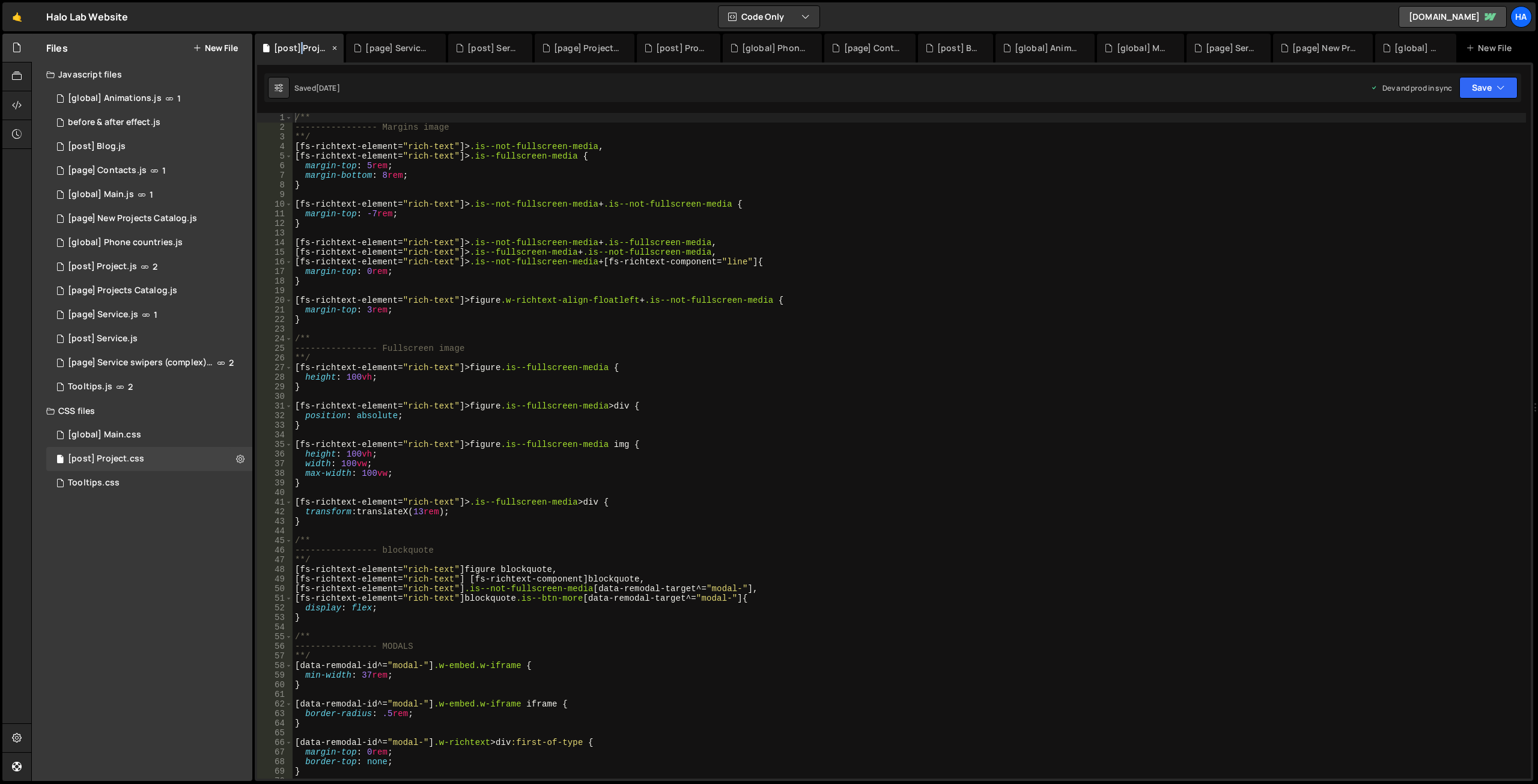
drag, startPoint x: 308, startPoint y: 50, endPoint x: 298, endPoint y: 43, distance: 12.2
click at [298, 43] on div "[post] Project.css" at bounding box center [302, 48] width 55 height 12
click at [336, 49] on icon at bounding box center [334, 48] width 8 height 12
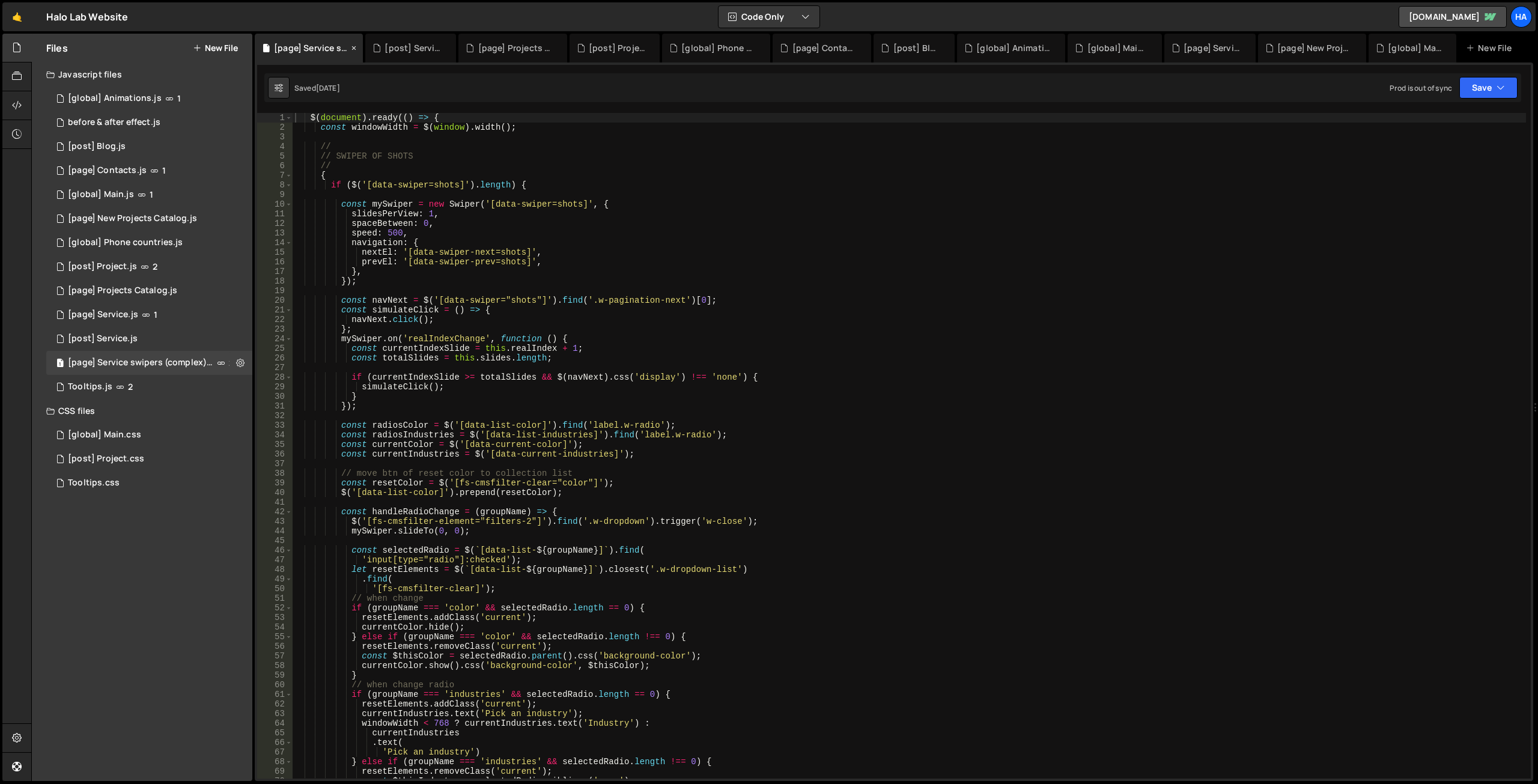
click at [358, 47] on icon at bounding box center [353, 48] width 8 height 12
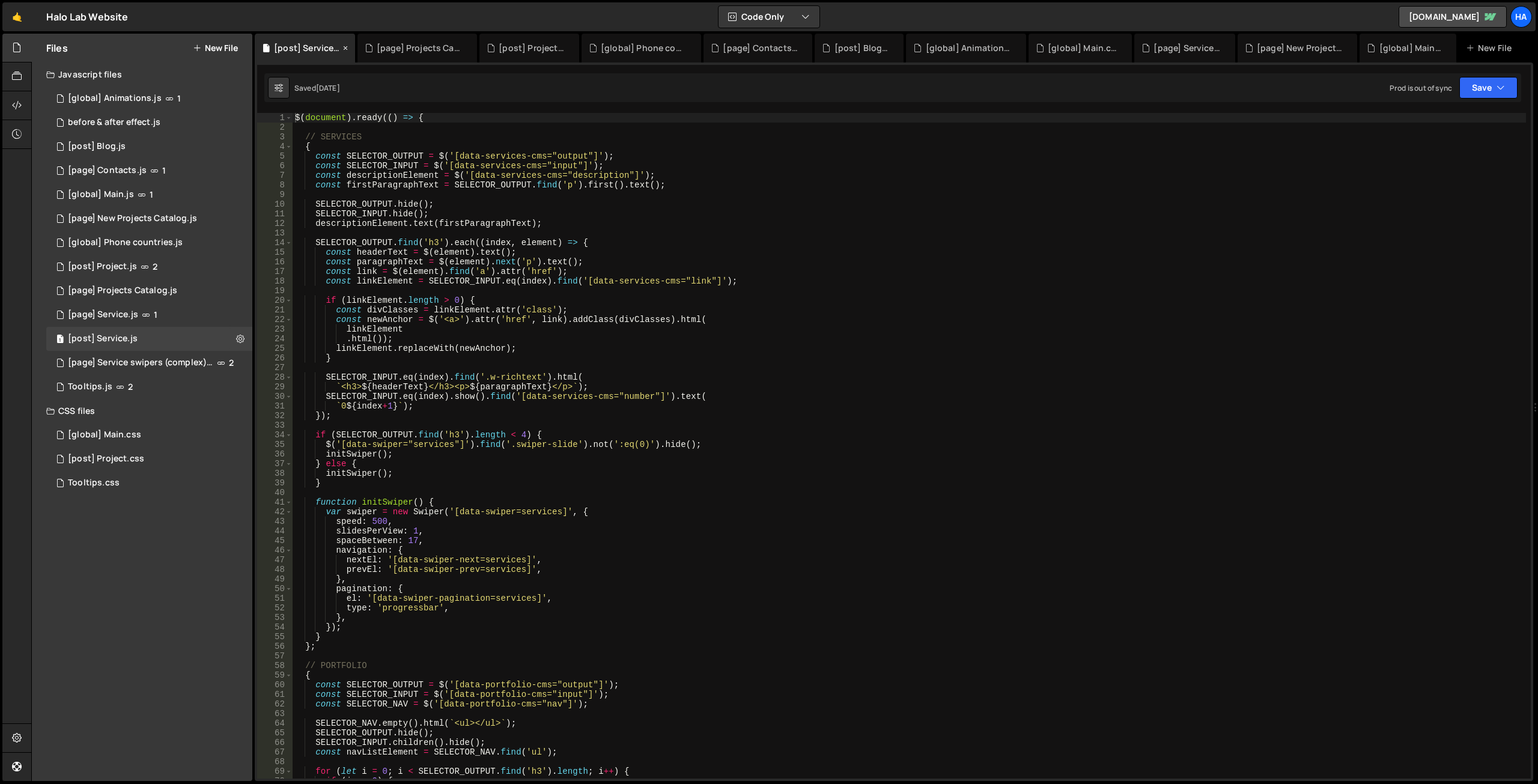
click at [349, 49] on icon at bounding box center [345, 48] width 8 height 12
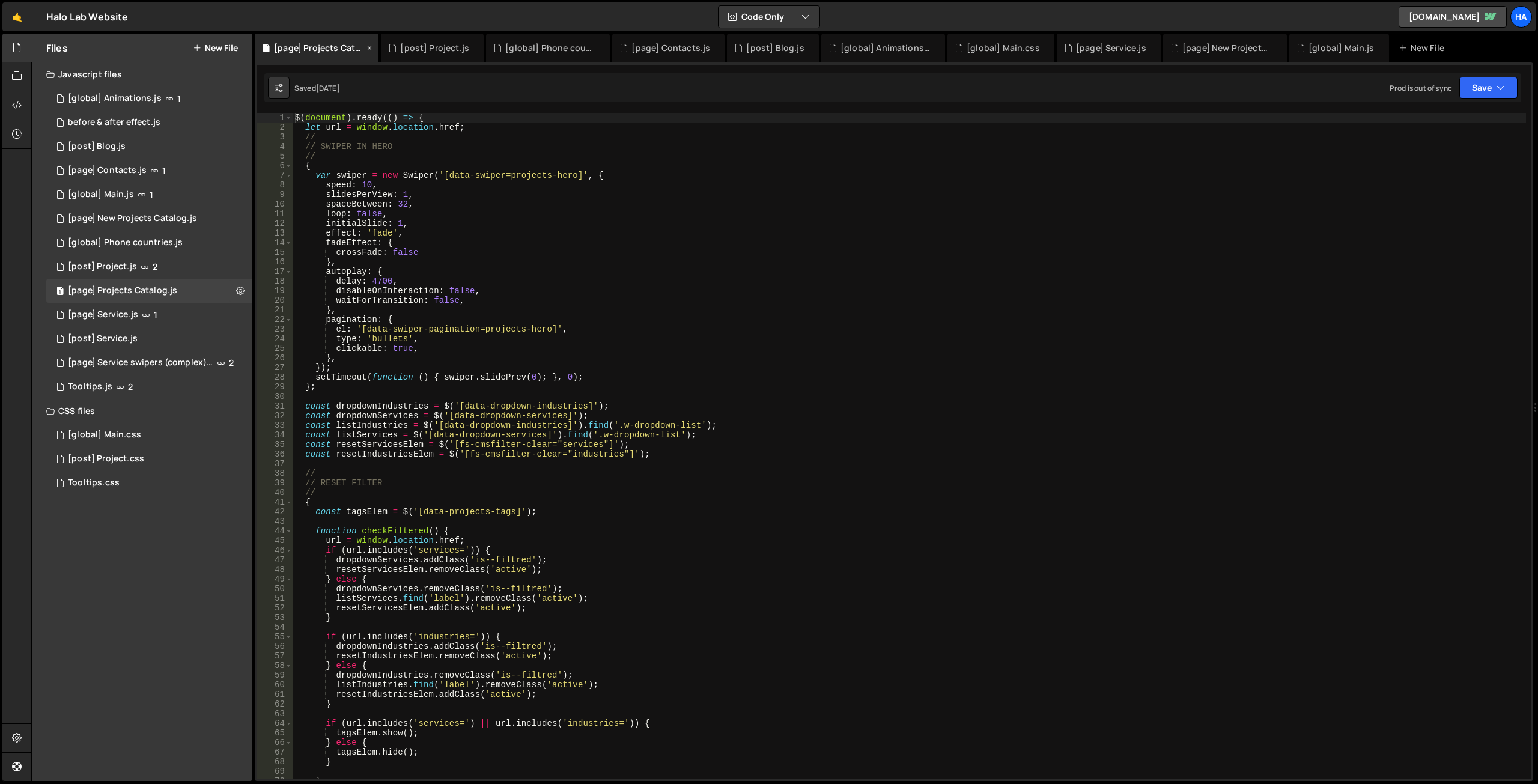
click at [369, 49] on icon at bounding box center [369, 48] width 8 height 12
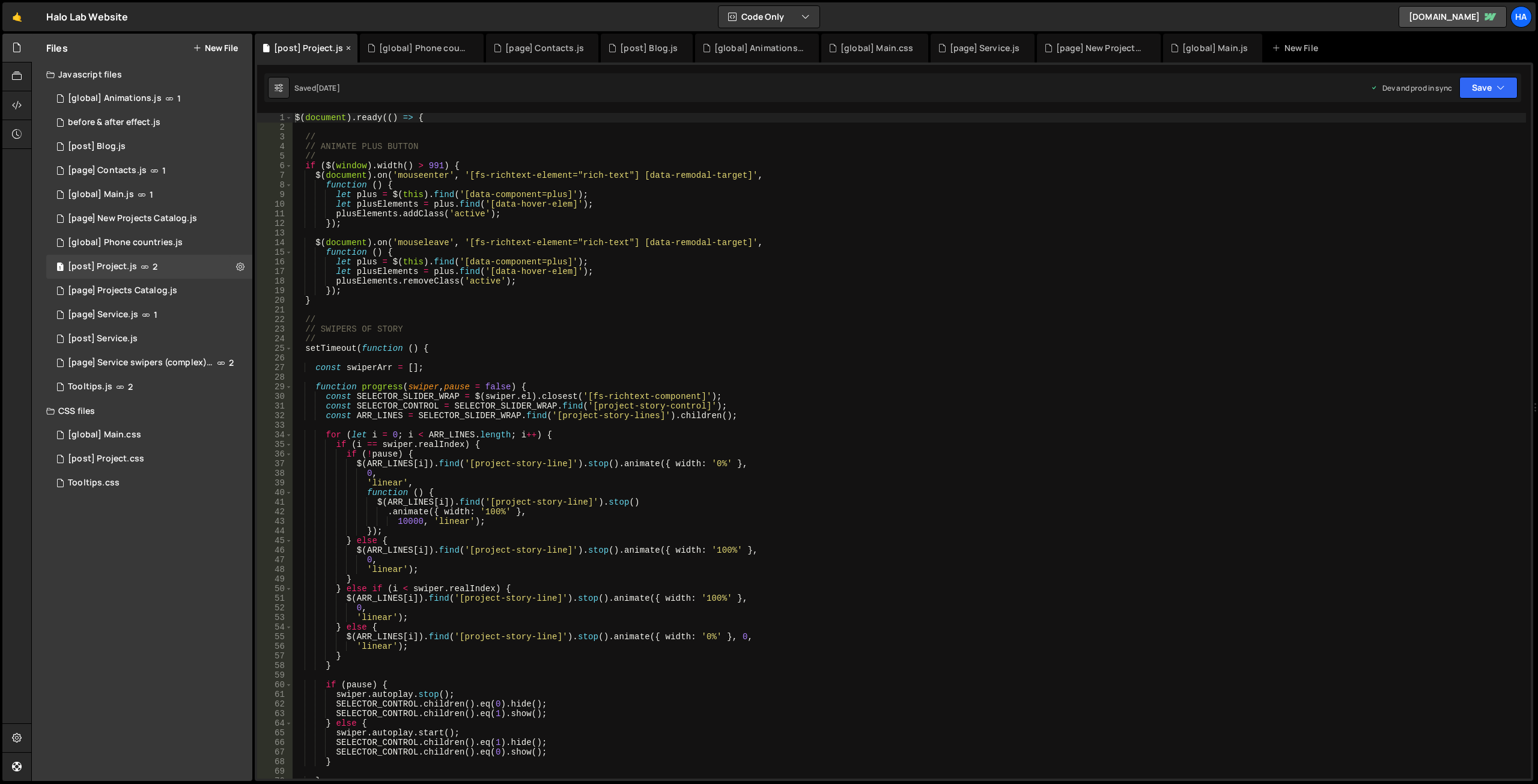
click at [349, 47] on icon at bounding box center [348, 48] width 8 height 12
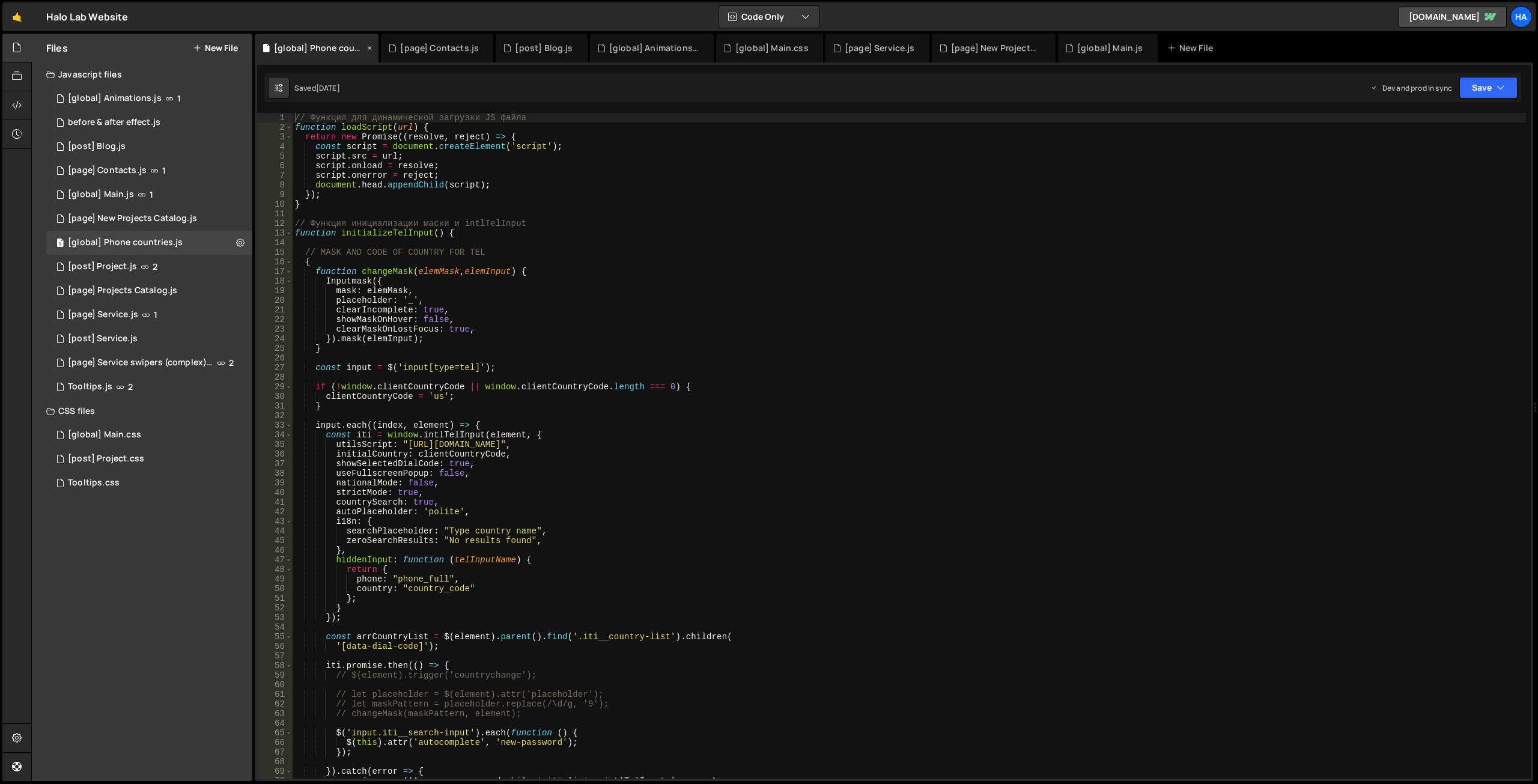
click at [369, 47] on icon at bounding box center [369, 48] width 8 height 12
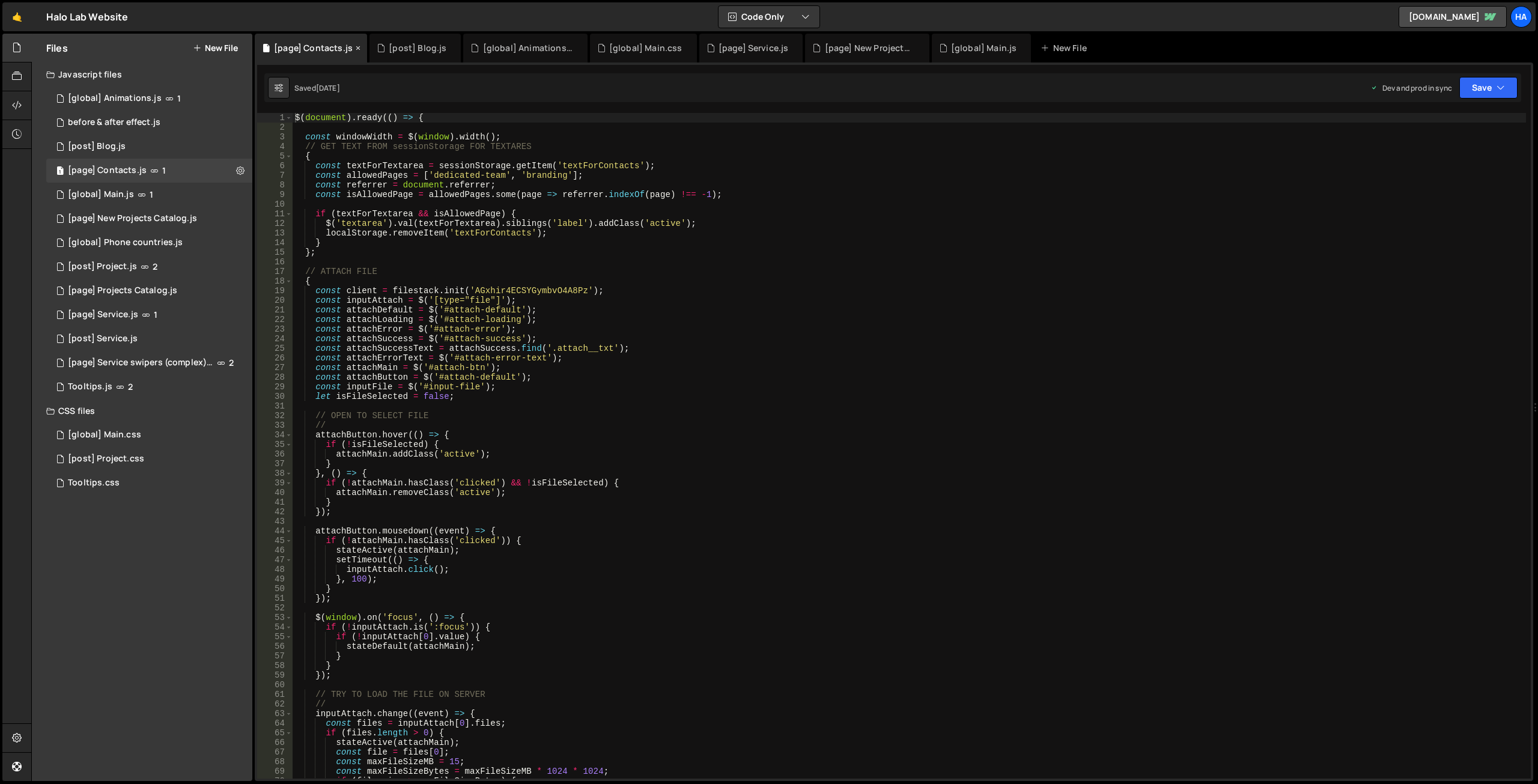
click at [356, 46] on icon at bounding box center [358, 48] width 8 height 12
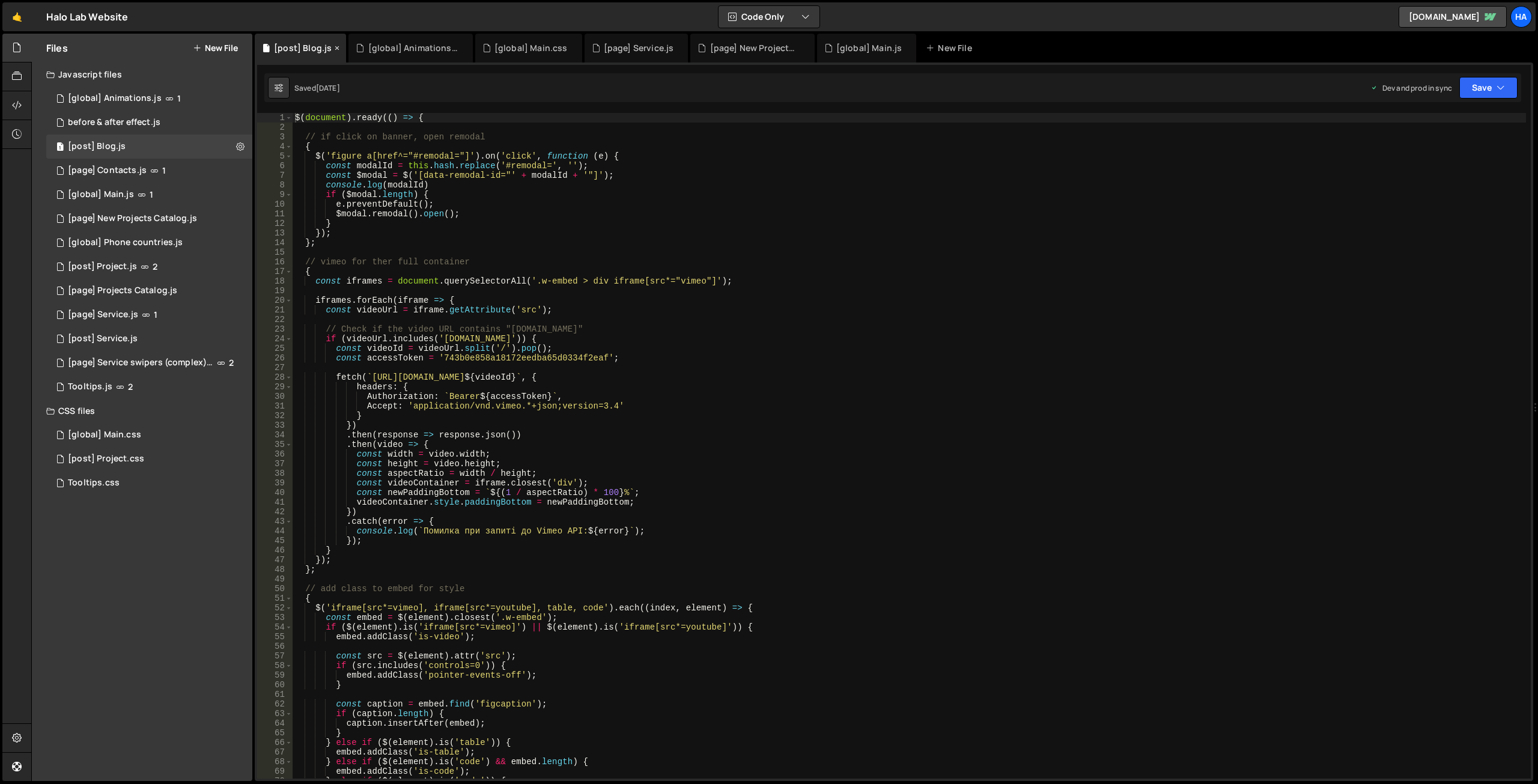
click at [336, 49] on icon at bounding box center [337, 48] width 8 height 12
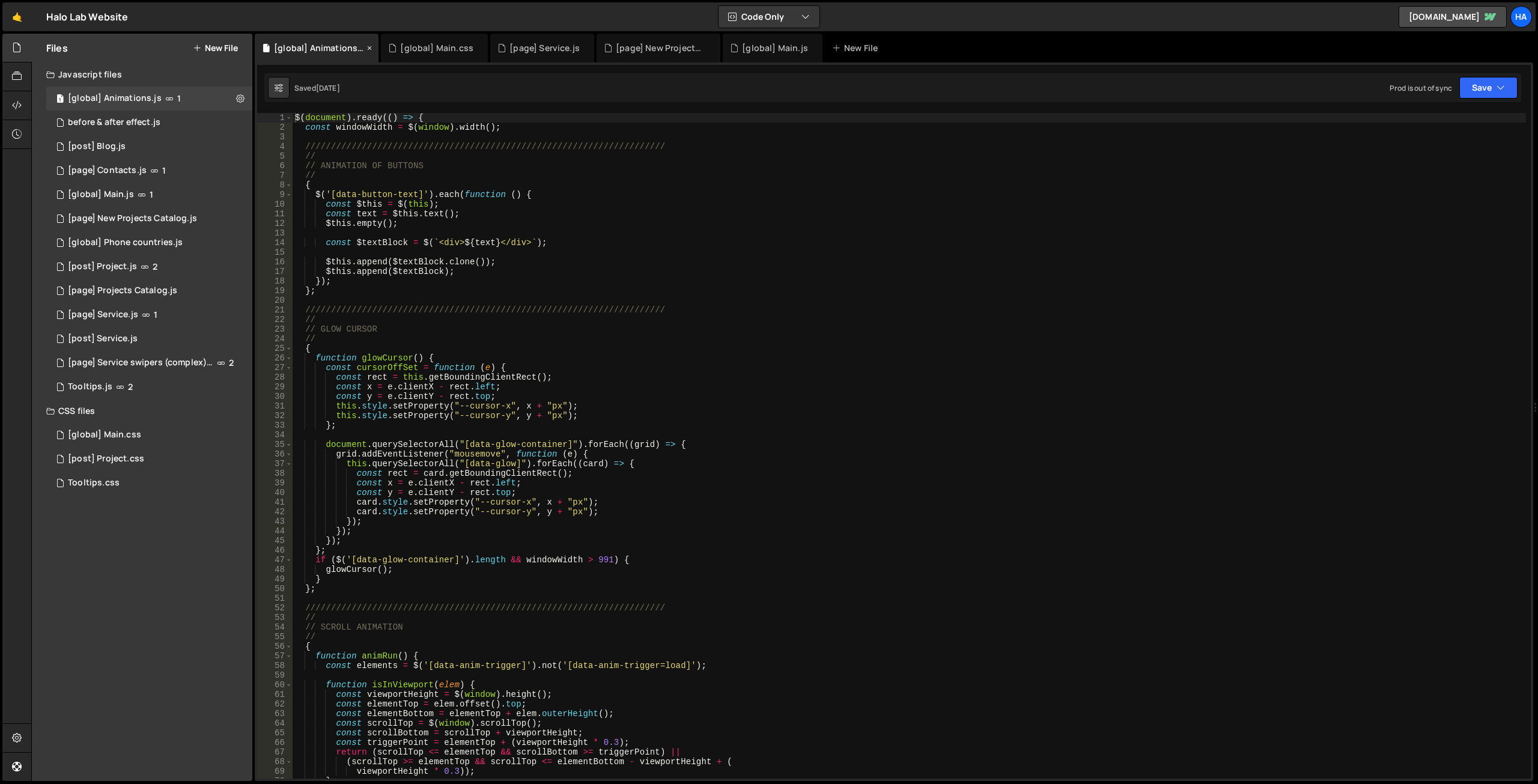
click at [370, 49] on icon at bounding box center [369, 48] width 8 height 12
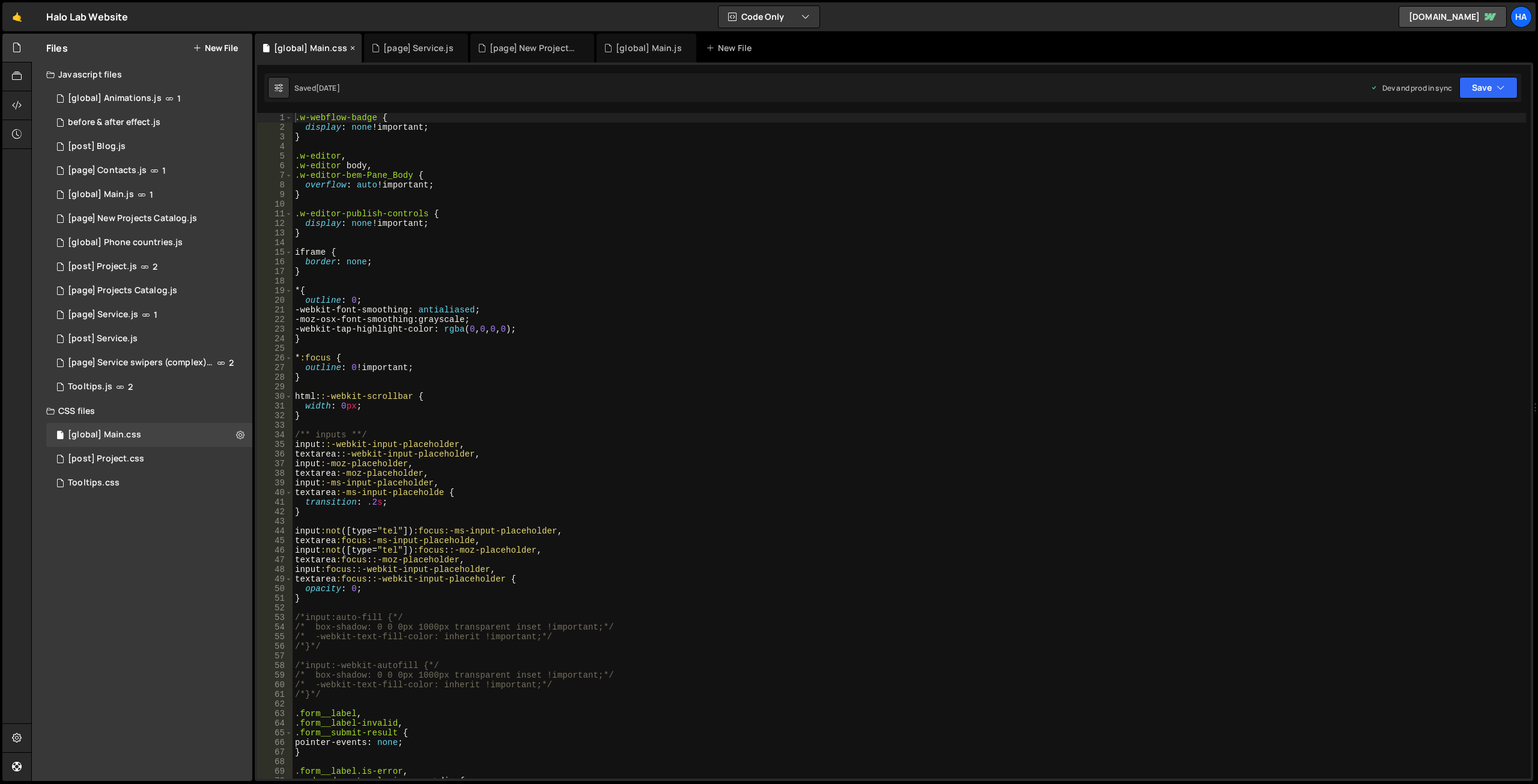
click at [349, 49] on icon at bounding box center [352, 48] width 8 height 12
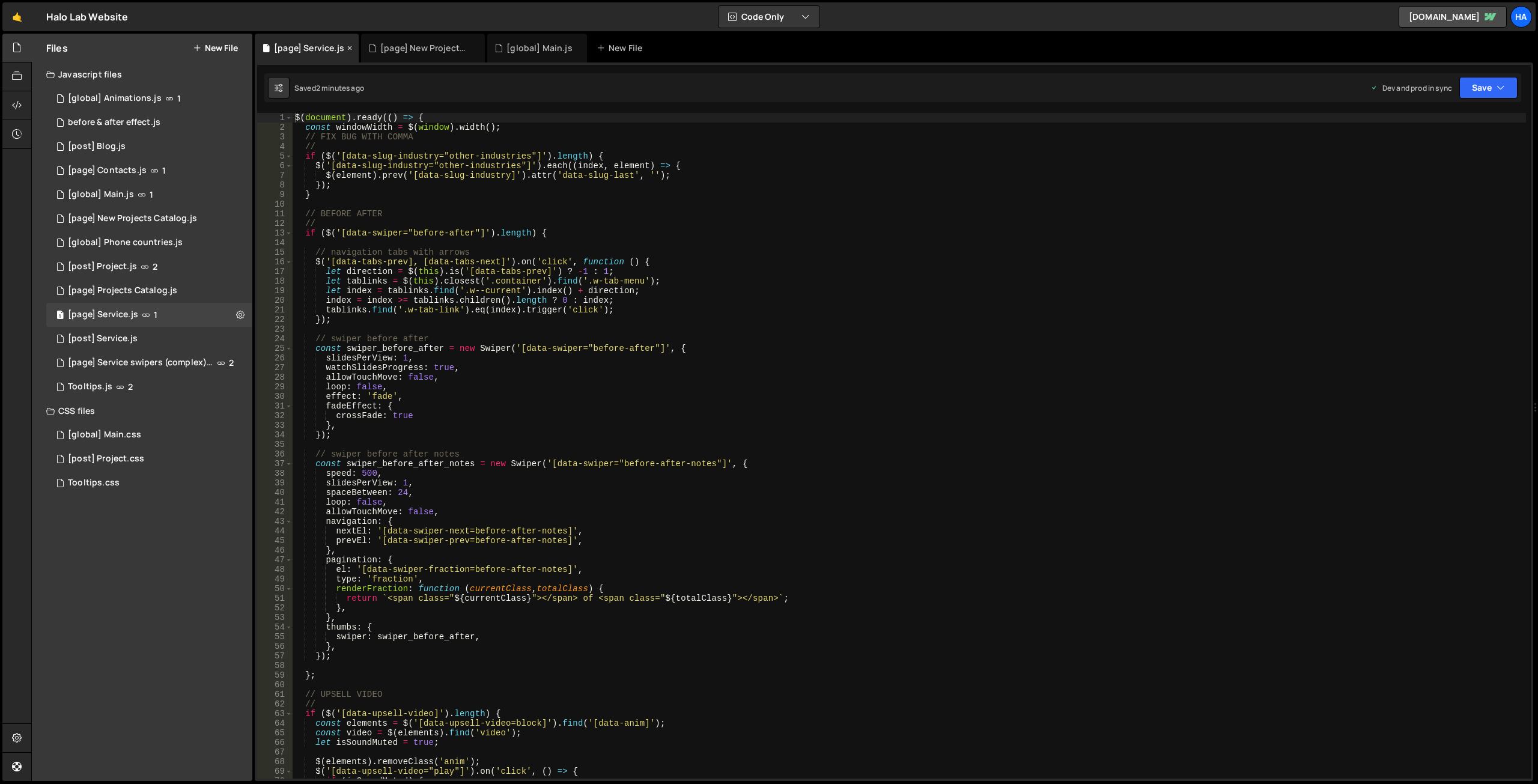
click at [350, 49] on icon at bounding box center [349, 48] width 8 height 12
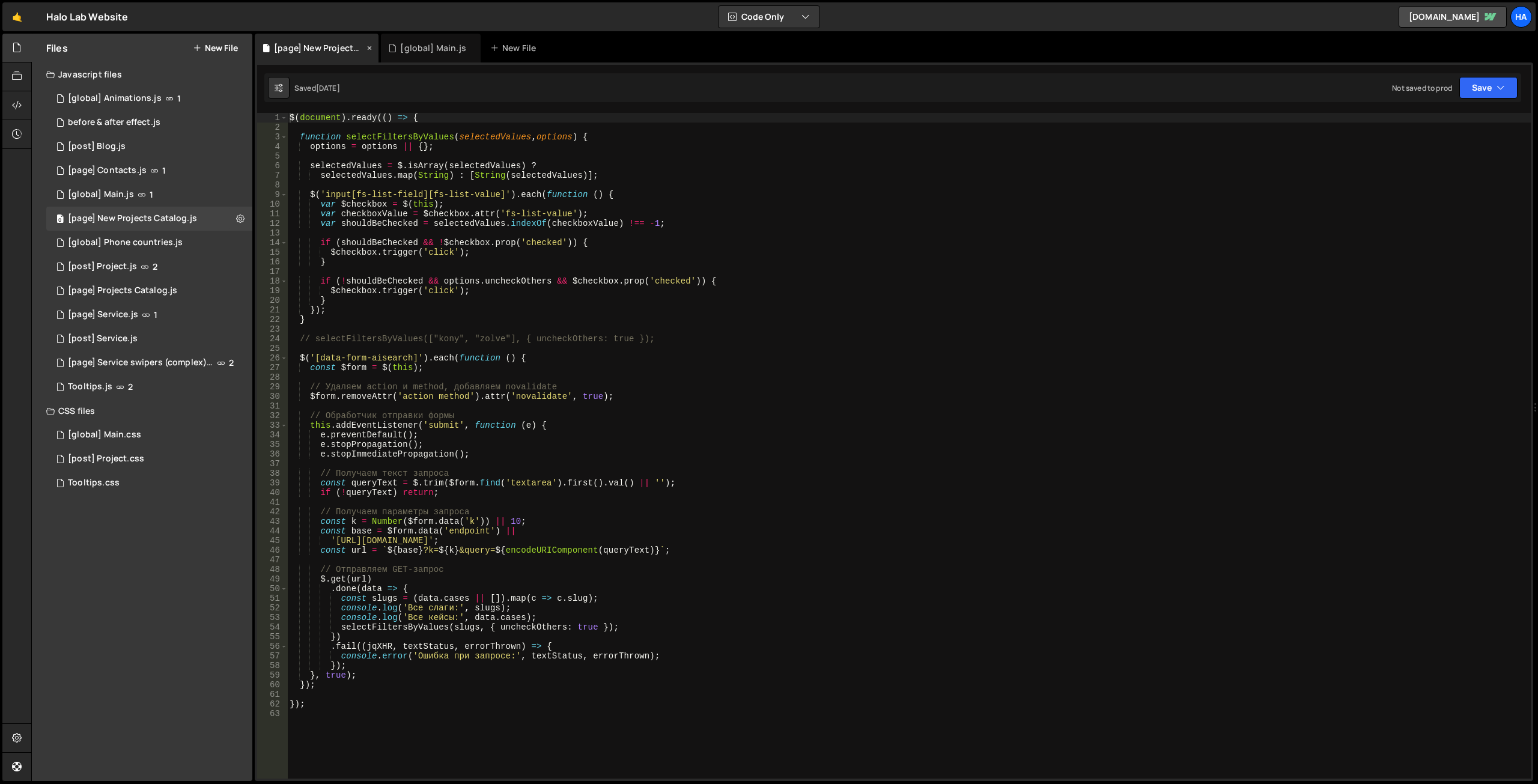
click at [367, 49] on icon at bounding box center [369, 48] width 8 height 12
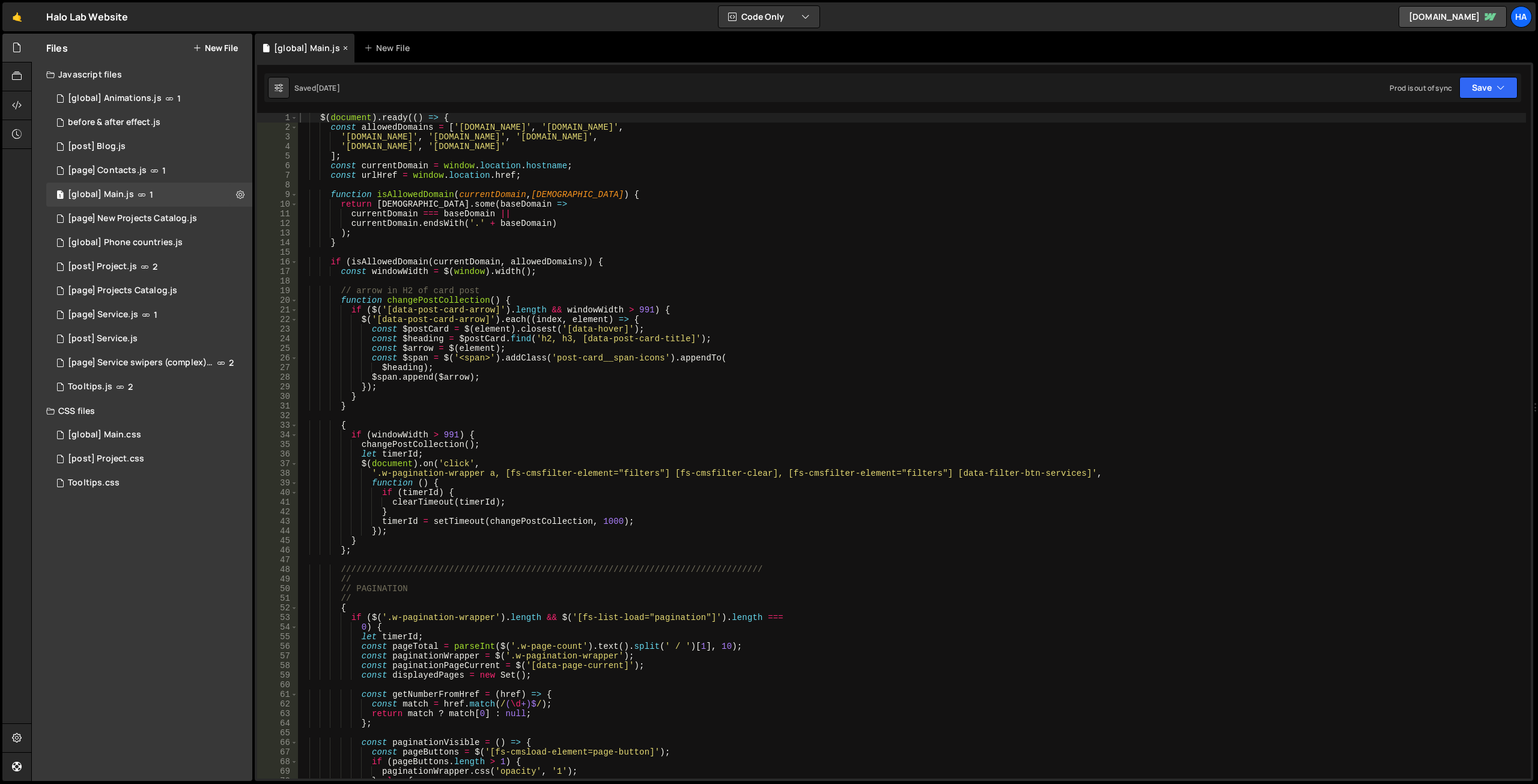
scroll to position [26440, 0]
click at [345, 48] on icon at bounding box center [345, 48] width 8 height 12
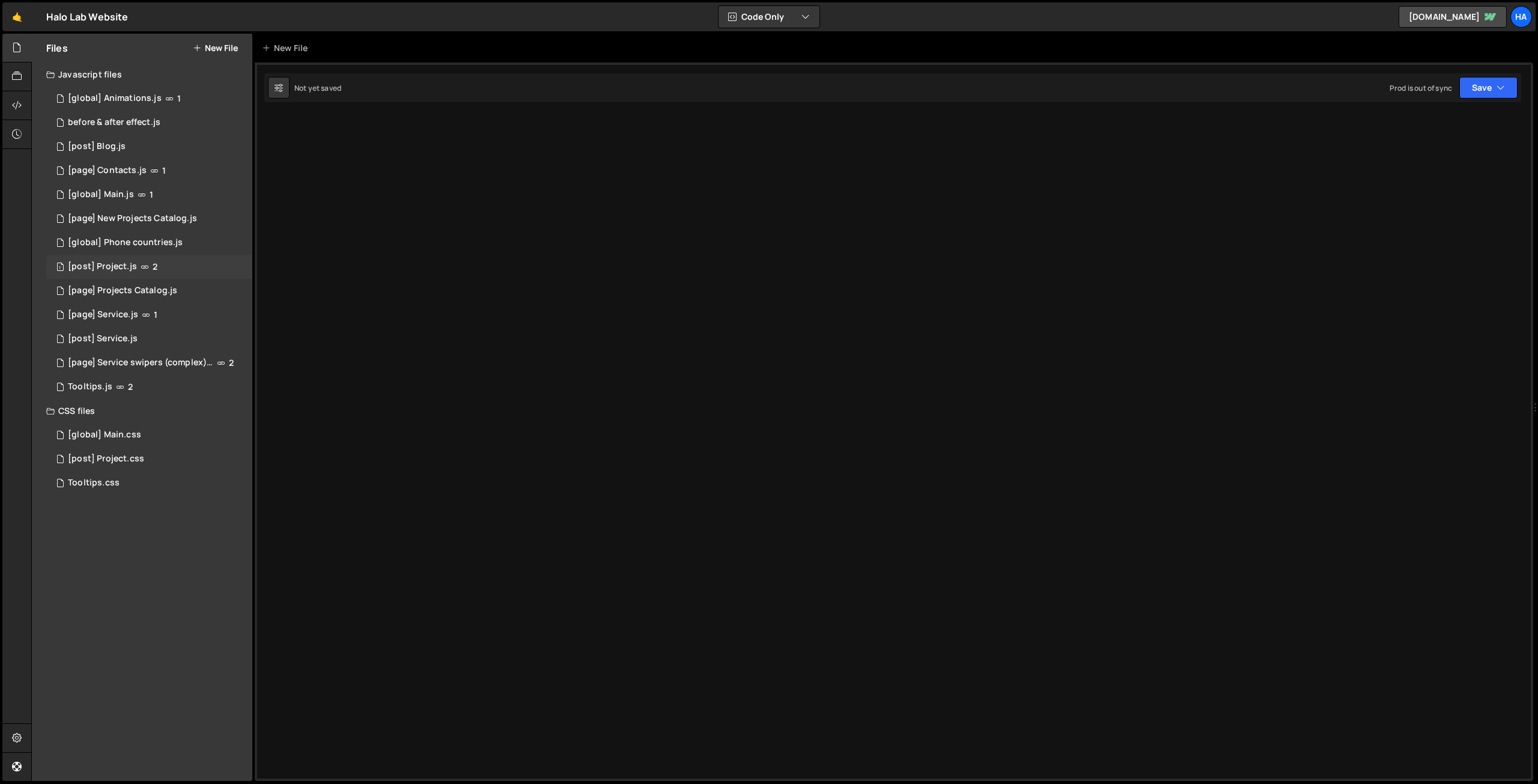
click at [183, 271] on div "1 [post] Project.js 2" at bounding box center [149, 266] width 206 height 24
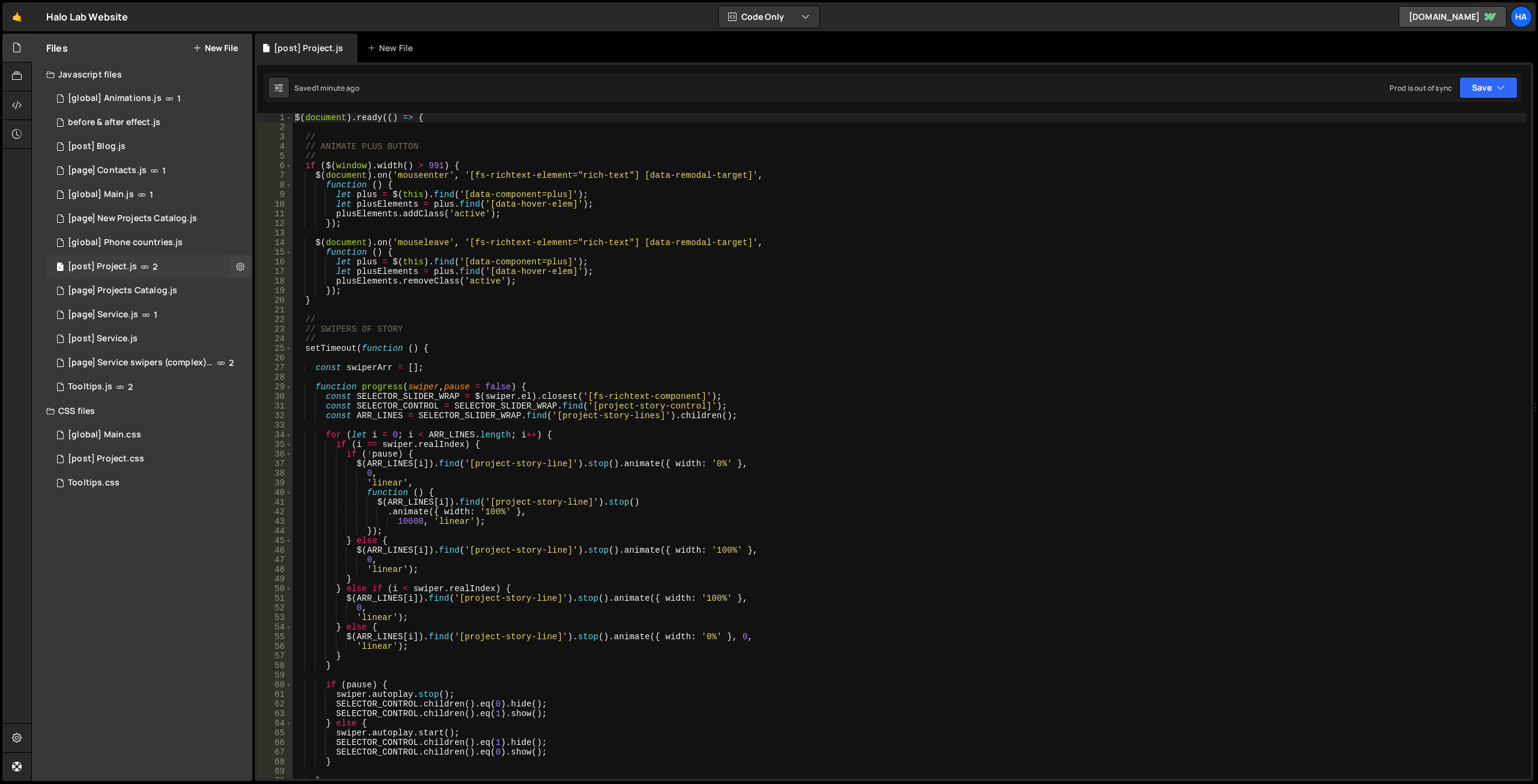
scroll to position [0, 0]
click at [628, 334] on div "$ ( document ) . ready (( ) => { // // ANIMATE PLUS BUTTON // if ( $ ( window )…" at bounding box center [909, 455] width 1233 height 685
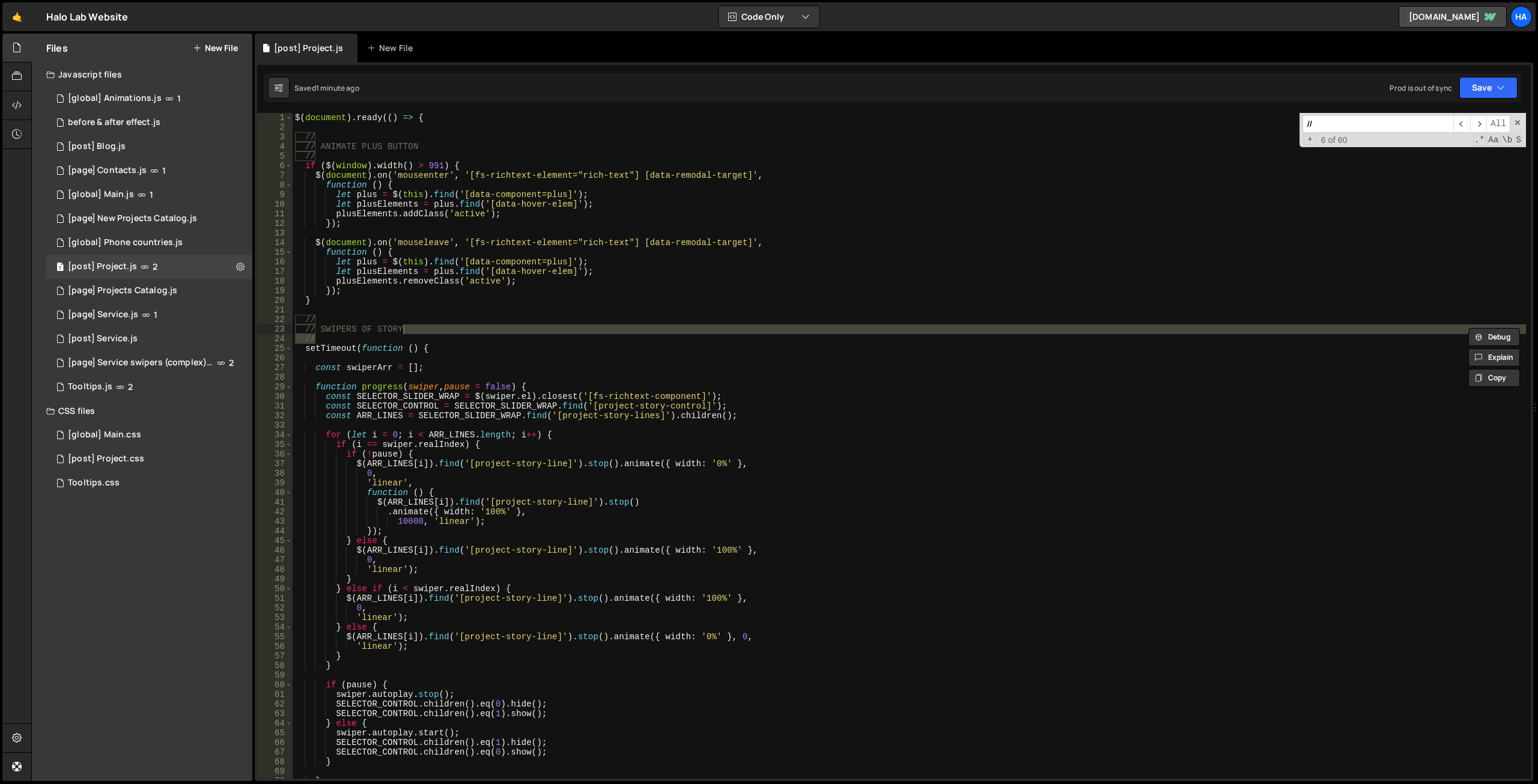
type textarea "//"
click at [642, 321] on div "$ ( document ) . ready (( ) => { // // ANIMATE PLUS BUTTON // if ( $ ( window )…" at bounding box center [909, 455] width 1233 height 685
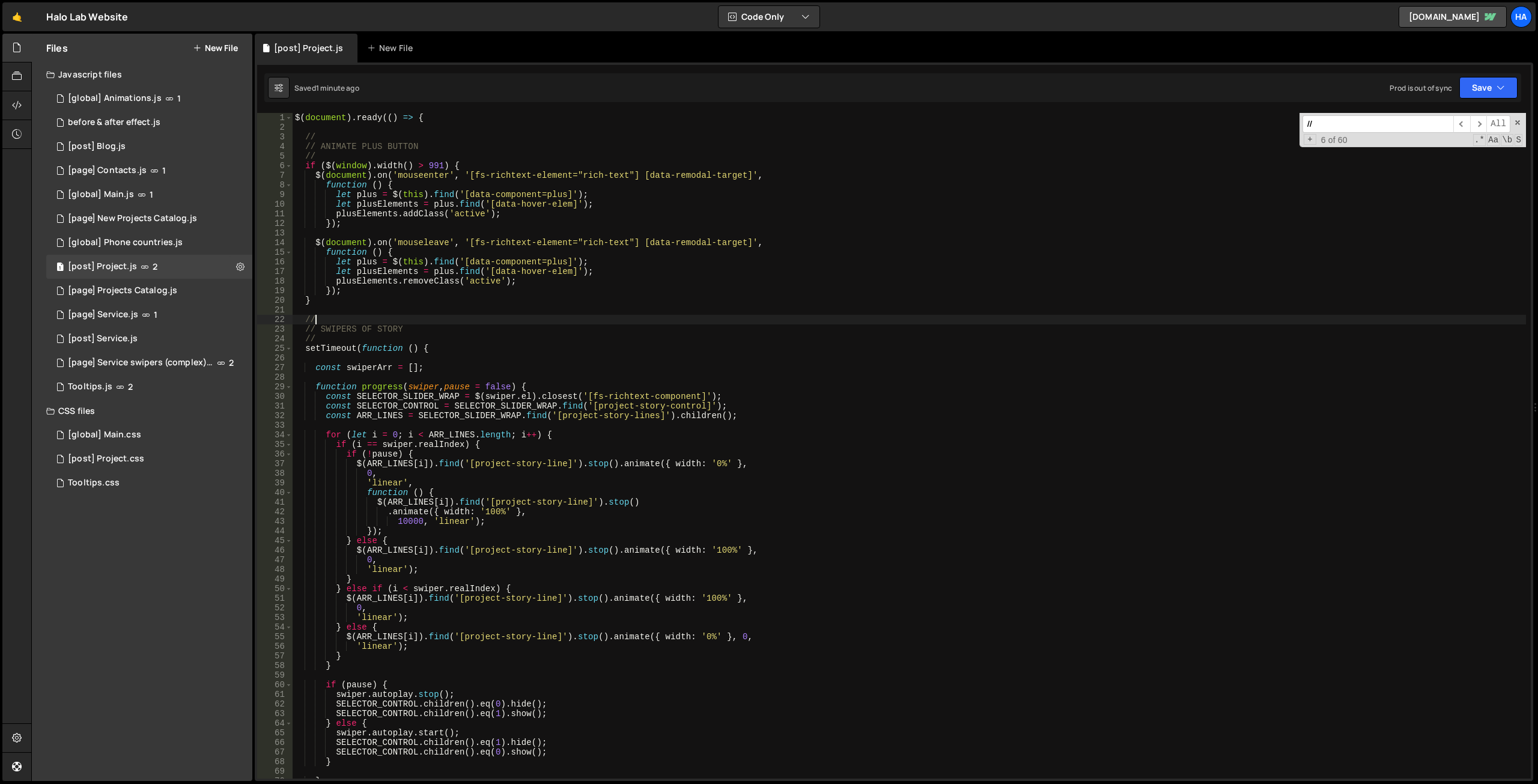
click at [1336, 121] on input "//" at bounding box center [1378, 124] width 151 height 18
type input "/"
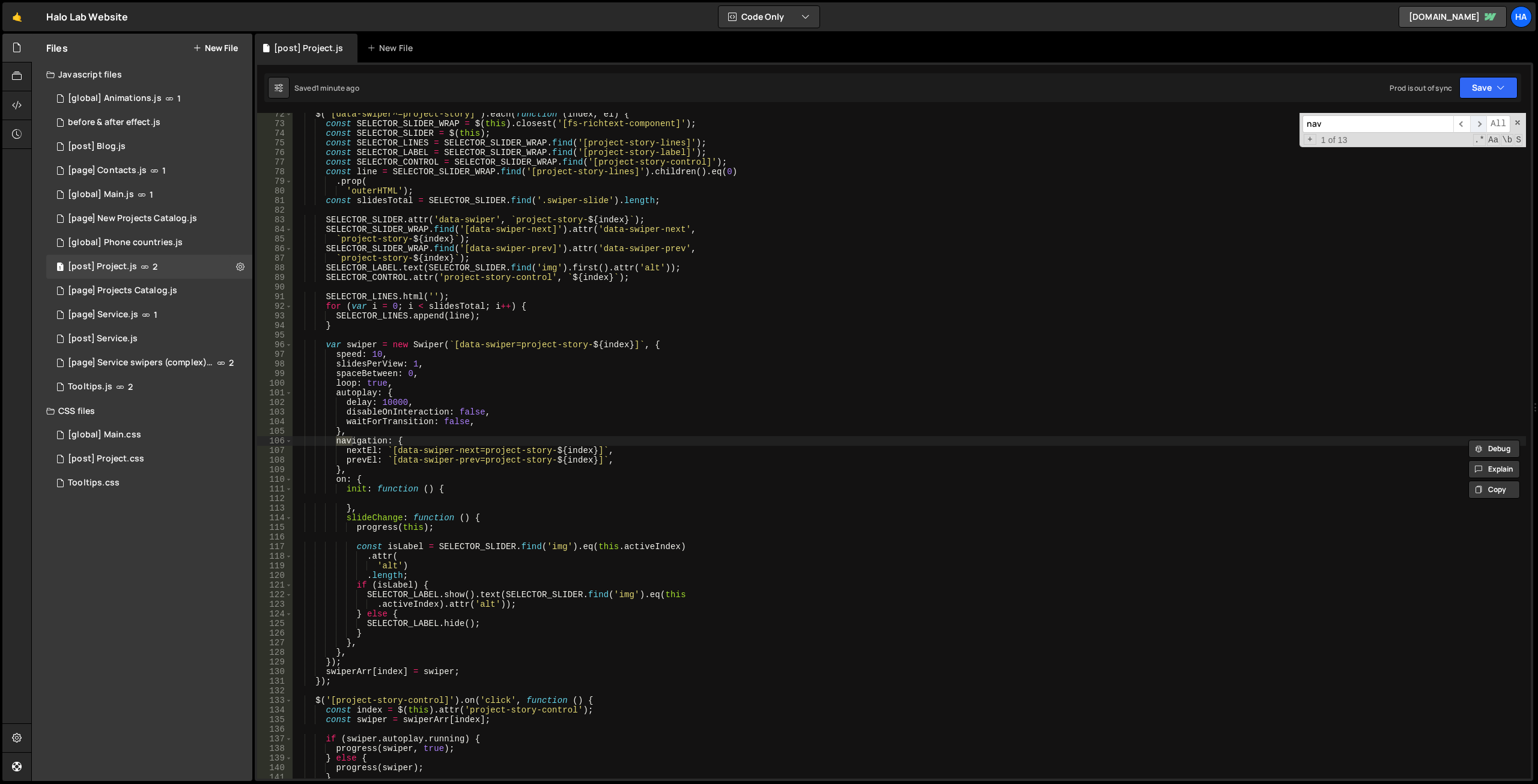
type input "nav"
click at [1477, 122] on span "​" at bounding box center [1479, 124] width 17 height 18
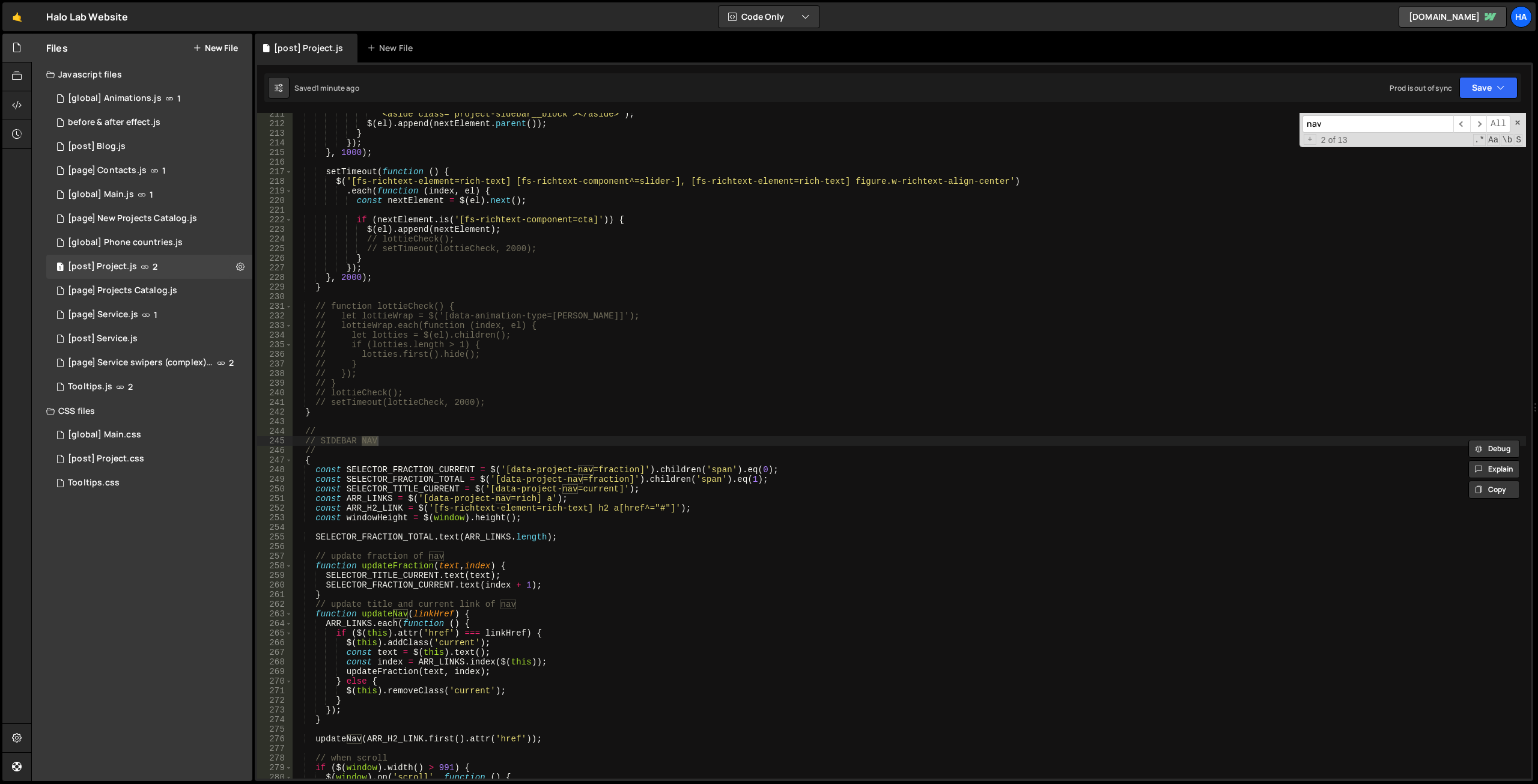
scroll to position [2130, 0]
